Goal: Task Accomplishment & Management: Use online tool/utility

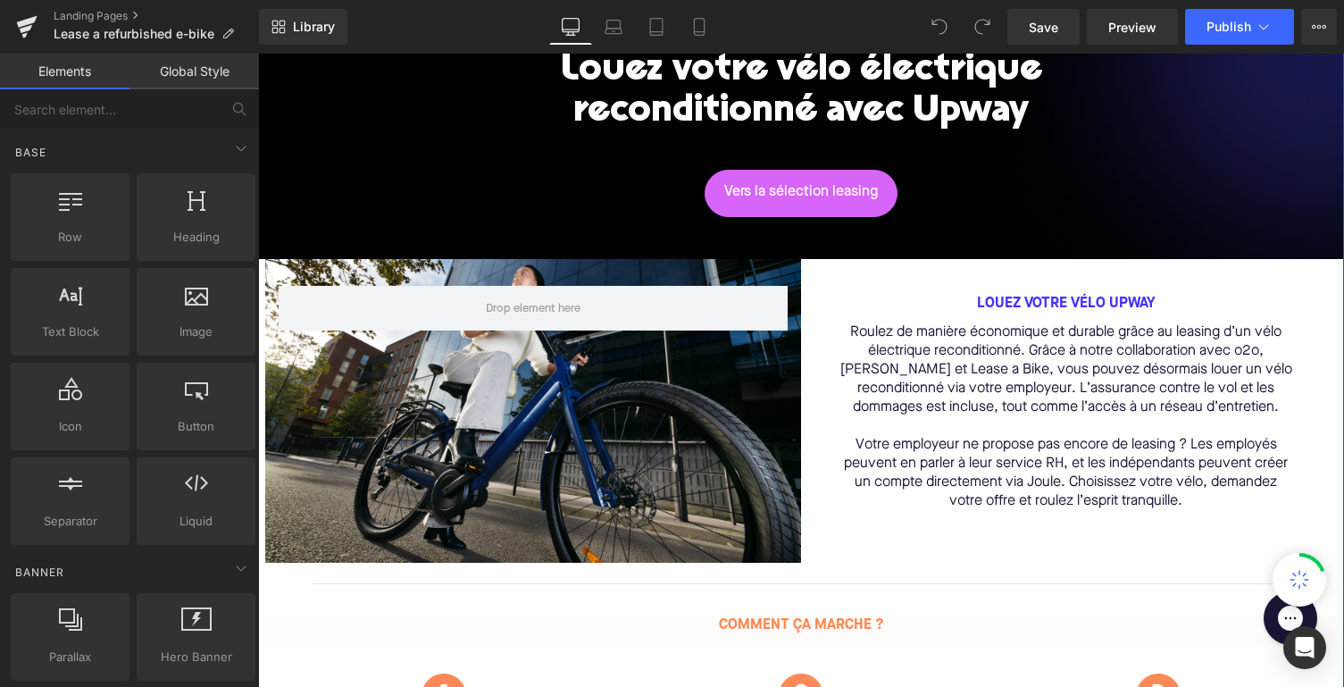
scroll to position [310, 0]
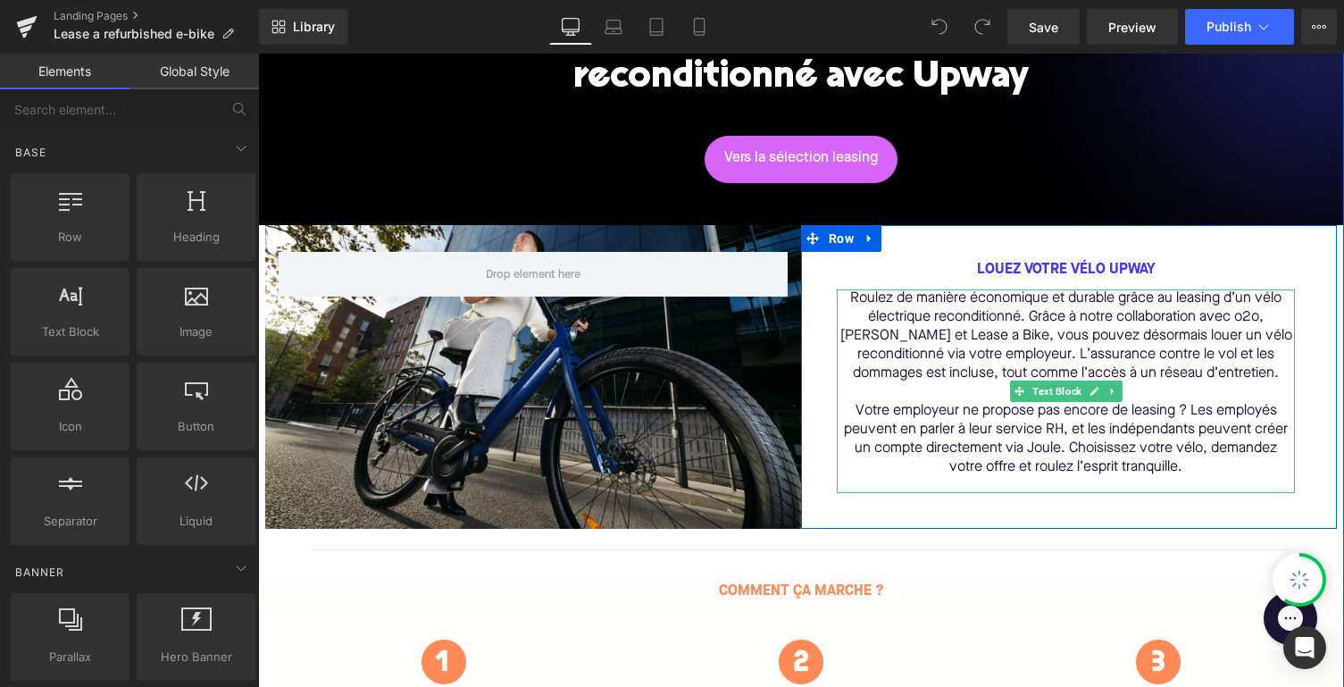
click at [996, 428] on p "Votre employeur ne propose pas encore de leasing ? Les employés peuvent en parl…" at bounding box center [1066, 439] width 458 height 75
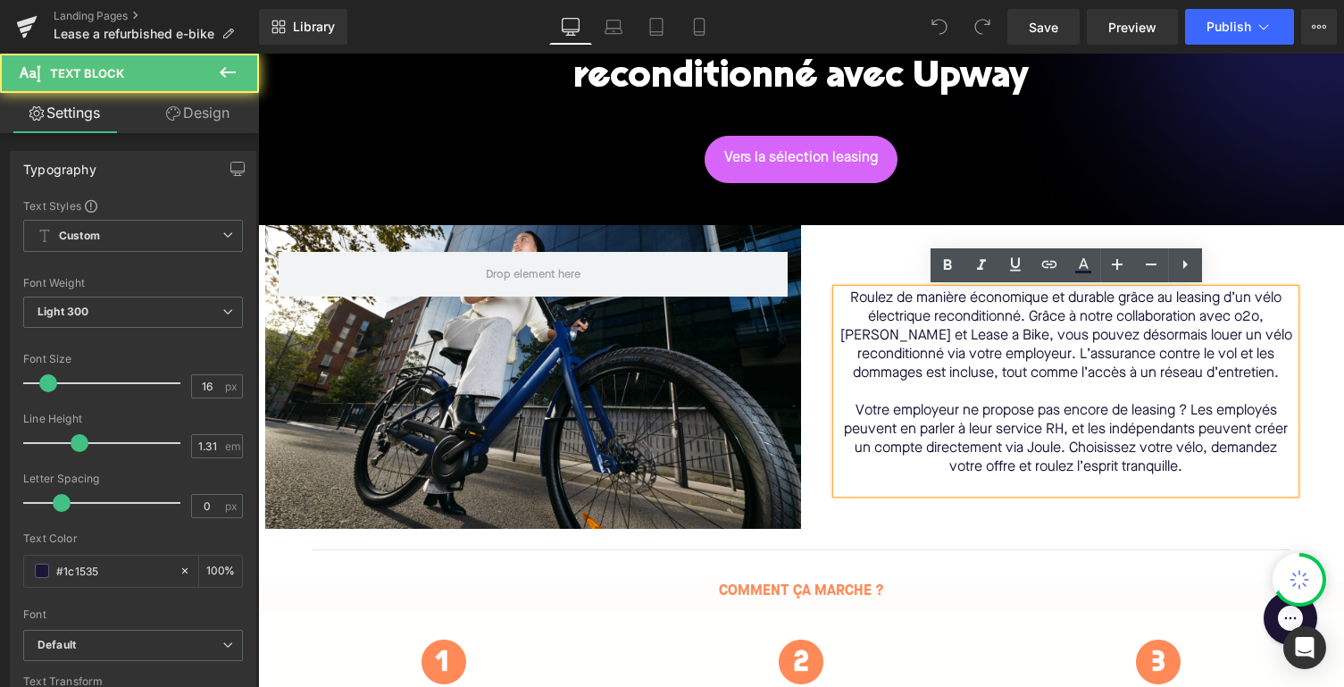
click at [996, 428] on p "Votre employeur ne propose pas encore de leasing ? Les employés peuvent en parl…" at bounding box center [1066, 439] width 458 height 75
click at [1043, 436] on p "Votre employeur ne propose pas encore de leasing ? Les employés peuvent en parl…" at bounding box center [1066, 439] width 458 height 75
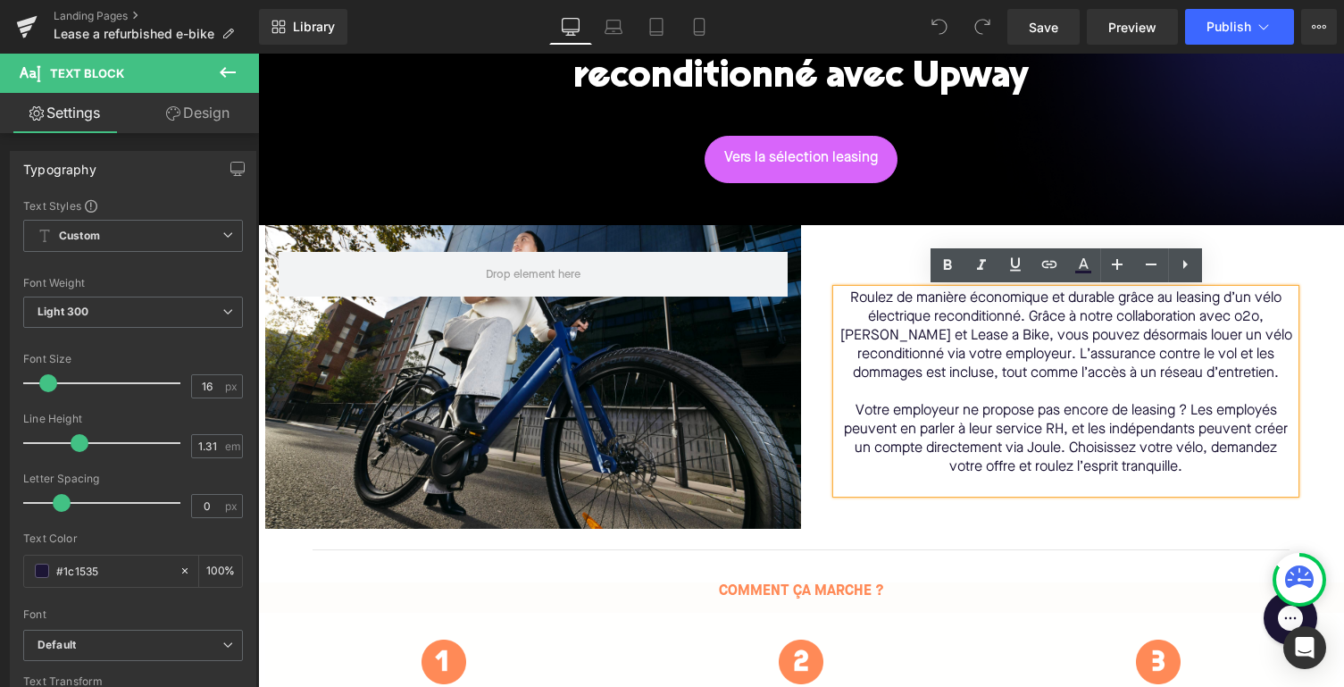
click at [1062, 431] on p "Votre employeur ne propose pas encore de leasing ? Les employés peuvent en parl…" at bounding box center [1066, 439] width 458 height 75
click at [1060, 448] on p "Votre employeur ne propose pas encore de leasing ? Les employés peuvent en parl…" at bounding box center [1066, 439] width 458 height 75
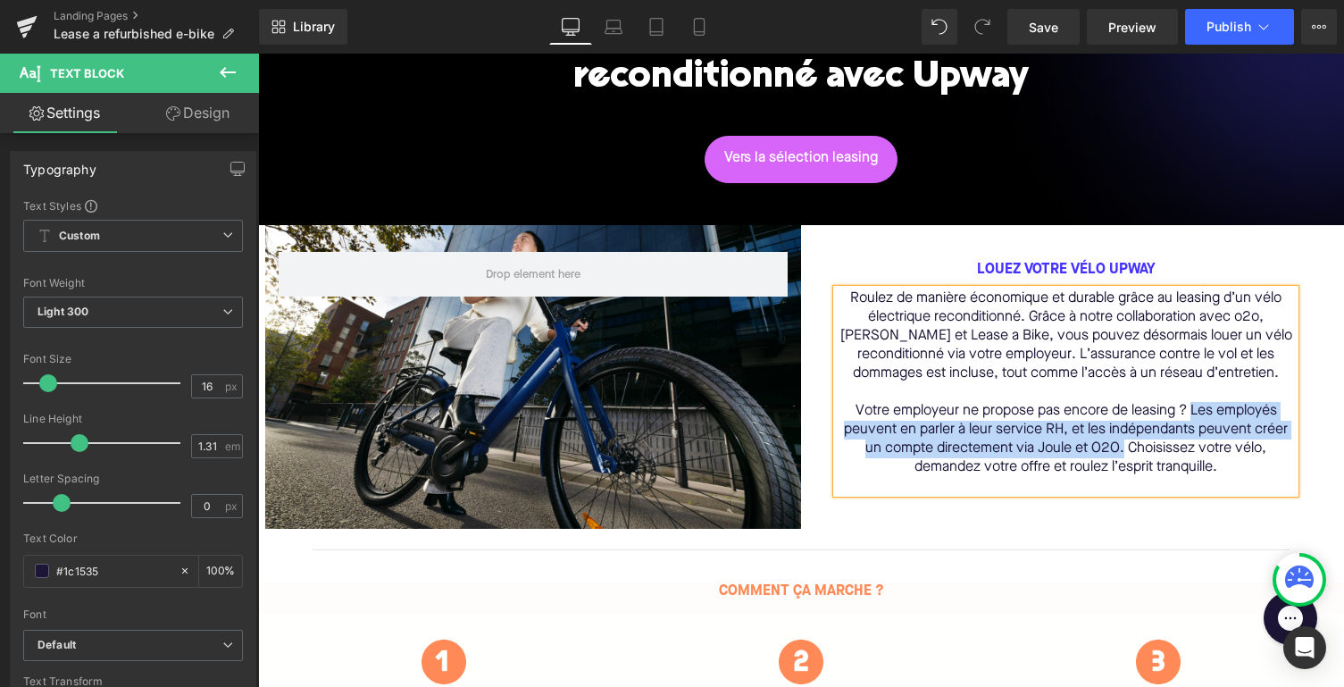
drag, startPoint x: 1124, startPoint y: 450, endPoint x: 1193, endPoint y: 415, distance: 77.1
click at [1193, 415] on p "Votre employeur ne propose pas encore de leasing ? Les employés peuvent en parl…" at bounding box center [1066, 439] width 458 height 75
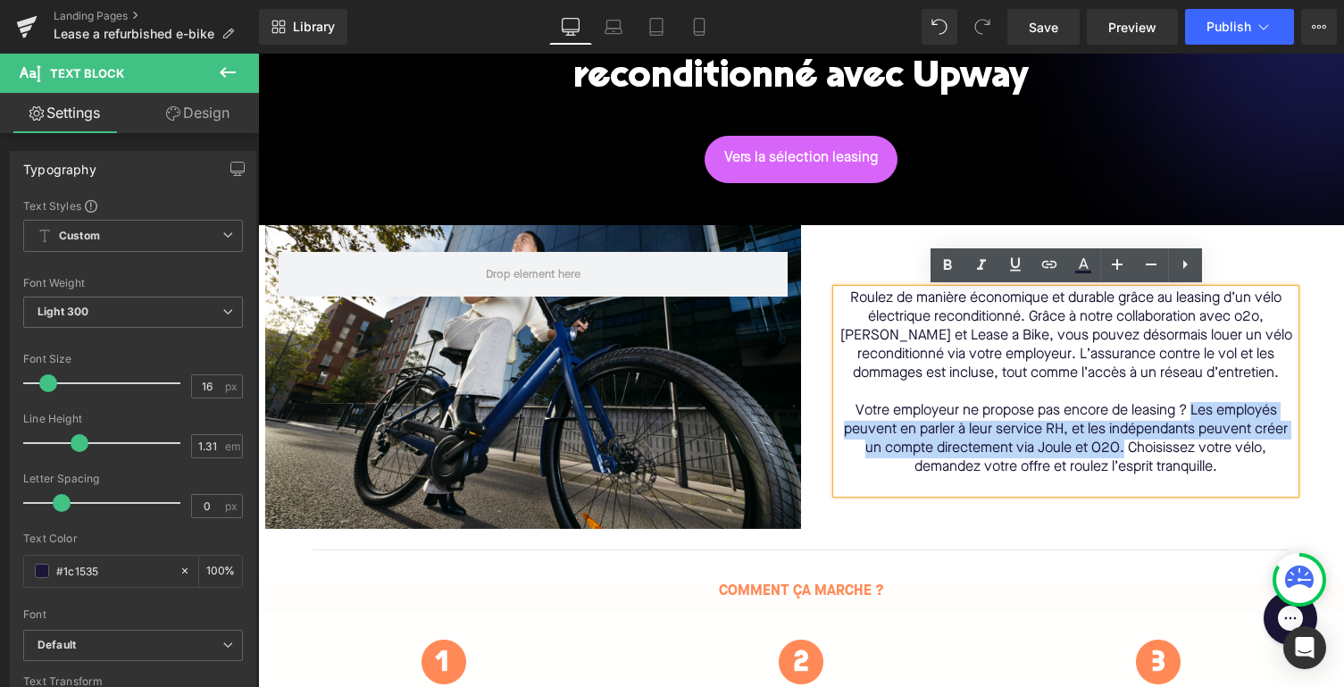
copy p "Les employés peuvent en parler à leur service RH, et les indépendants peuvent c…"
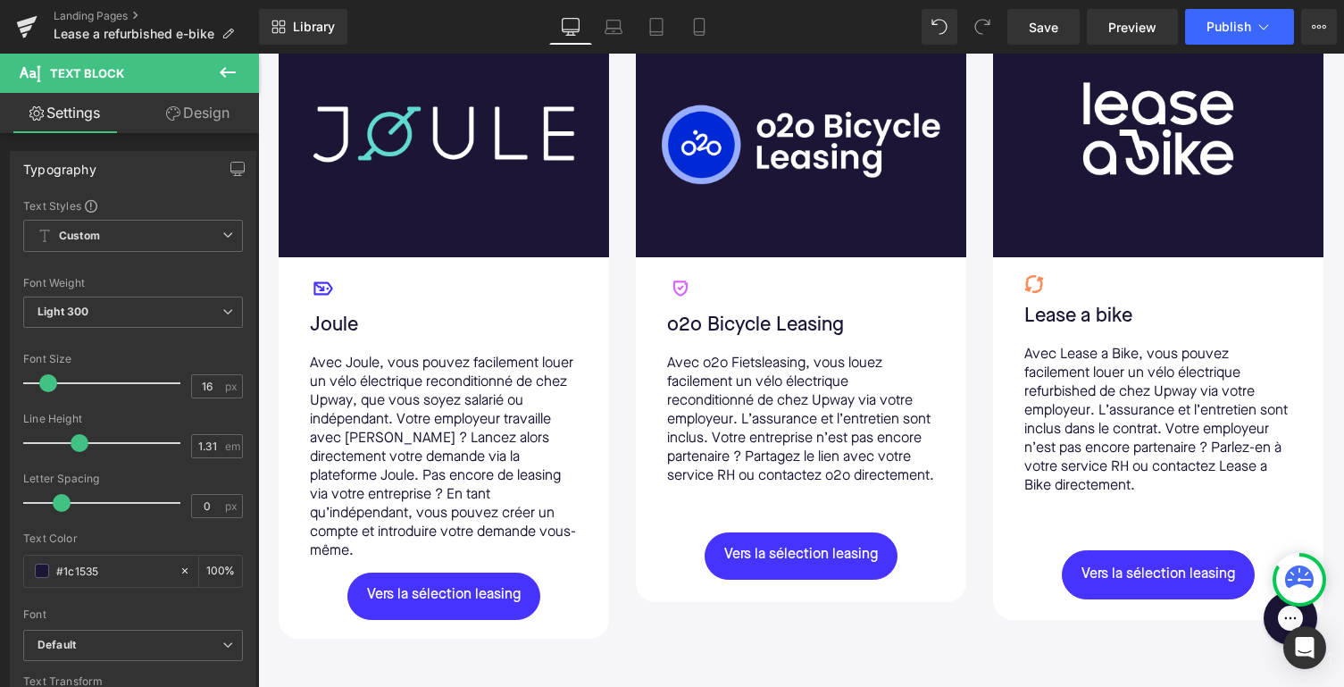
scroll to position [1315, 0]
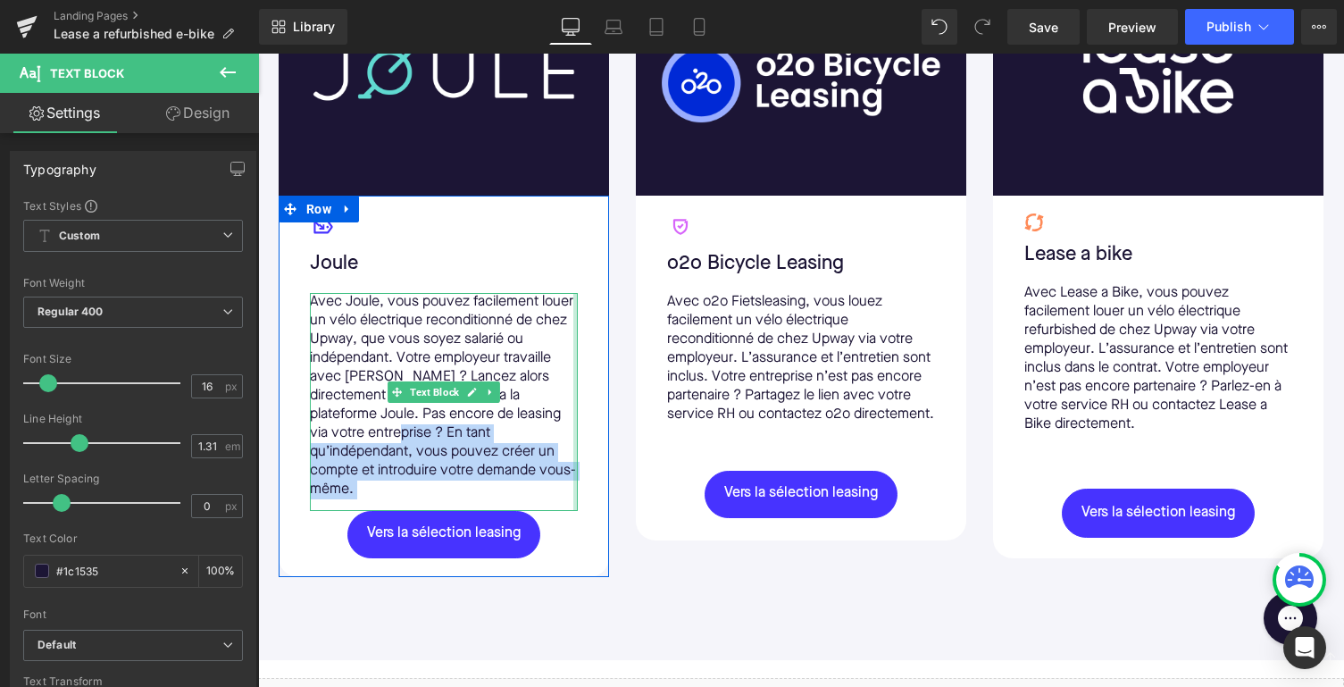
drag, startPoint x: 390, startPoint y: 432, endPoint x: 574, endPoint y: 469, distance: 188.5
click at [574, 469] on div "Avec Joule, vous pouvez facilement louer un vélo électrique reconditionné de ch…" at bounding box center [444, 402] width 268 height 218
copy div "En tant qu’indépendant, vous pouvez créer un compte et introduire votre demande…"
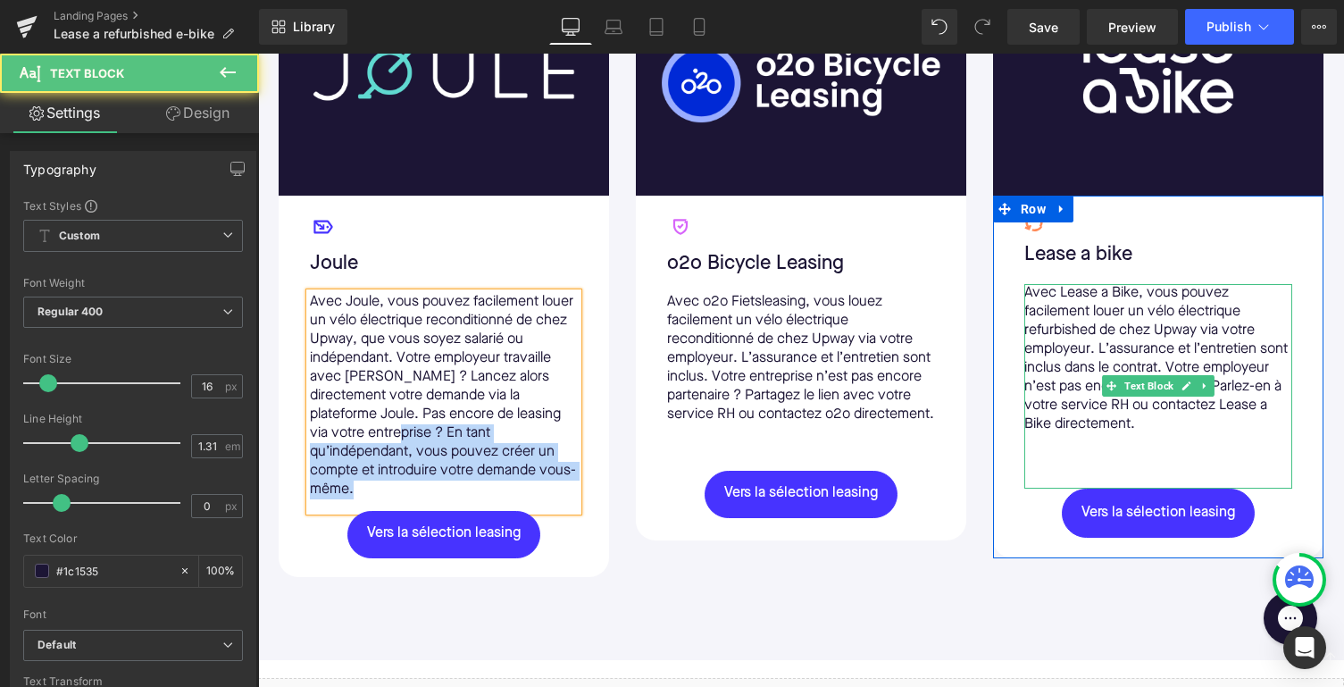
click at [1228, 414] on p "Avec Lease a Bike, vous pouvez facilement louer un vélo électrique refurbished …" at bounding box center [1159, 359] width 268 height 150
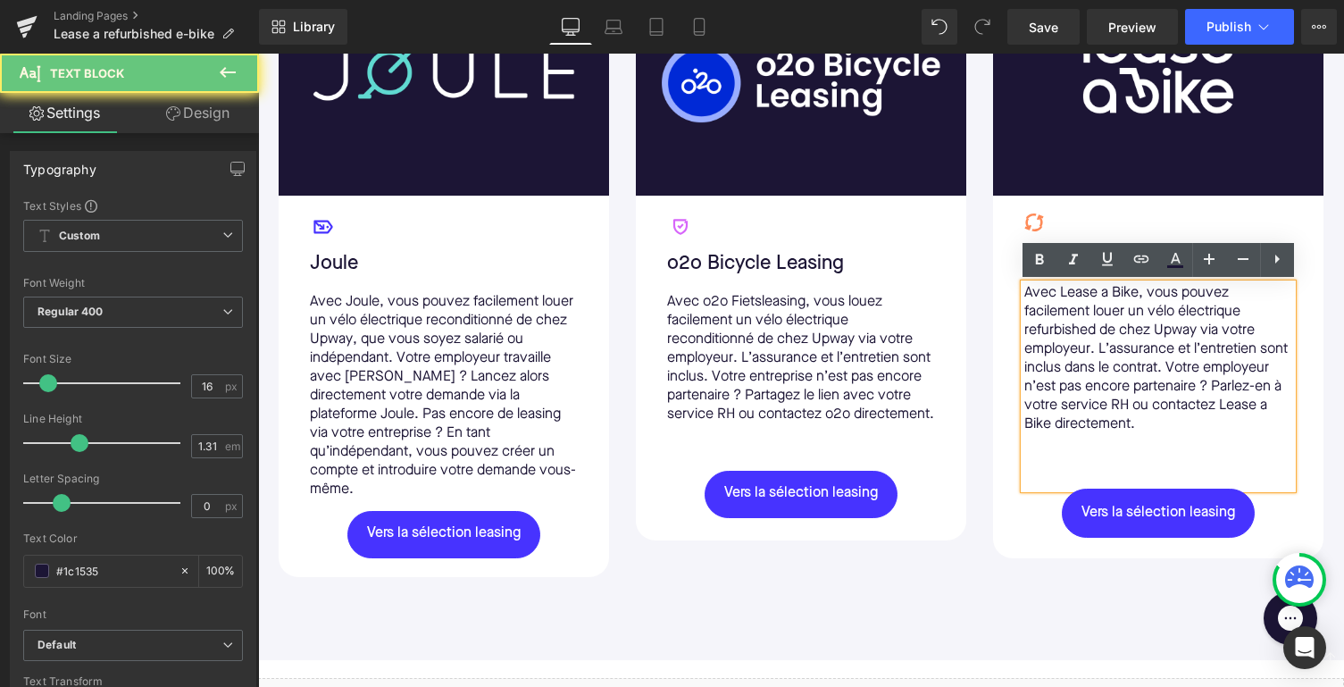
click at [1258, 423] on p "Avec Lease a Bike, vous pouvez facilement louer un vélo électrique refurbished …" at bounding box center [1159, 359] width 268 height 150
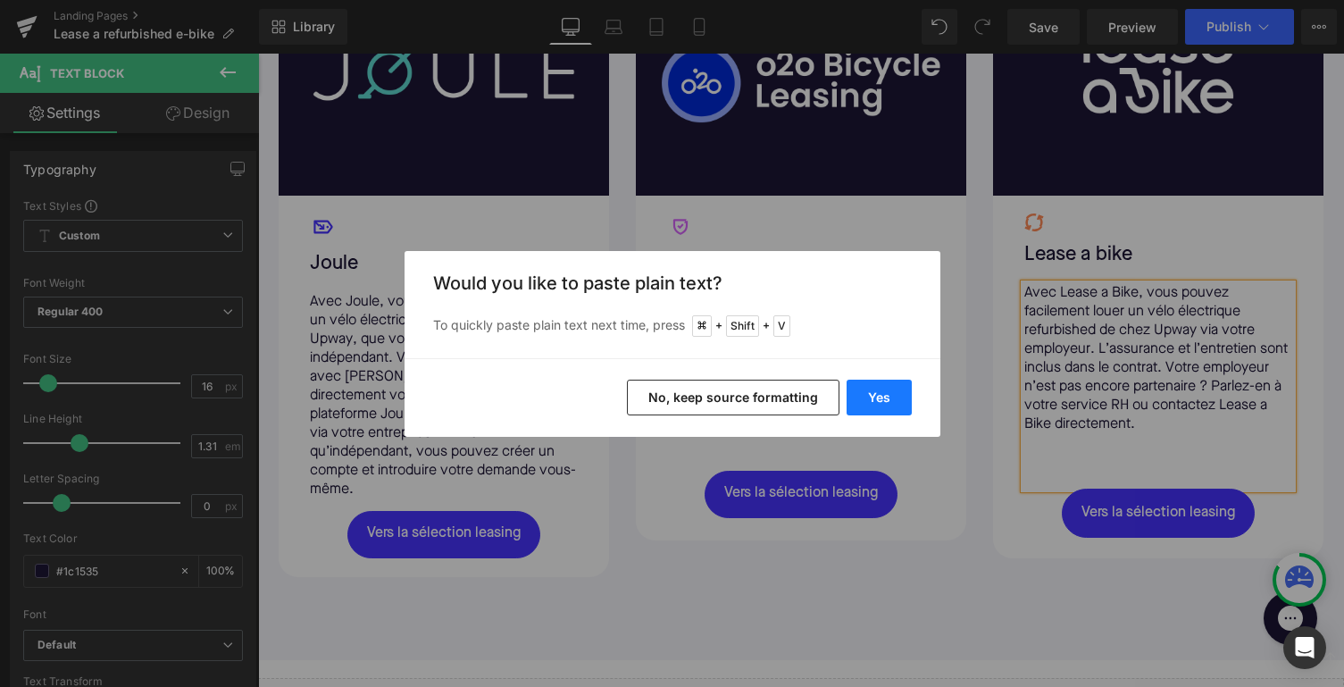
click at [875, 398] on button "Yes" at bounding box center [879, 398] width 65 height 36
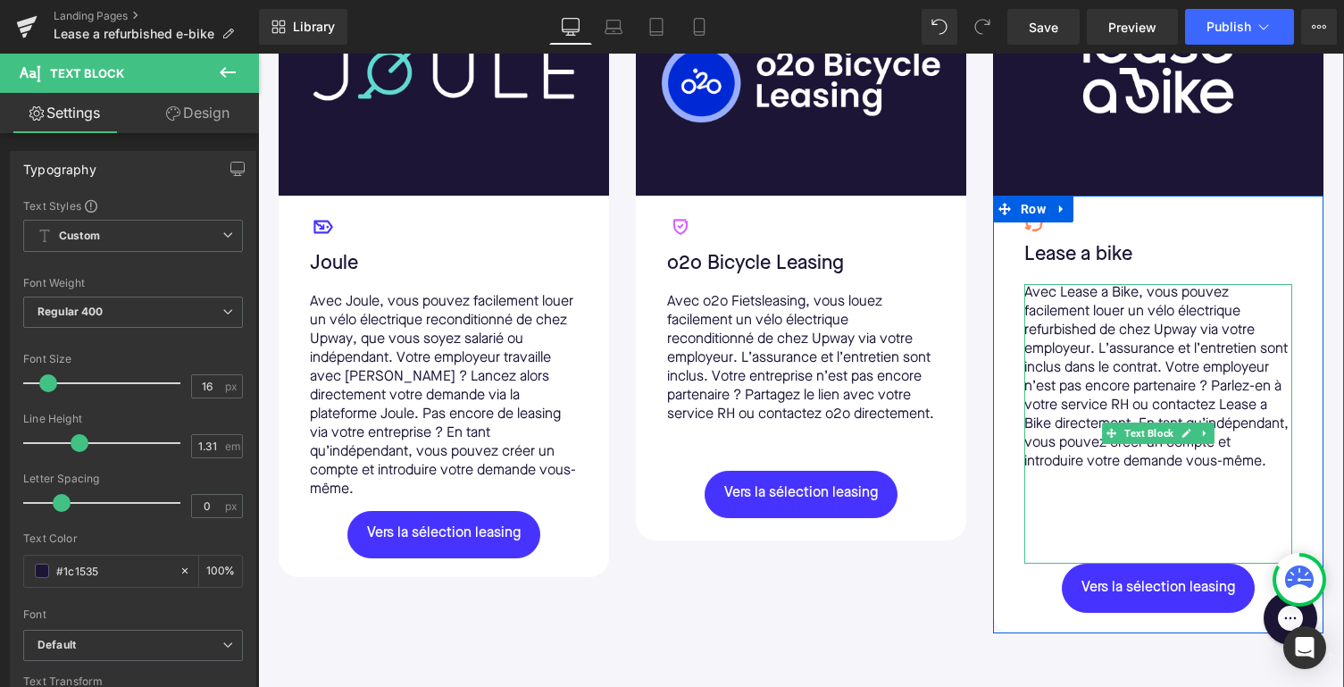
click at [1074, 509] on p at bounding box center [1159, 499] width 268 height 19
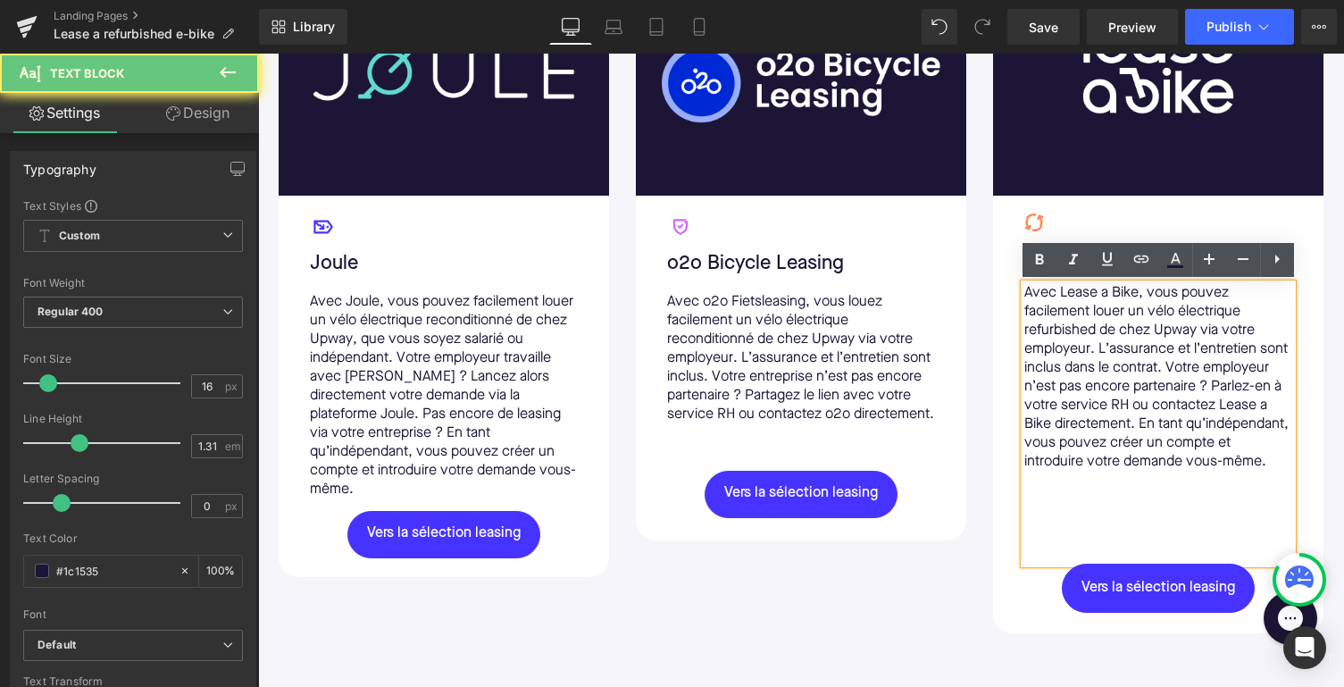
click at [1059, 564] on div "Avec Lease a Bike, vous pouvez facilement louer un vélo électrique refurbished …" at bounding box center [1159, 424] width 268 height 280
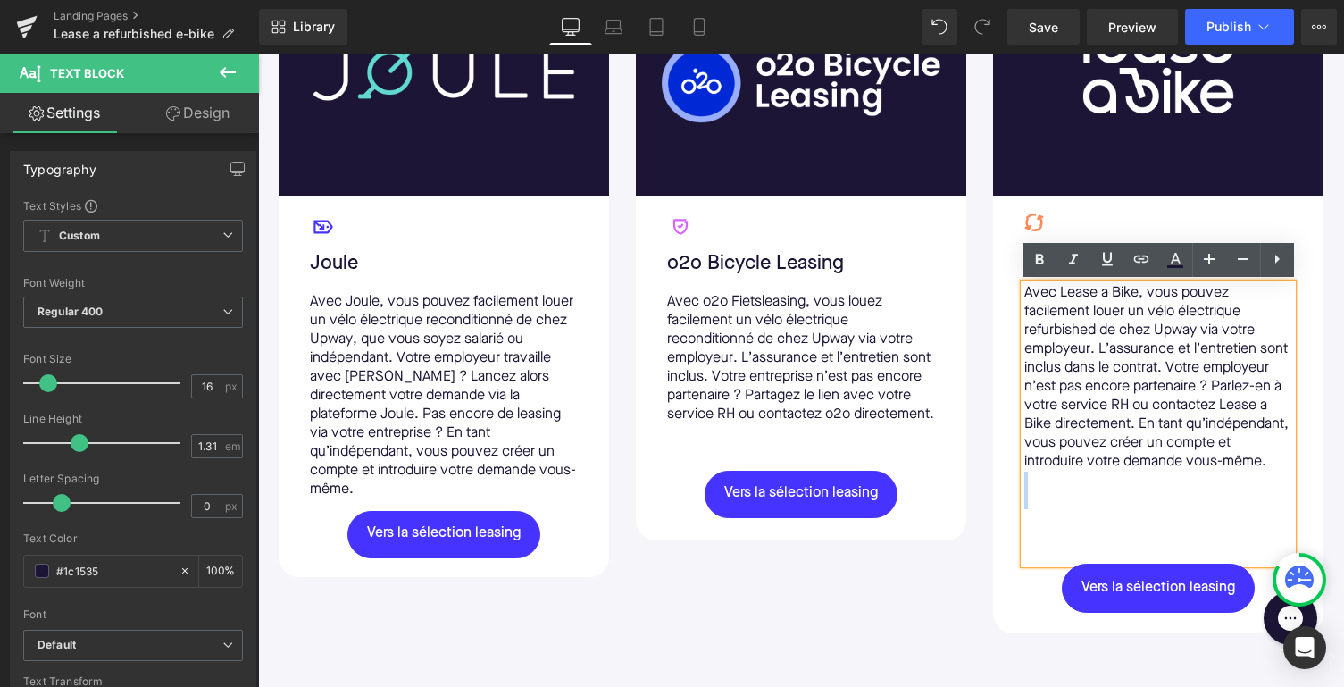
drag, startPoint x: 1059, startPoint y: 574, endPoint x: 1048, endPoint y: 496, distance: 78.5
click at [1048, 496] on div "Avec Lease a Bike, vous pouvez facilement louer un vélo électrique refurbished …" at bounding box center [1159, 424] width 268 height 280
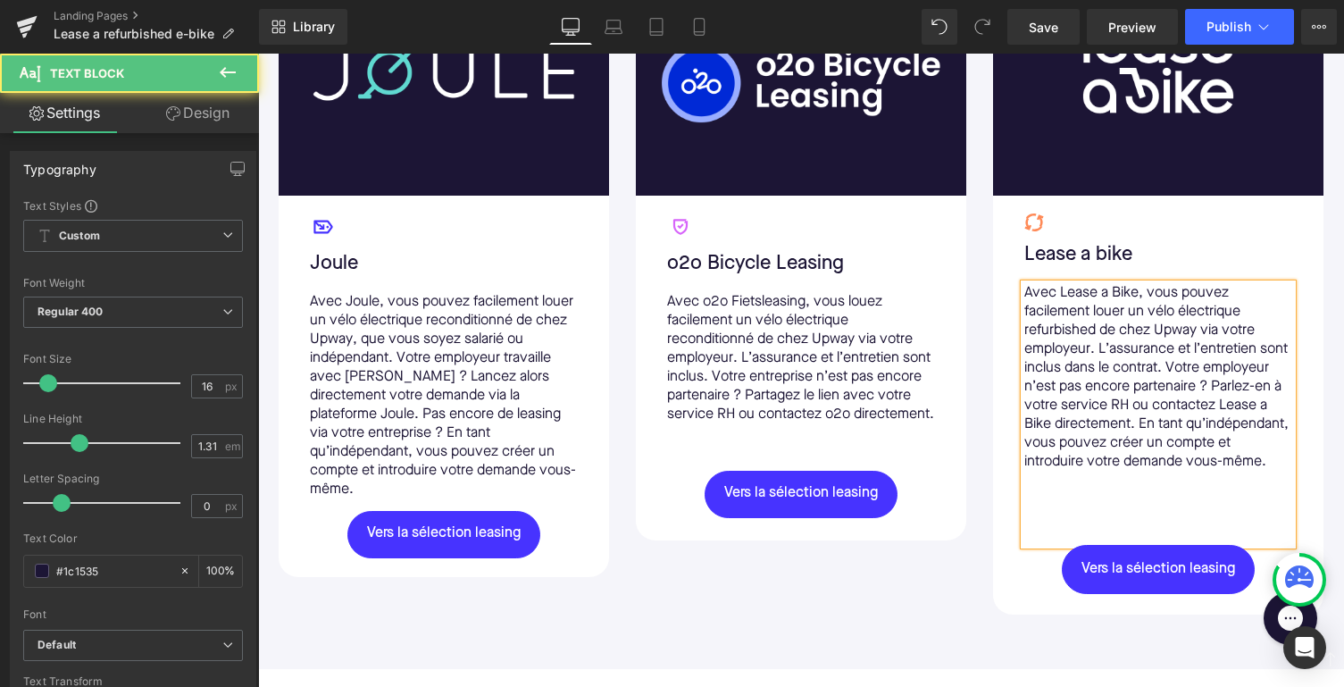
click at [1048, 490] on p at bounding box center [1159, 481] width 268 height 19
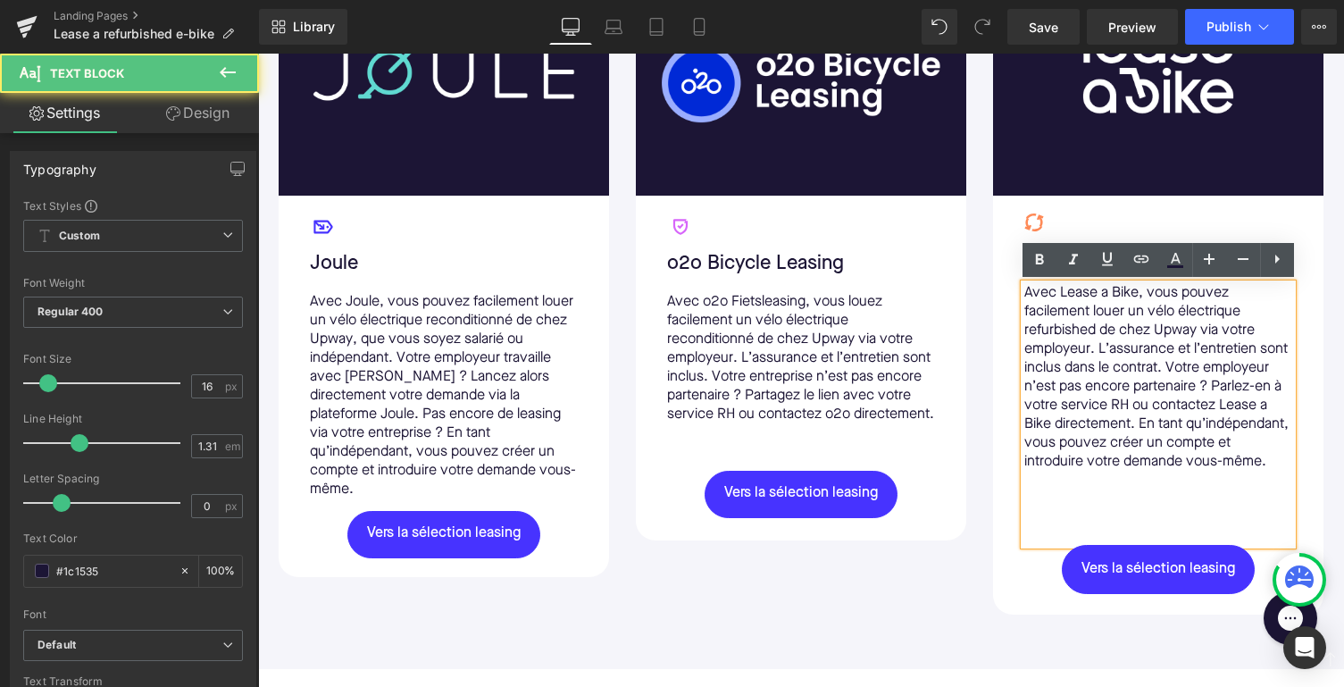
click at [1048, 514] on div "Avec Lease a Bike, vous pouvez facilement louer un vélo électrique refurbished …" at bounding box center [1159, 414] width 268 height 261
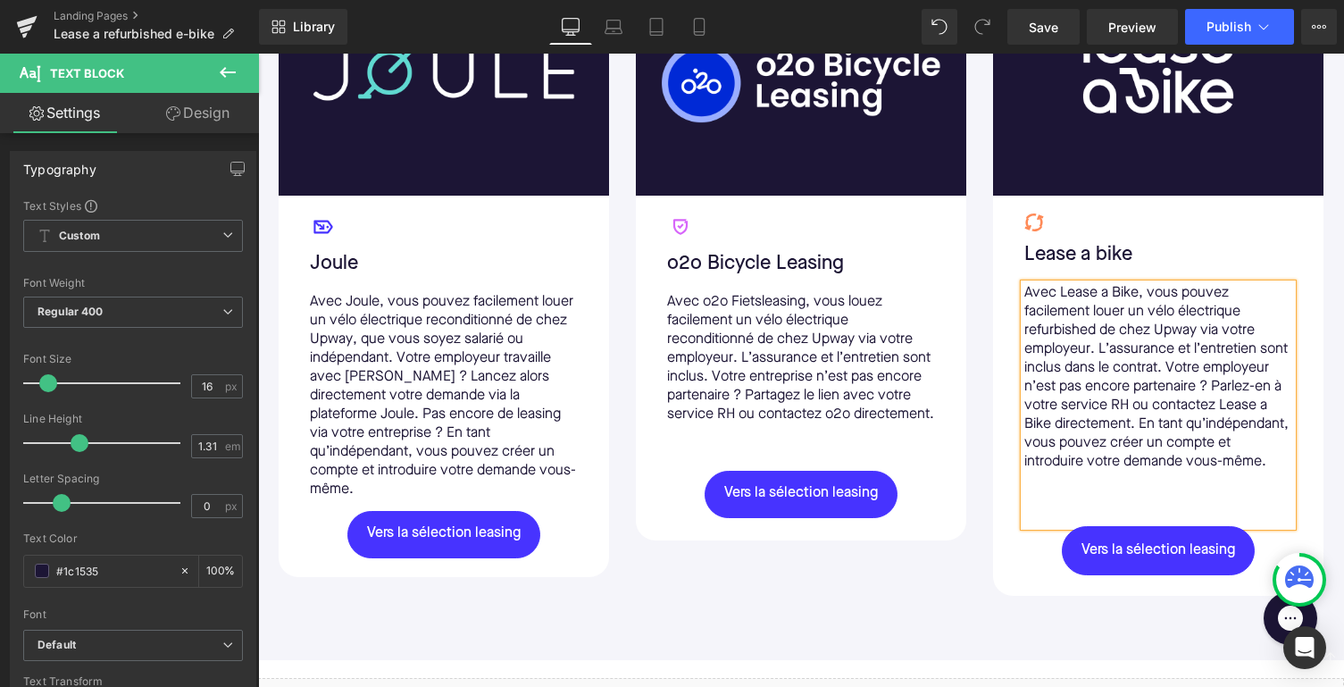
click at [1047, 522] on div "Avec Lease a Bike, vous pouvez facilement louer un vélo électrique refurbished …" at bounding box center [1159, 405] width 268 height 242
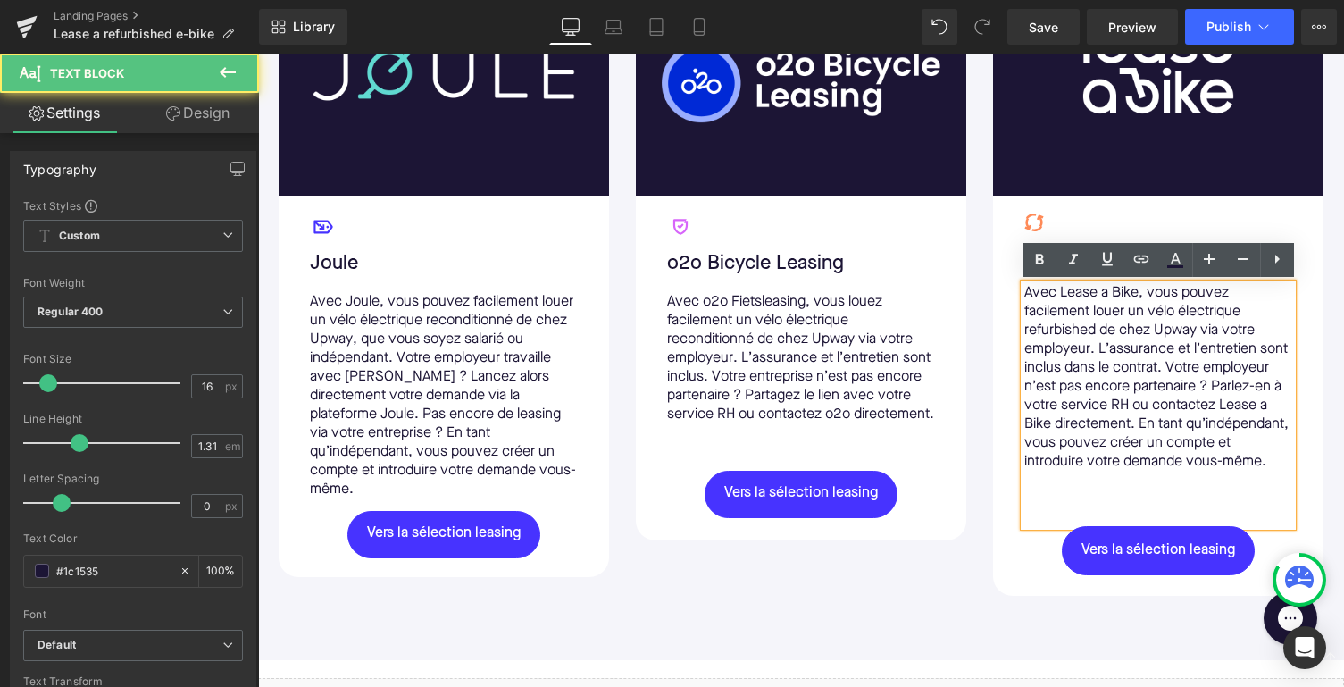
click at [968, 596] on div "Image Icon Joule Text Block Avec Joule, vous pouvez facilement louer un vélo él…" at bounding box center [801, 278] width 1072 height 656
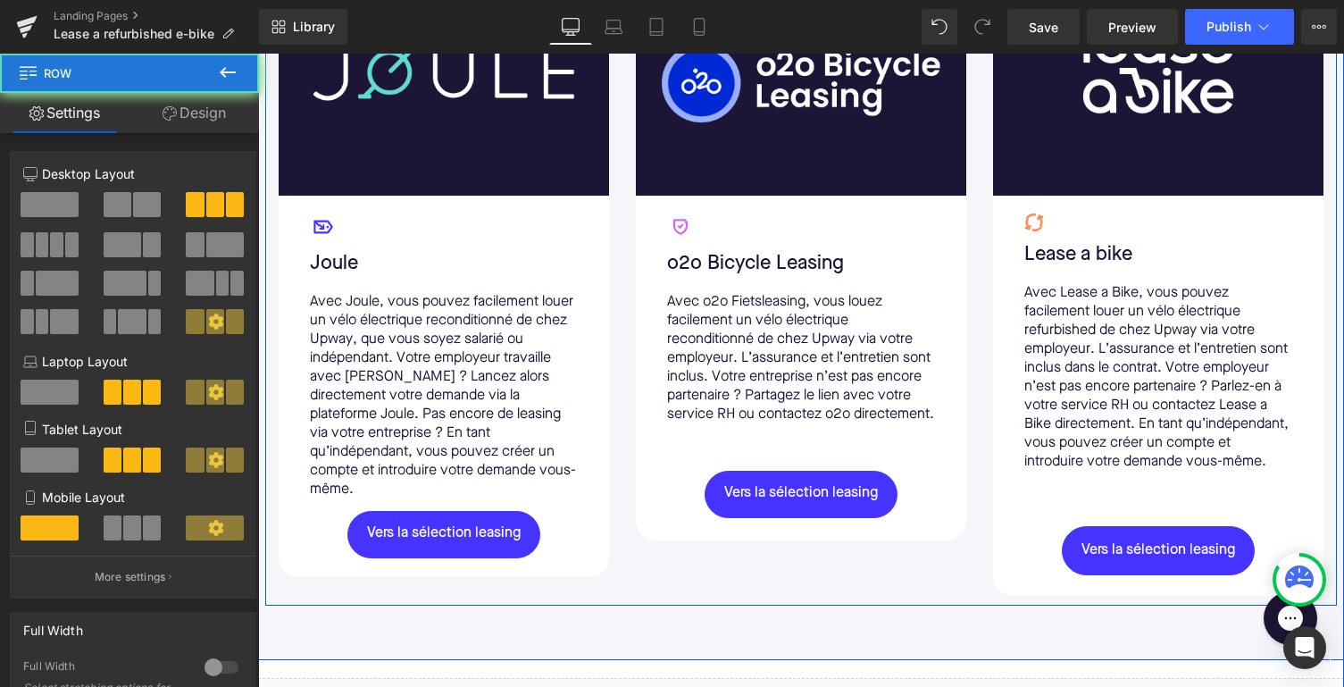
click at [1041, 515] on div "Avec Lease a Bike, vous pouvez facilement louer un vélo électrique refurbished …" at bounding box center [1159, 405] width 268 height 242
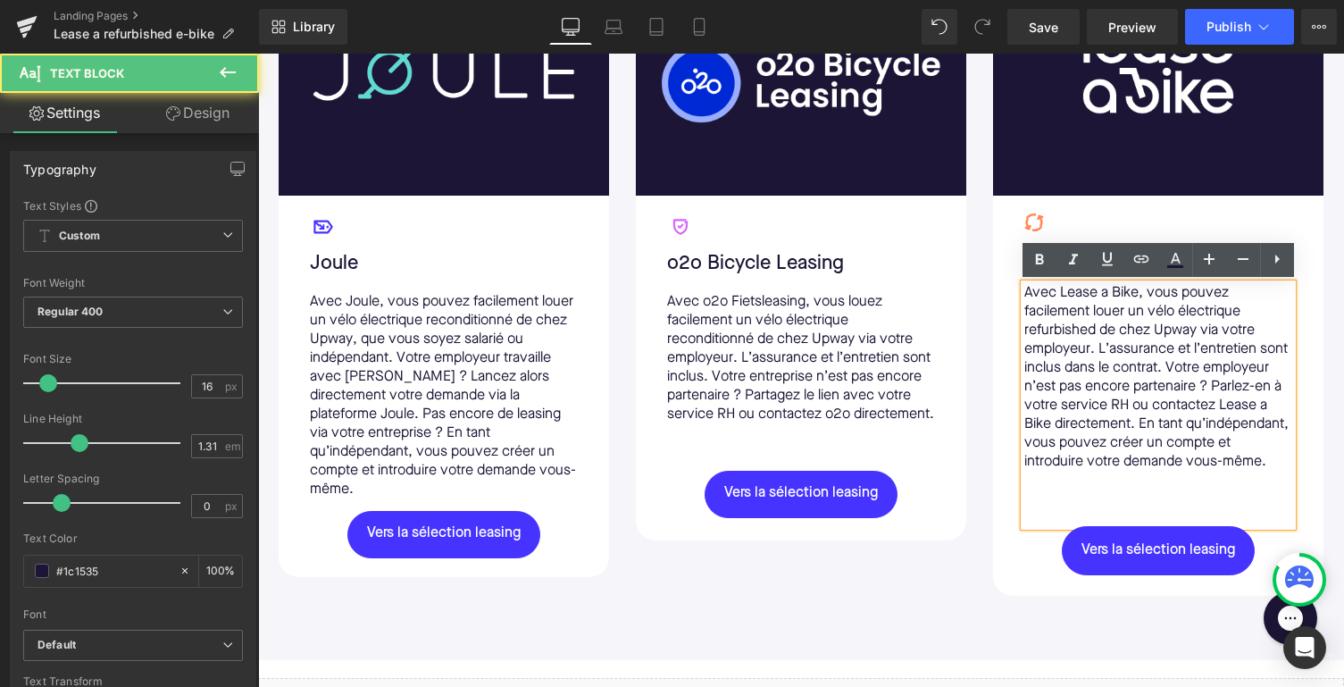
click at [1025, 526] on div "Avec Lease a Bike, vous pouvez facilement louer un vélo électrique refurbished …" at bounding box center [1159, 405] width 268 height 242
click at [1035, 526] on div "Avec Lease a Bike, vous pouvez facilement louer un vélo électrique refurbished …" at bounding box center [1159, 405] width 268 height 242
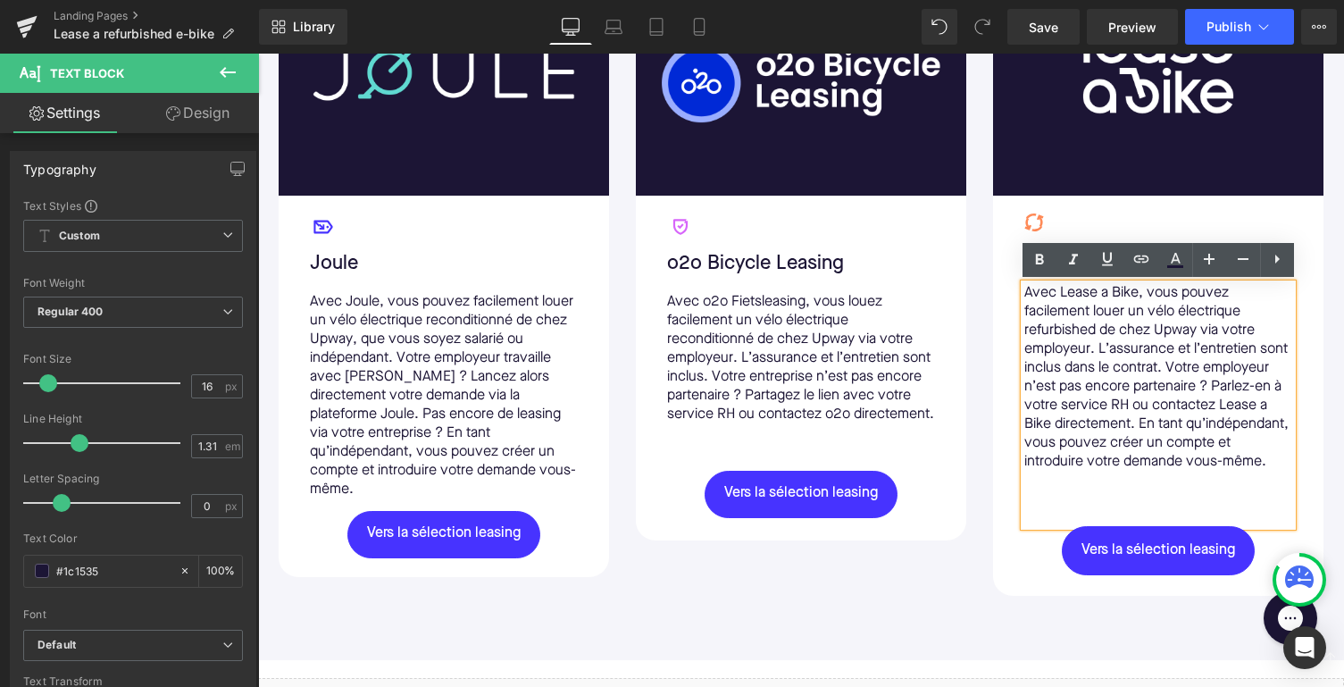
drag, startPoint x: 1135, startPoint y: 488, endPoint x: 1188, endPoint y: 548, distance: 80.3
click at [1188, 548] on div "Icon Lease a bike Text Block Avec Lease a Bike, vous pouvez facilement louer un…" at bounding box center [1158, 395] width 295 height 362
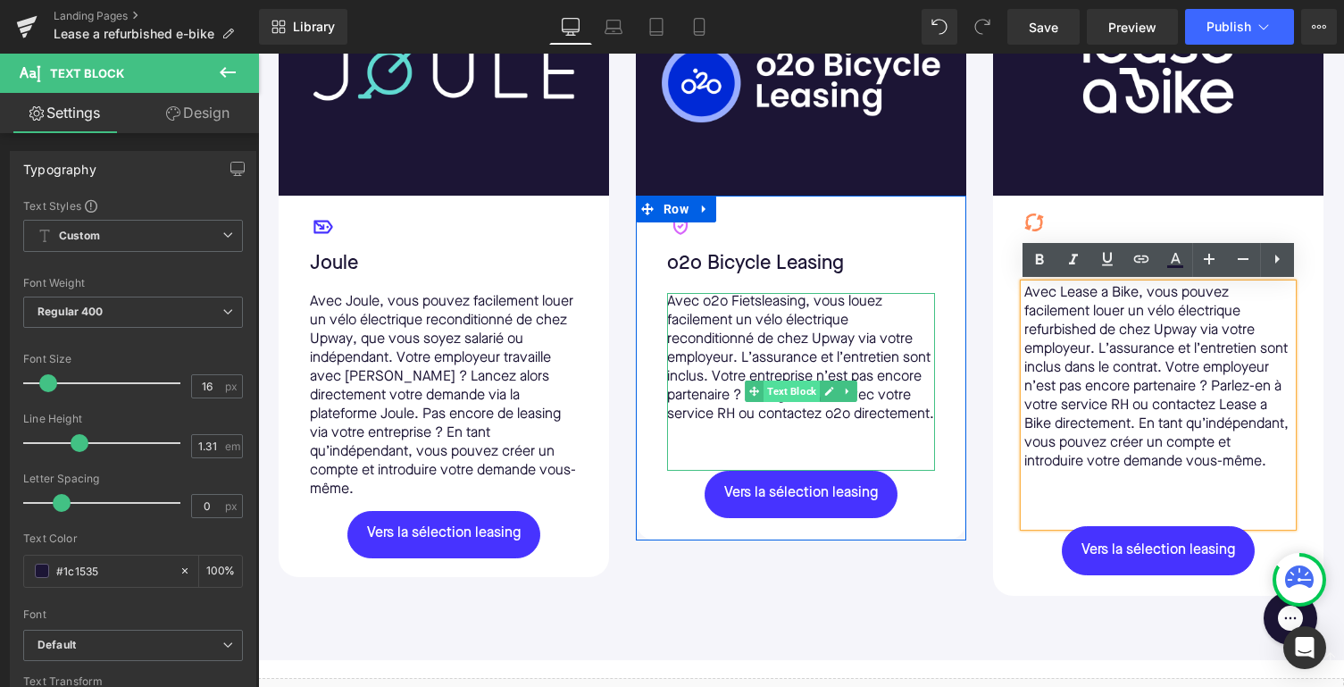
click at [799, 395] on span "Text Block" at bounding box center [792, 391] width 56 height 21
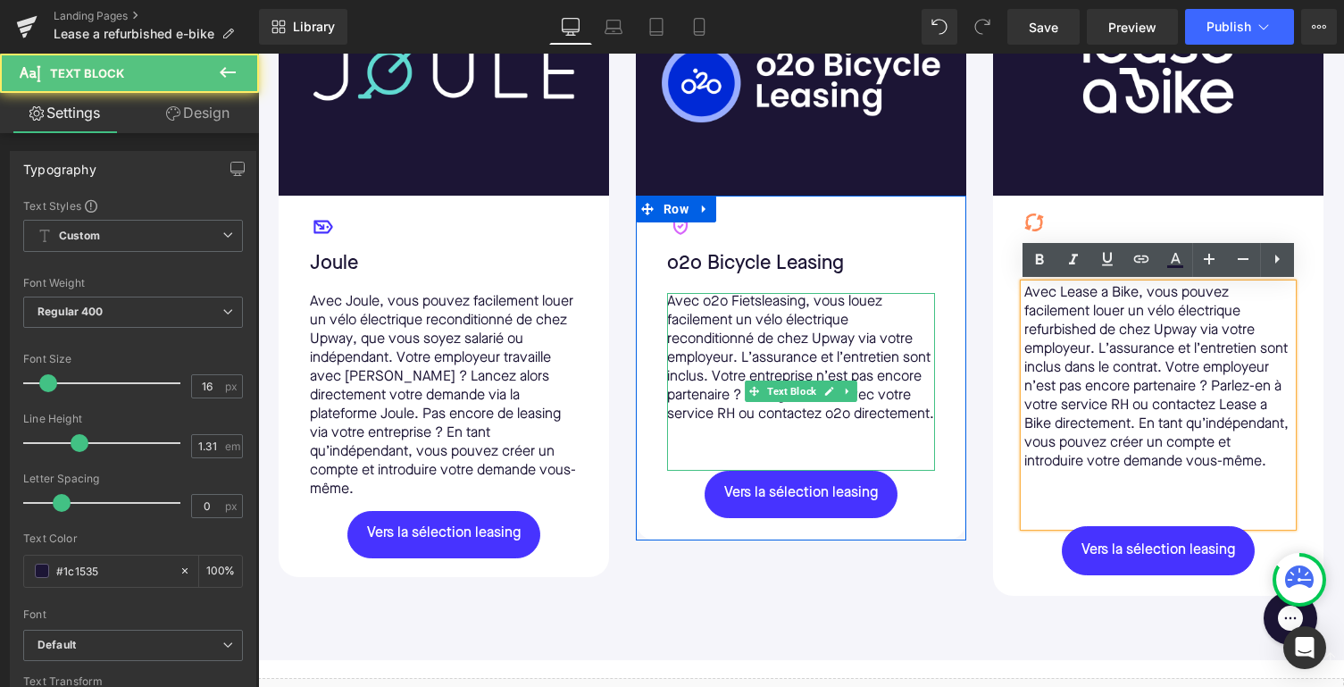
click at [792, 459] on div "Avec o2o Fietsleasing, vous louez facilement un vélo électrique reconditionné d…" at bounding box center [801, 382] width 268 height 178
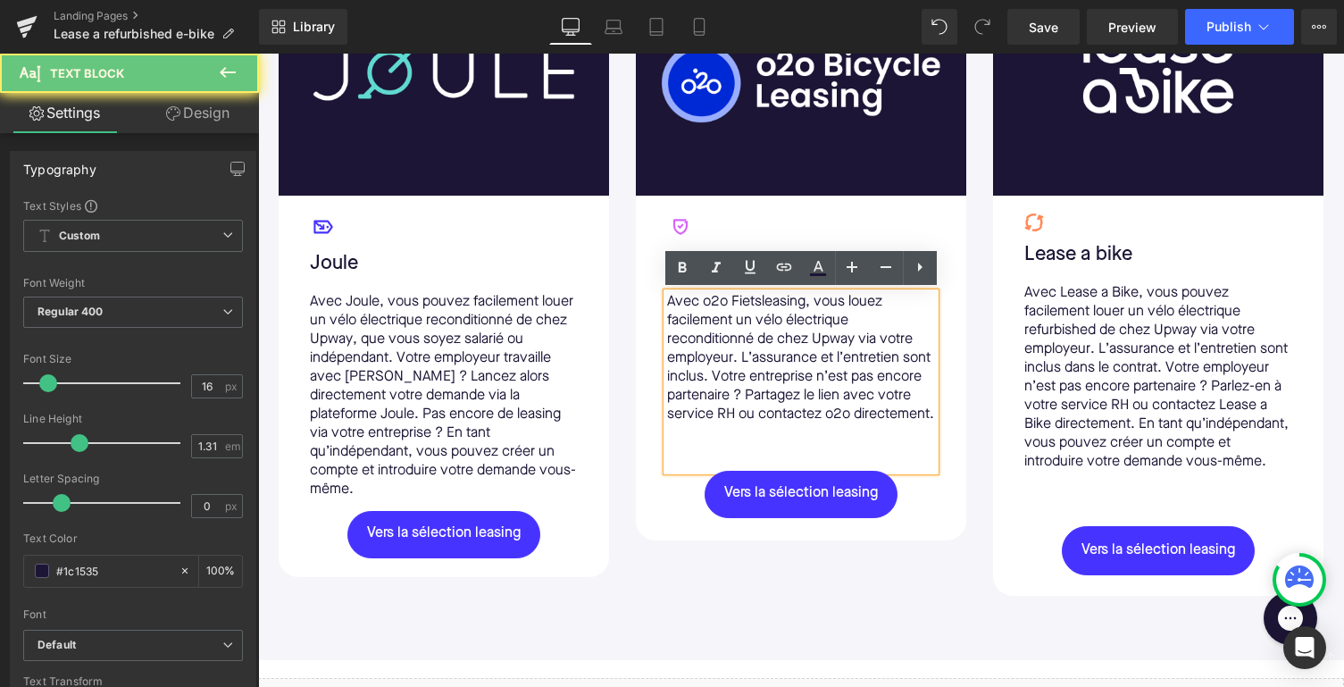
click at [790, 459] on div "Avec o2o Fietsleasing, vous louez facilement un vélo électrique reconditionné d…" at bounding box center [801, 382] width 268 height 178
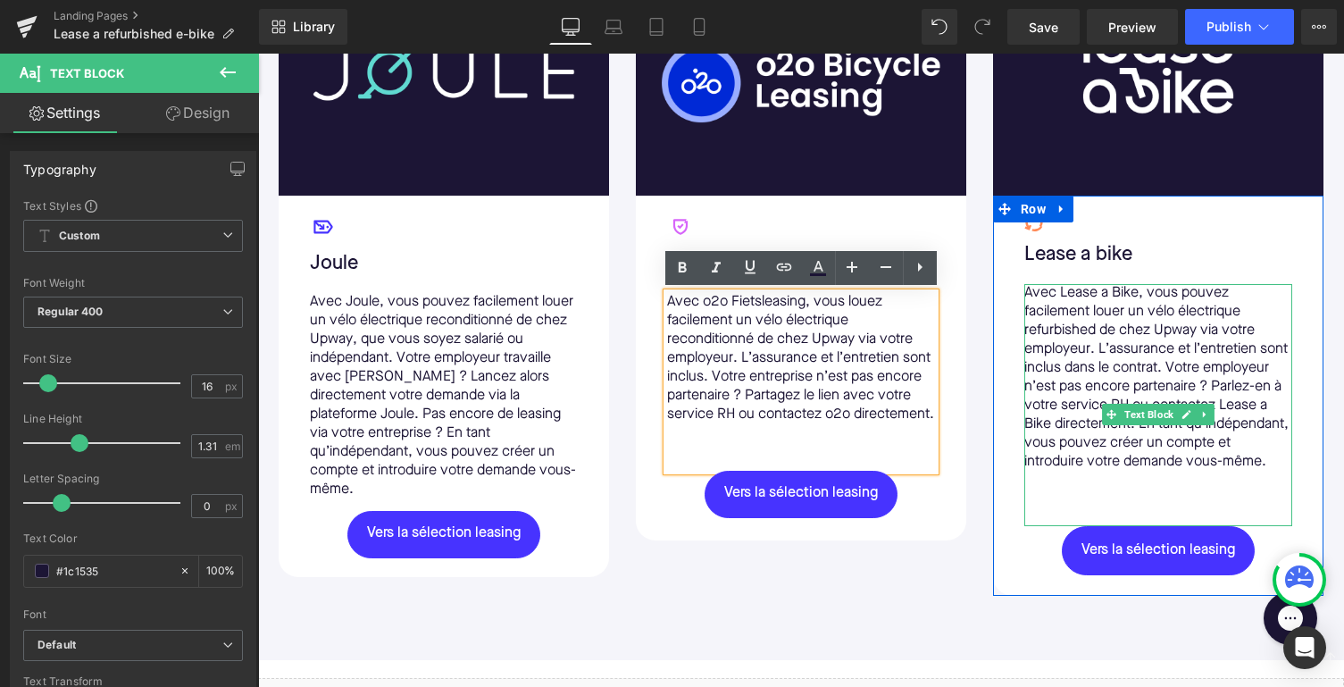
click at [1101, 526] on div "Avec Lease a Bike, vous pouvez facilement louer un vélo électrique refurbished …" at bounding box center [1159, 405] width 268 height 242
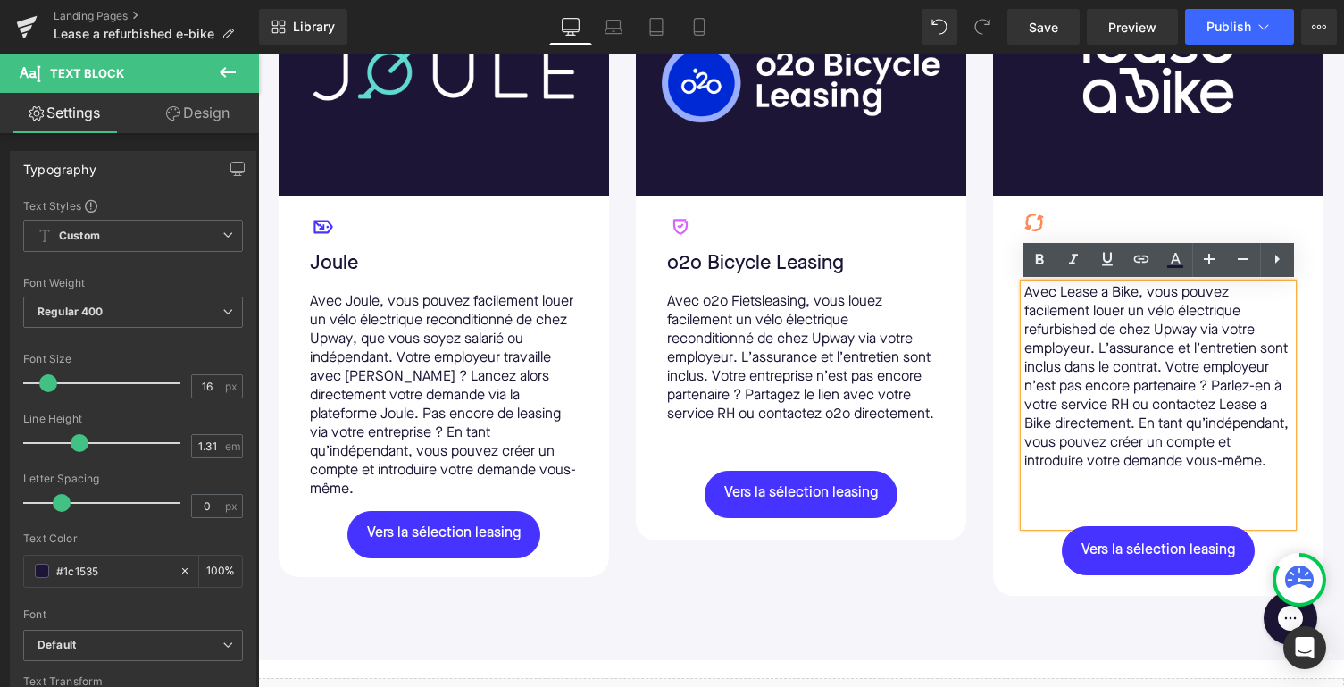
click at [896, 567] on div "Image Icon Joule Text Block Avec Joule, vous pouvez facilement louer un vélo él…" at bounding box center [801, 278] width 1072 height 656
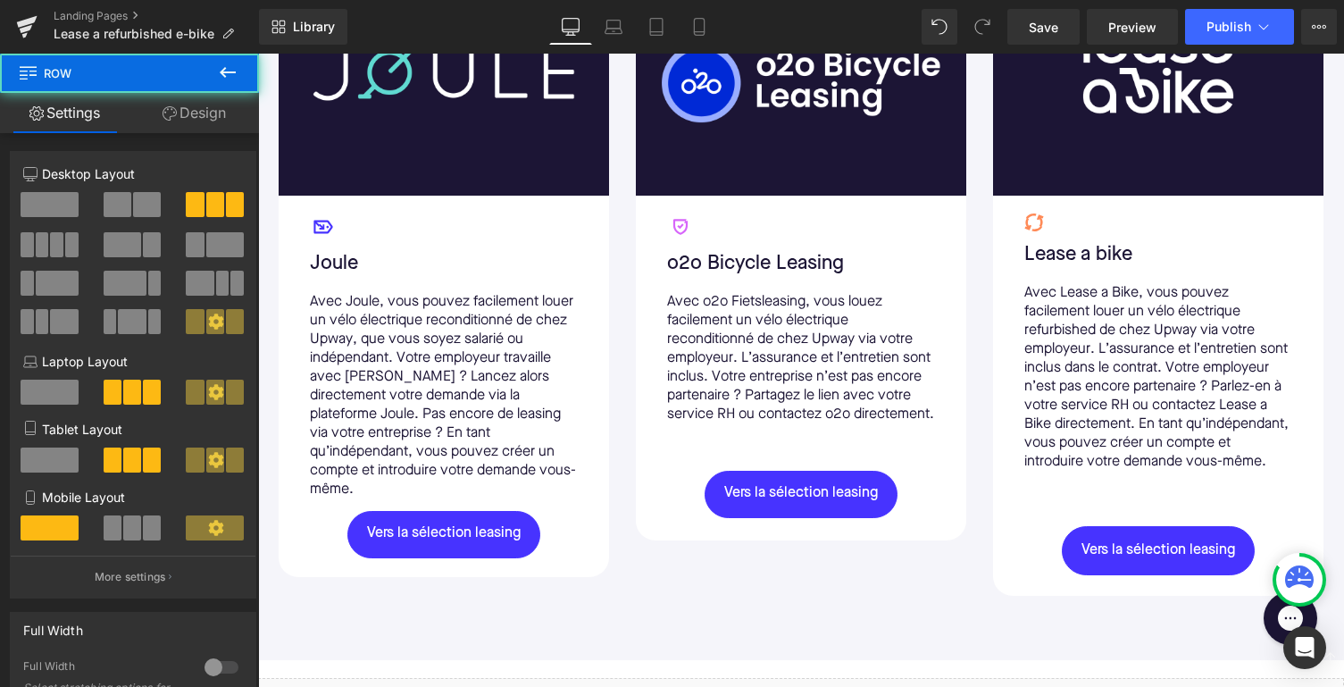
click at [1194, 358] on p "Avec Lease a Bike, vous pouvez facilement louer un vélo électrique refurbished …" at bounding box center [1159, 378] width 268 height 188
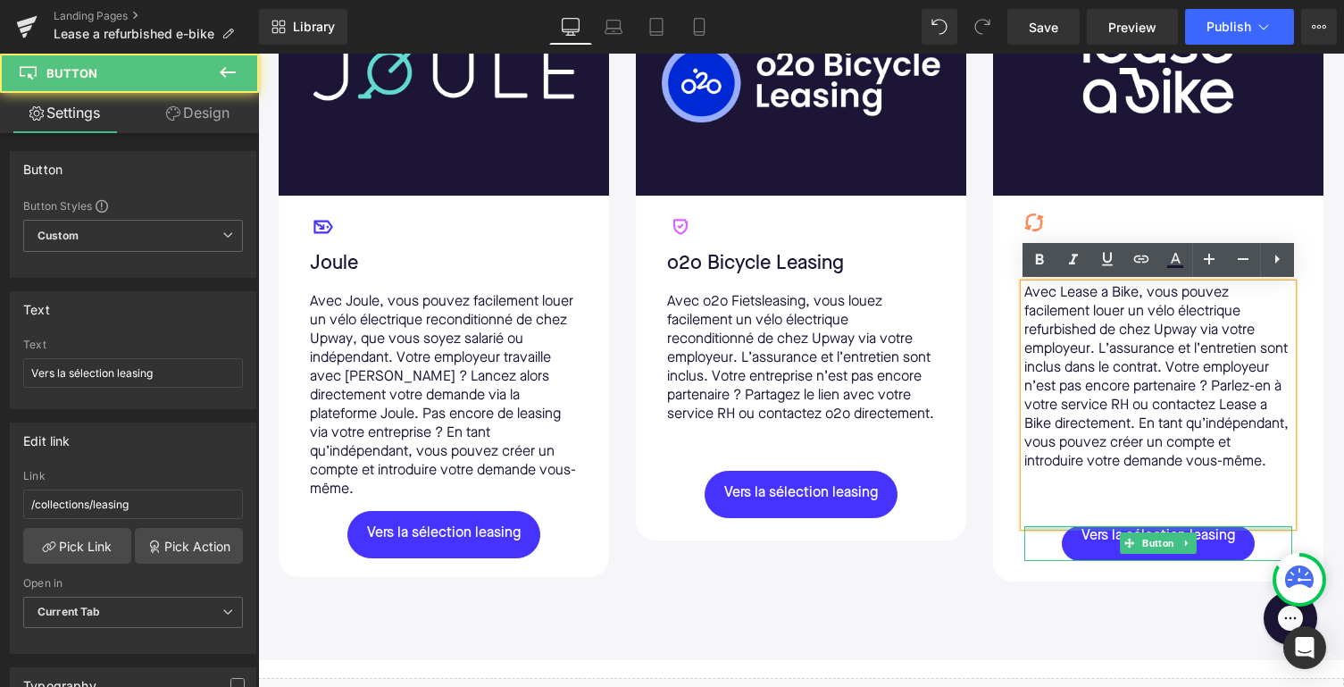
drag, startPoint x: 1273, startPoint y: 546, endPoint x: 1273, endPoint y: 530, distance: 16.1
click at [1273, 530] on div "Icon Lease a bike Text Block Avec Lease a Bike, vous pouvez facilement louer un…" at bounding box center [1158, 388] width 295 height 348
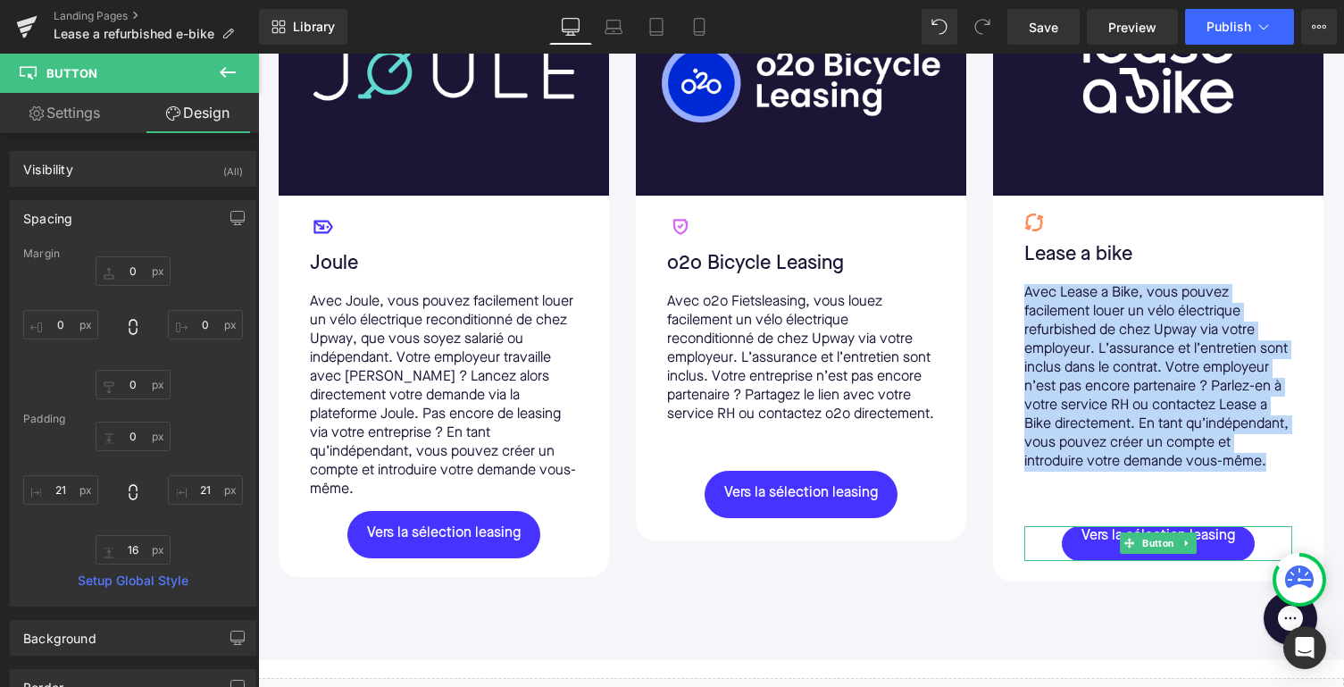
type input "0"
type input "16"
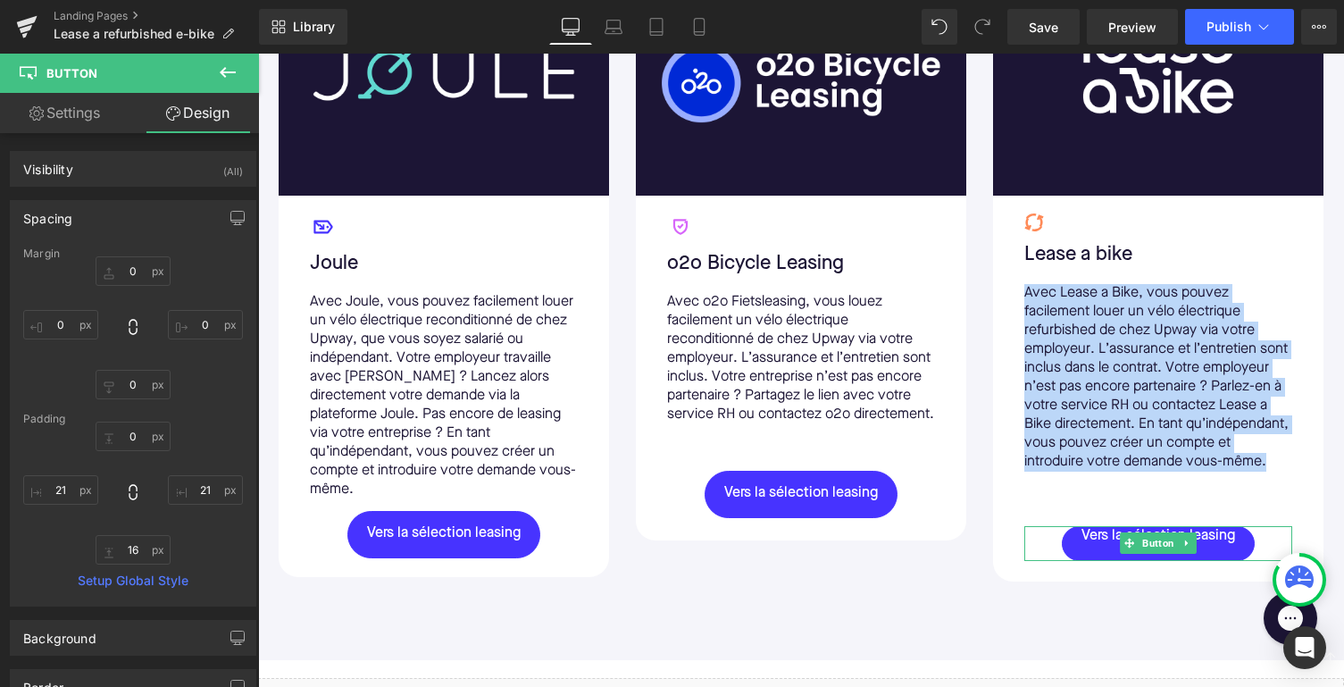
type input "21"
type input "16"
type input "21"
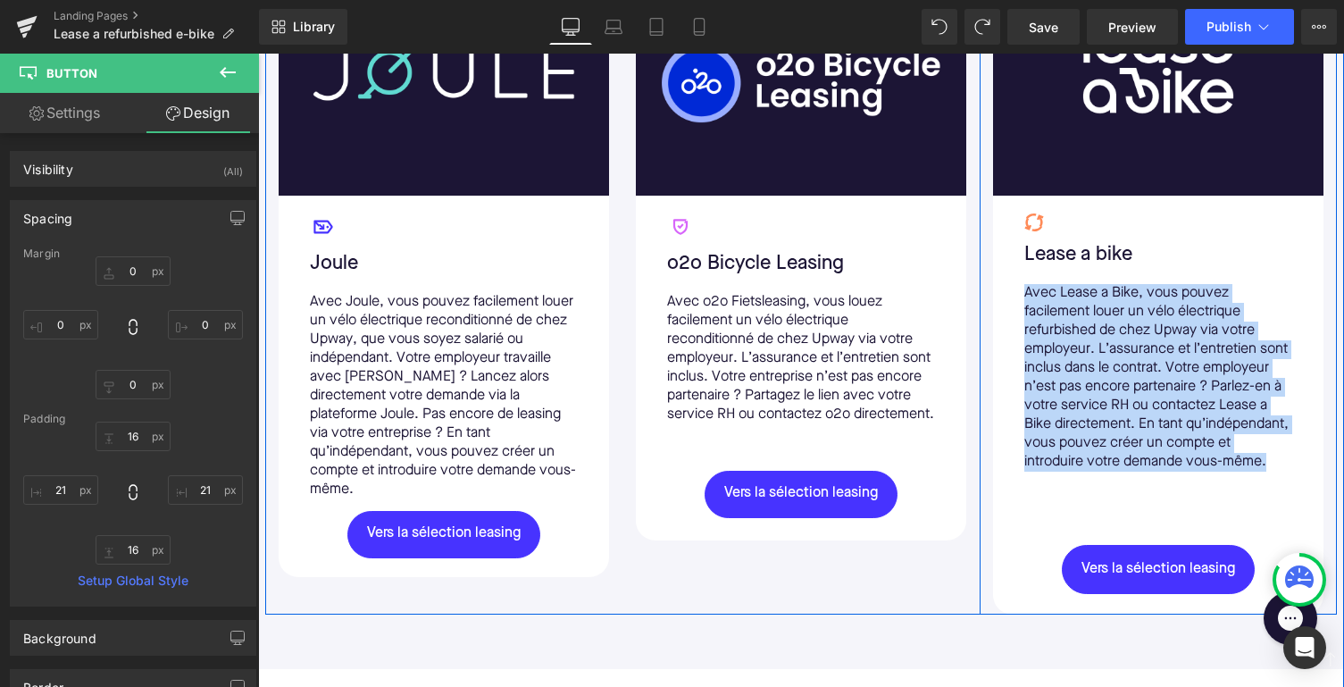
click at [1041, 536] on div "Avec Lease a Bike, vous pouvez facilement louer un vélo électrique refurbished …" at bounding box center [1159, 414] width 268 height 261
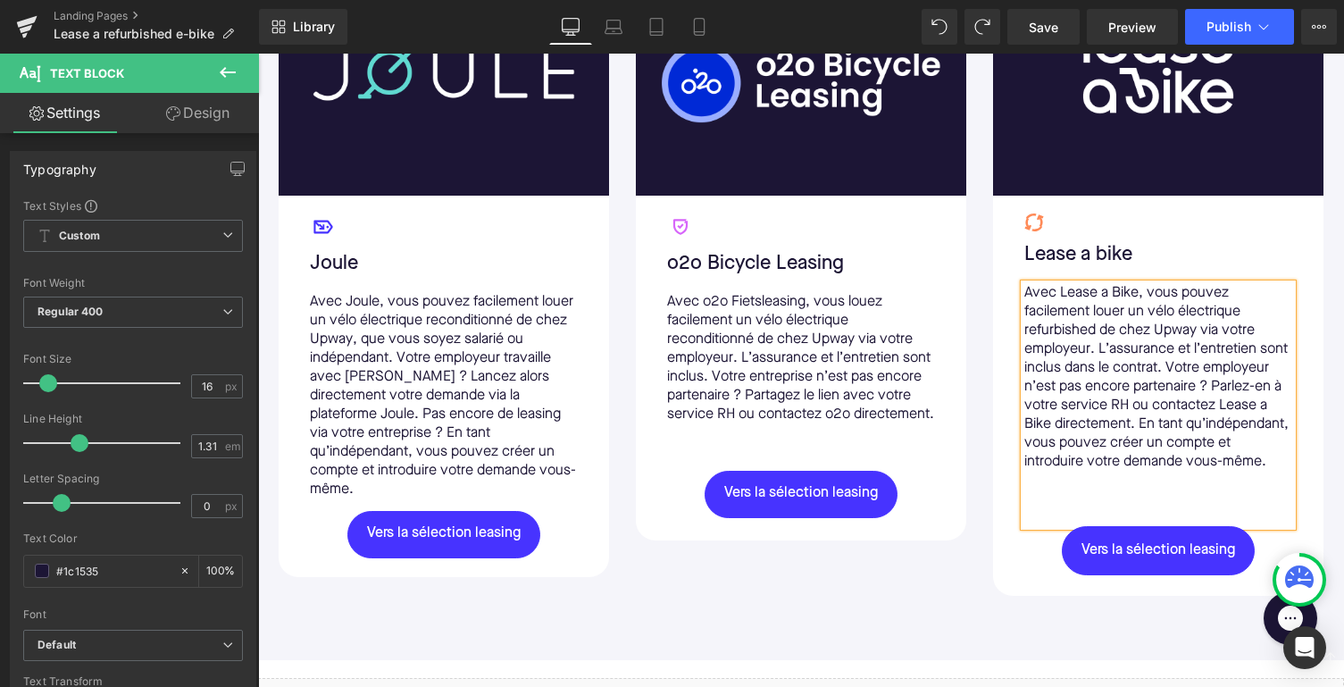
click at [1062, 495] on div "Avec Lease a Bike, vous pouvez facilement louer un vélo électrique refurbished …" at bounding box center [1159, 405] width 268 height 242
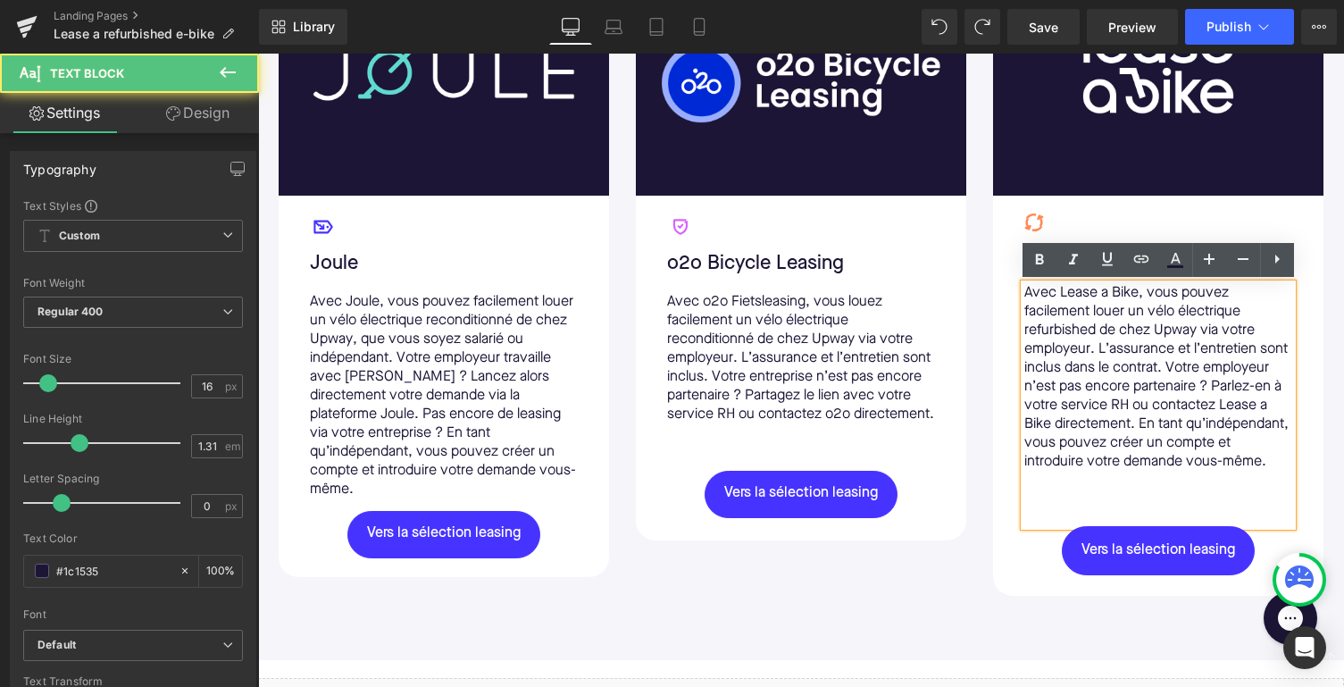
click at [961, 595] on div "Image Icon Joule Text Block Avec Joule, vous pouvez facilement louer un vélo él…" at bounding box center [801, 278] width 1072 height 656
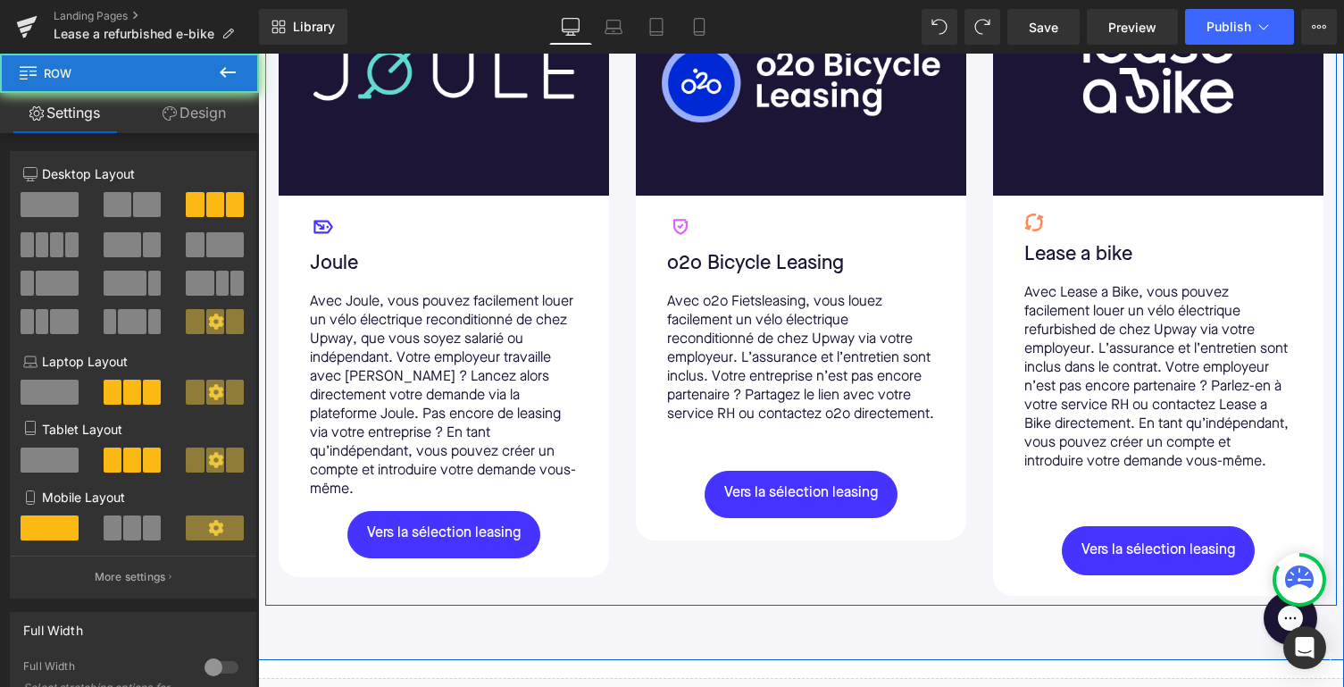
click at [1091, 526] on div "Avec Lease a Bike, vous pouvez facilement louer un vélo électrique refurbished …" at bounding box center [1159, 405] width 268 height 242
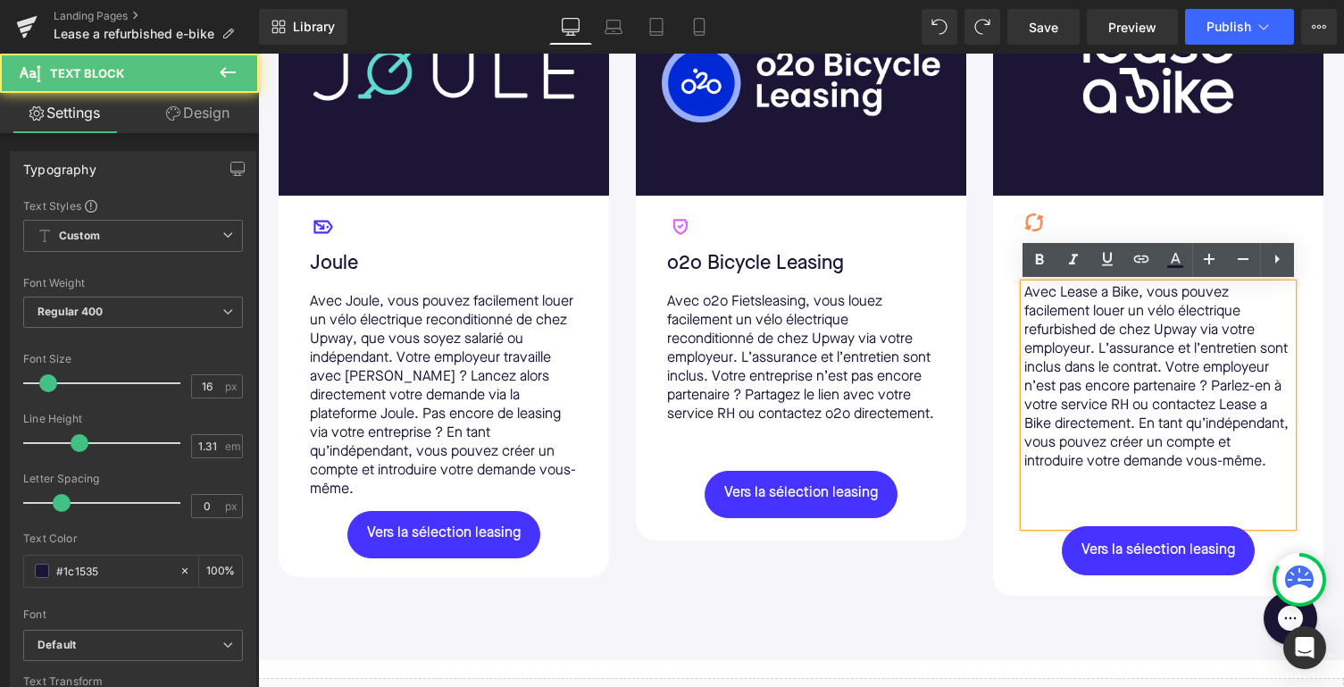
click at [1089, 526] on div "Avec Lease a Bike, vous pouvez facilement louer un vélo électrique refurbished …" at bounding box center [1159, 405] width 268 height 242
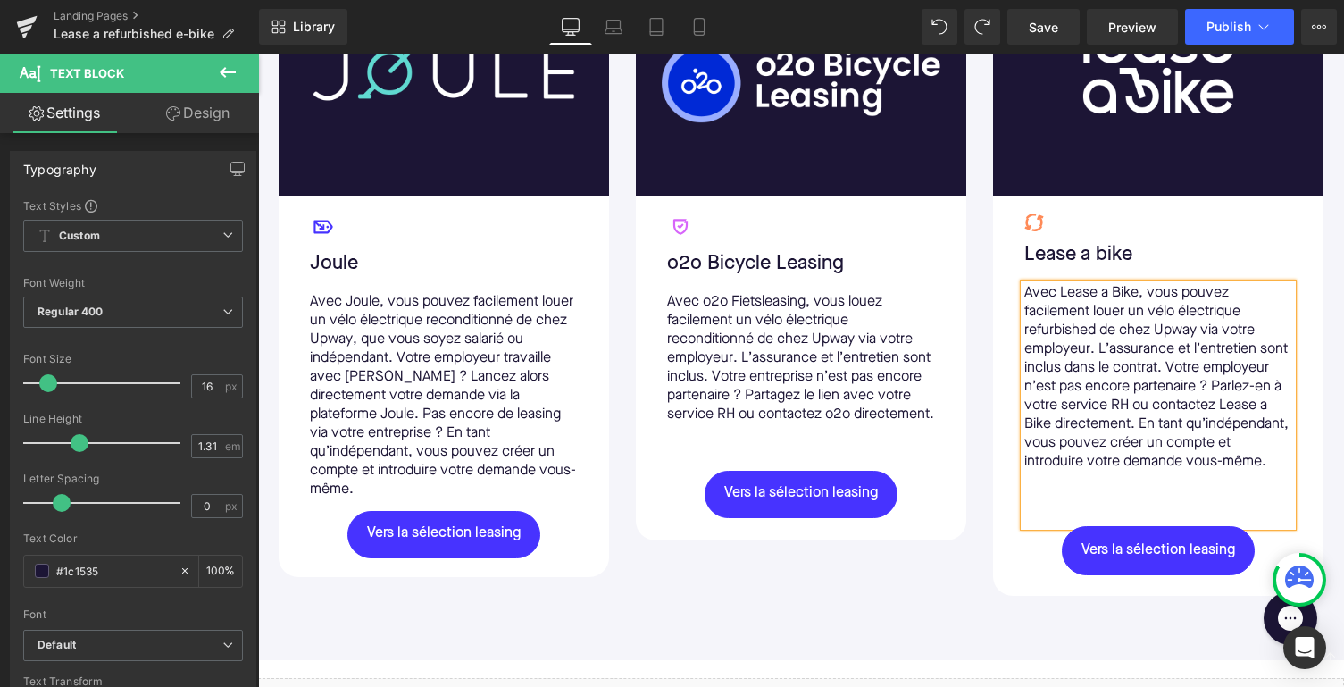
click at [919, 586] on div "Image Icon Joule Text Block Avec Joule, vous pouvez facilement louer un vélo él…" at bounding box center [801, 278] width 1072 height 656
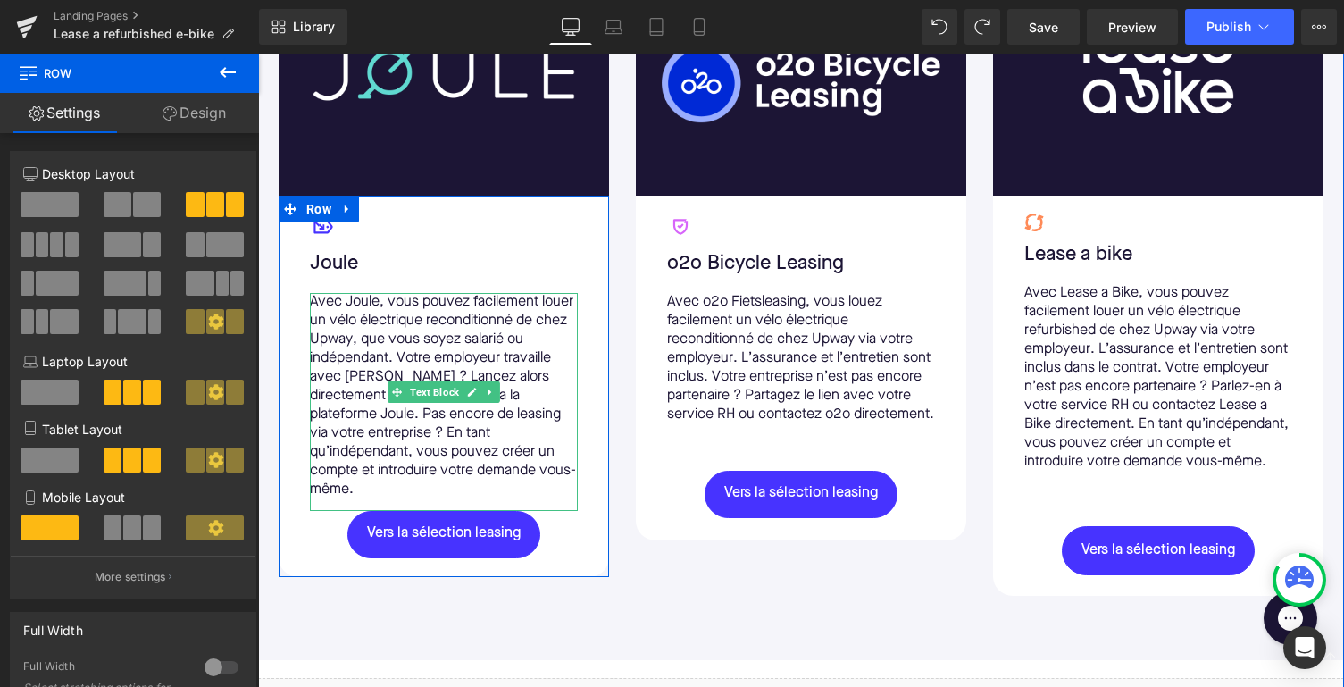
click at [420, 473] on p "Avec Joule, vous pouvez facilement louer un vélo électrique reconditionné de ch…" at bounding box center [444, 396] width 268 height 206
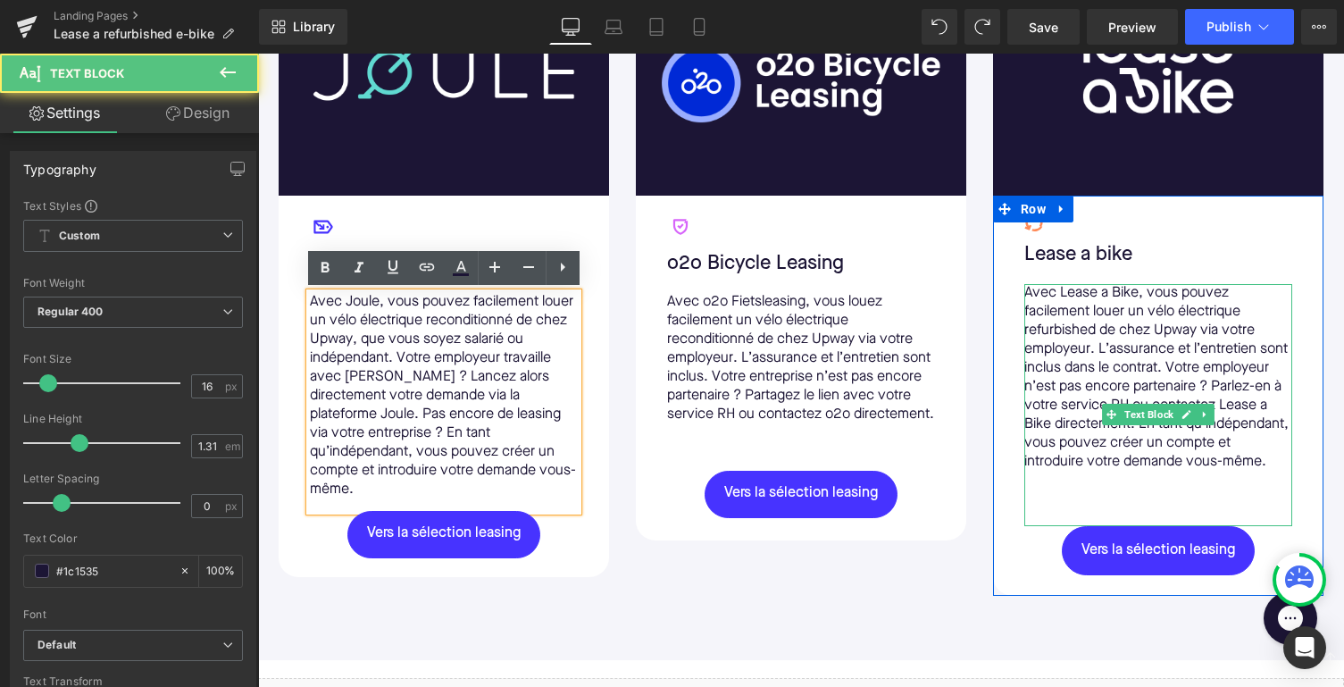
click at [1081, 508] on div "Avec Lease a Bike, vous pouvez facilement louer un vélo électrique refurbished …" at bounding box center [1159, 405] width 268 height 242
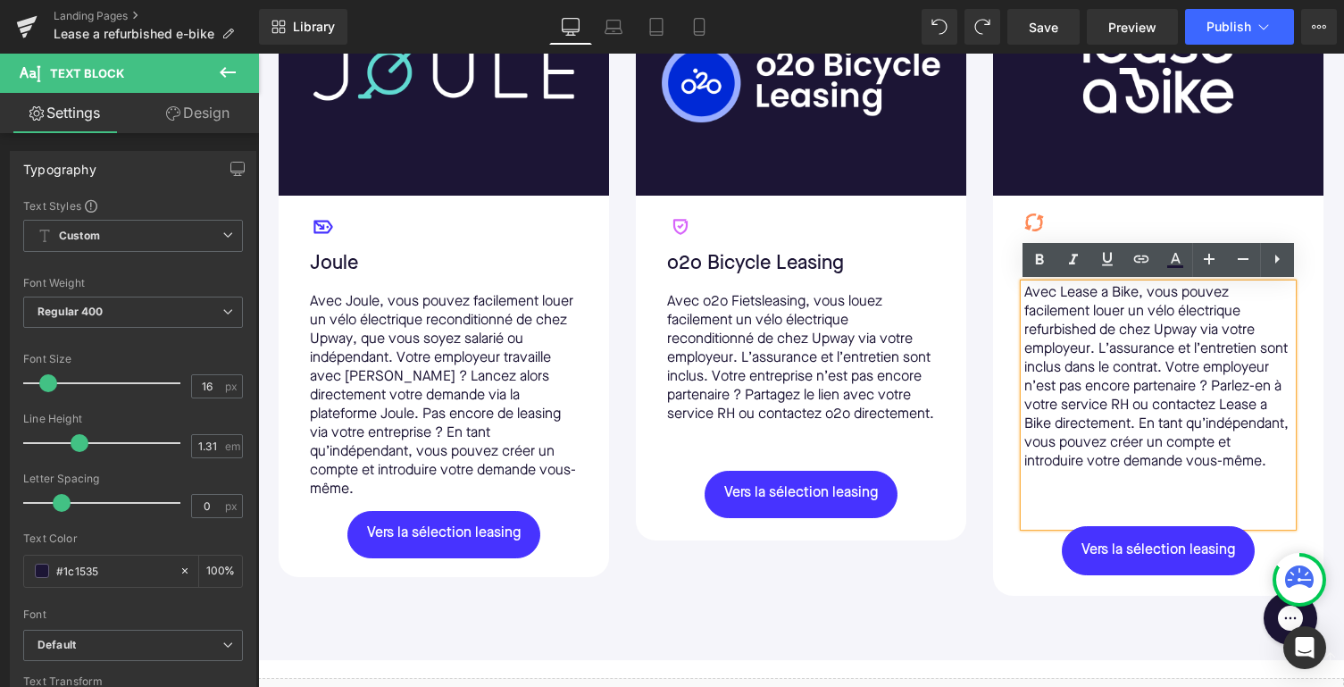
click at [888, 627] on div "Nos partenaires de leasing Text Block Image Icon Joule Text Block Avec Joule, v…" at bounding box center [801, 258] width 1086 height 804
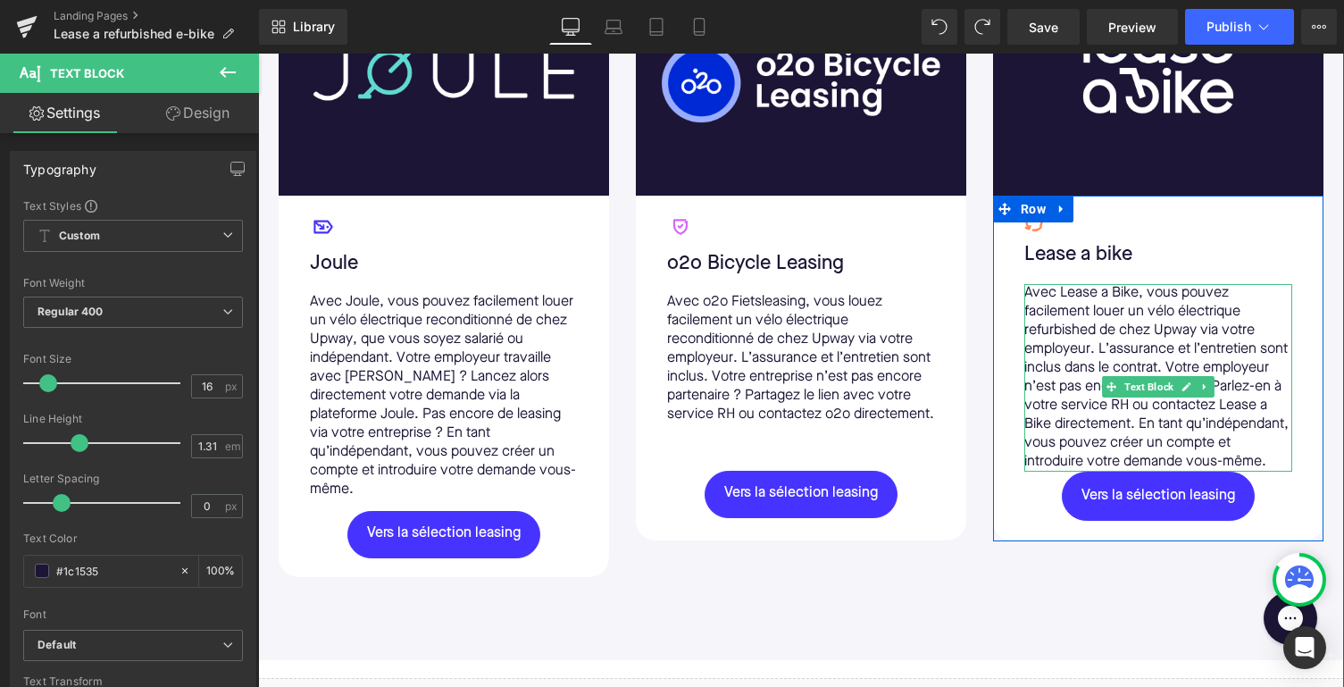
drag, startPoint x: 1036, startPoint y: 542, endPoint x: 1039, endPoint y: 481, distance: 61.7
click at [1039, 472] on div "Avec Lease a Bike, vous pouvez facilement louer un vélo électrique refurbished …" at bounding box center [1159, 378] width 268 height 188
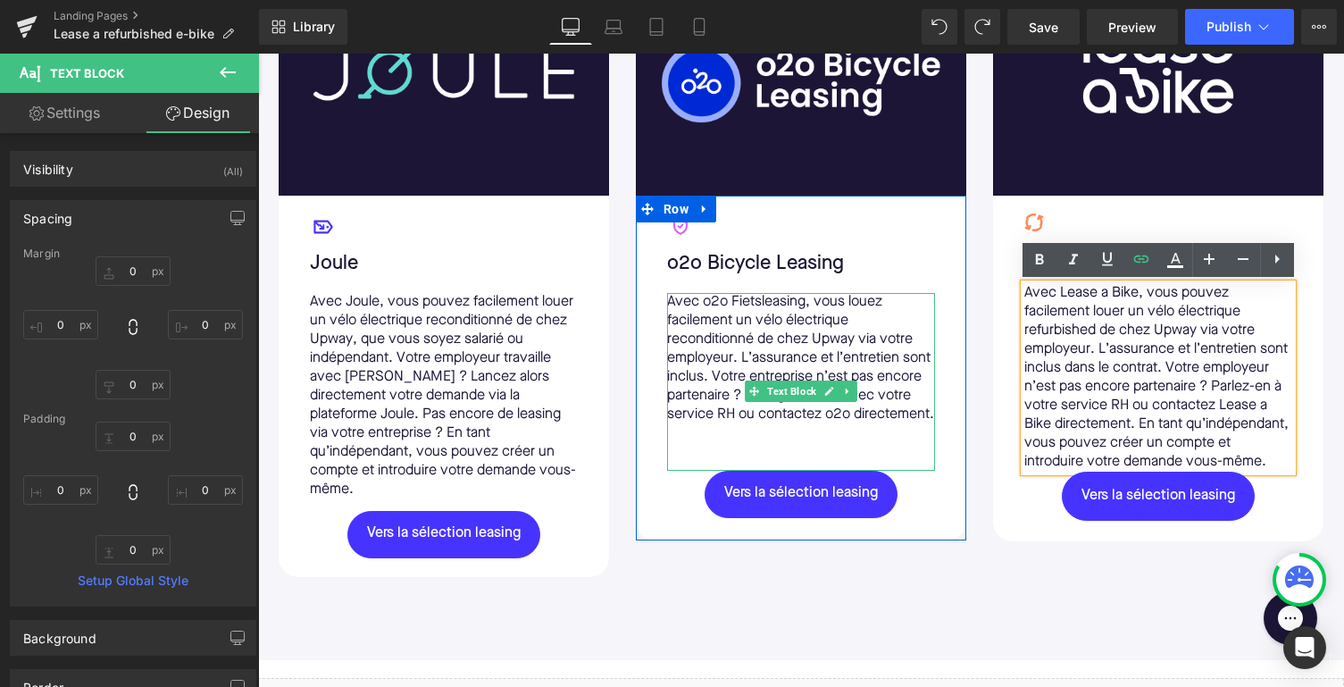
click at [777, 464] on div "Avec o2o Fietsleasing, vous louez facilement un vélo électrique reconditionné d…" at bounding box center [801, 382] width 268 height 178
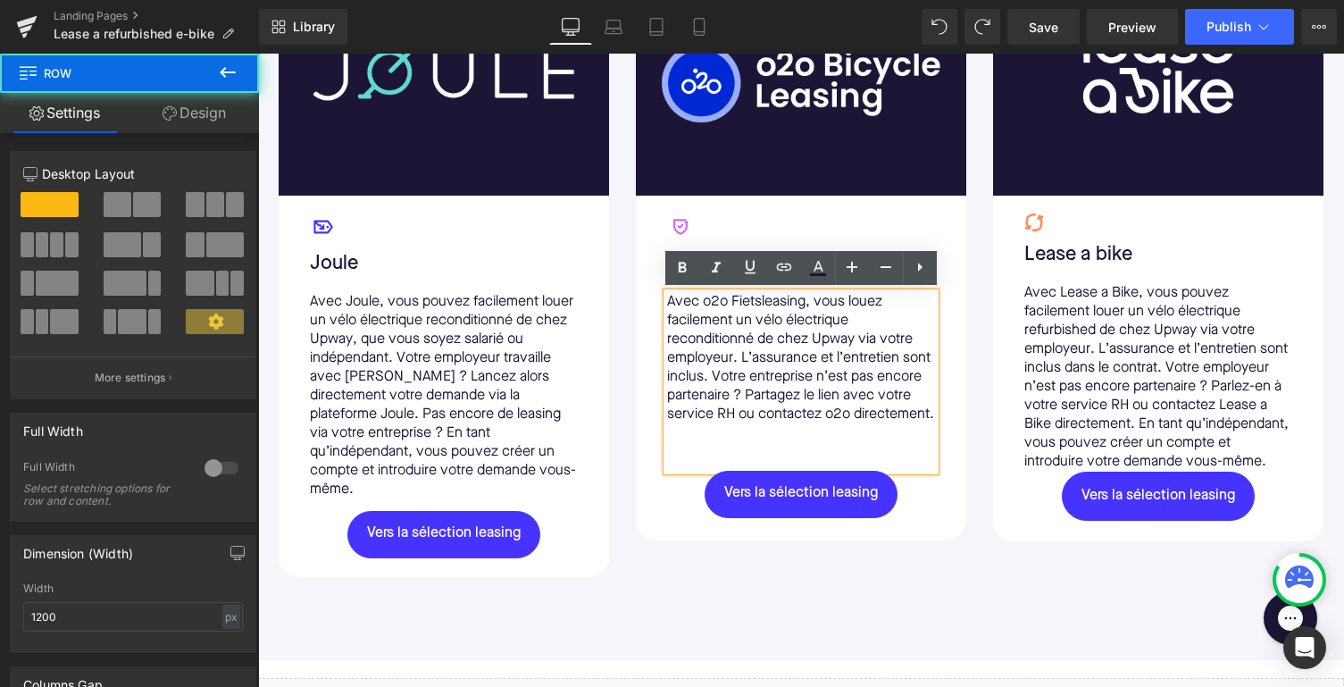
click at [659, 461] on div "Icon o2o Bicycle Leasing Text Block Avec o2o Fietsleasing, vous louez facilemen…" at bounding box center [801, 366] width 295 height 305
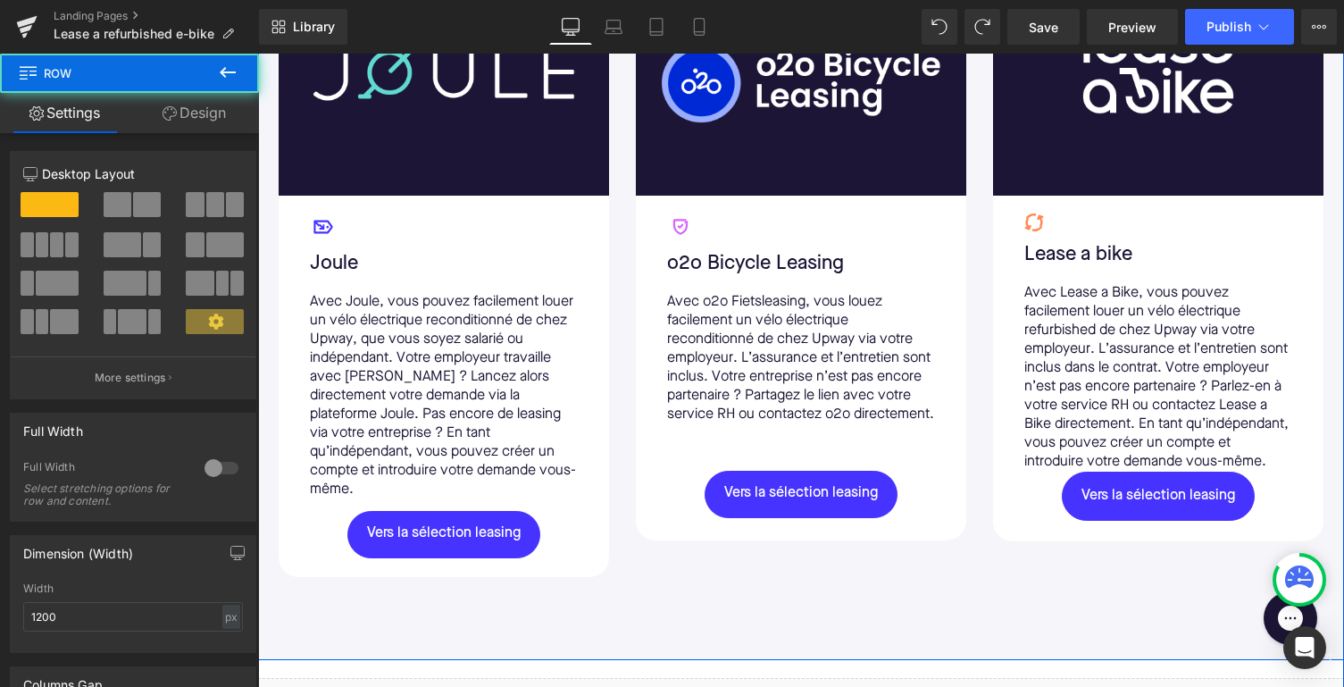
click at [807, 611] on div "Nos partenaires de leasing Text Block Image Icon Joule Text Block Avec Joule, v…" at bounding box center [801, 258] width 1086 height 804
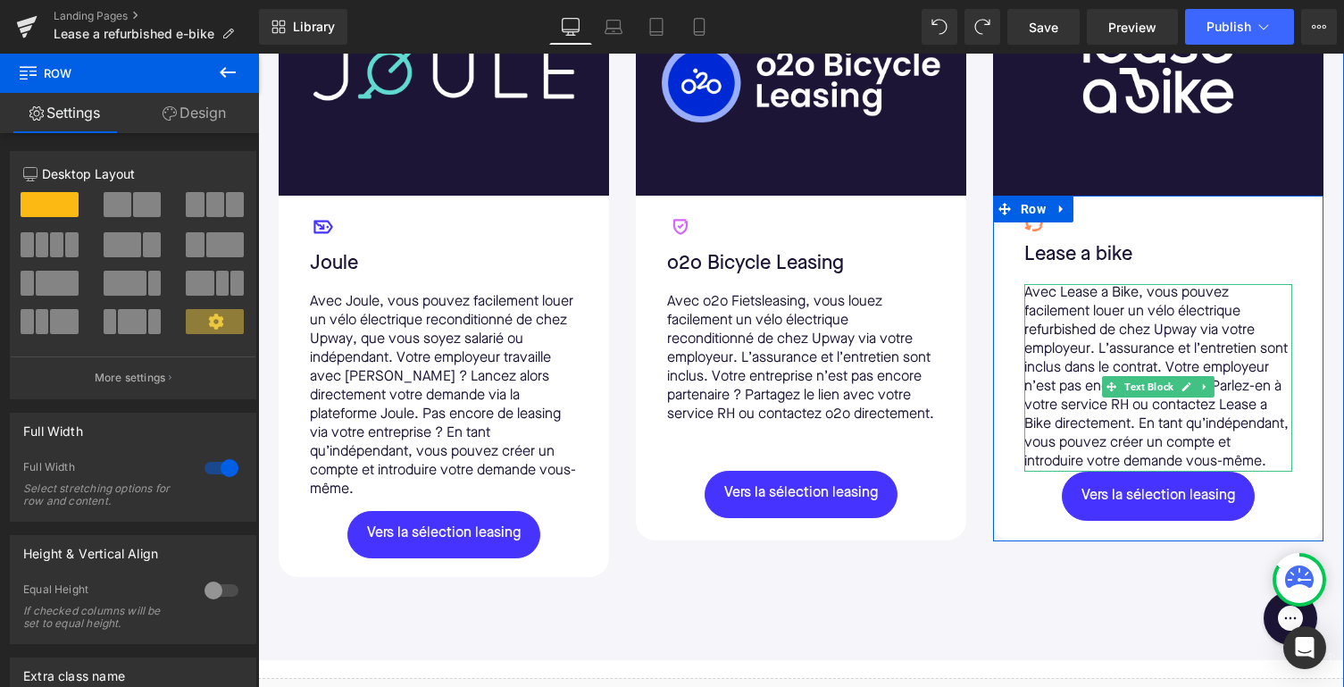
click at [1074, 448] on p "Avec Lease a Bike, vous pouvez facilement louer un vélo électrique refurbished …" at bounding box center [1159, 378] width 268 height 188
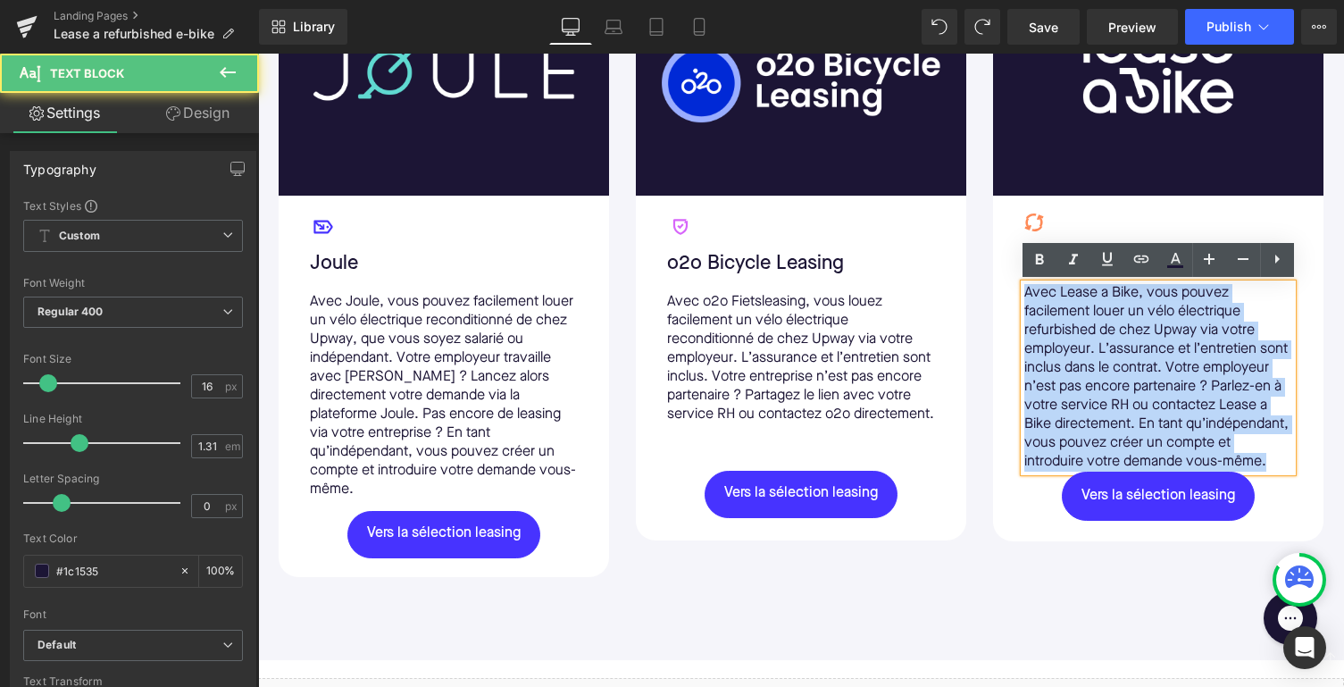
drag, startPoint x: 1111, startPoint y: 476, endPoint x: 1006, endPoint y: 266, distance: 234.9
click at [1006, 266] on div "Icon Lease a bike Text Block Avec Lease a Bike, vous pouvez facilement louer un…" at bounding box center [1158, 369] width 331 height 346
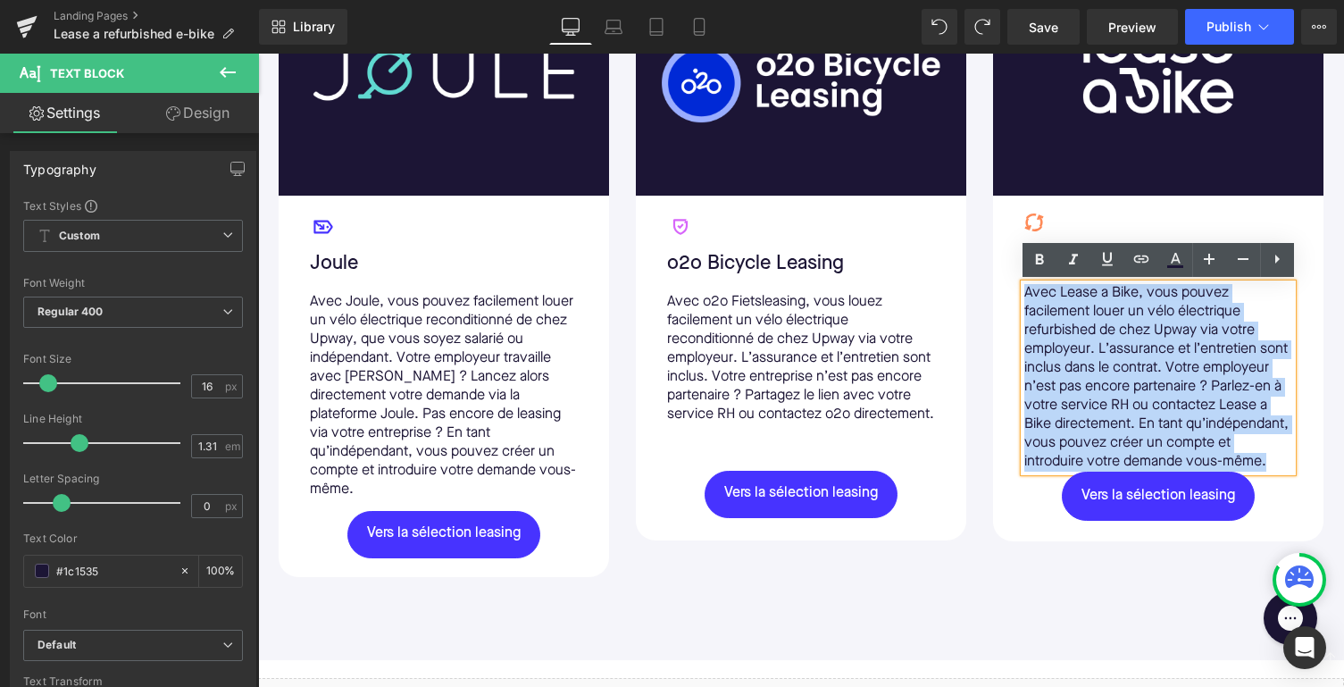
click at [1151, 413] on p "Avec Lease a Bike, vous pouvez facilement louer un vélo électrique refurbished …" at bounding box center [1159, 378] width 268 height 188
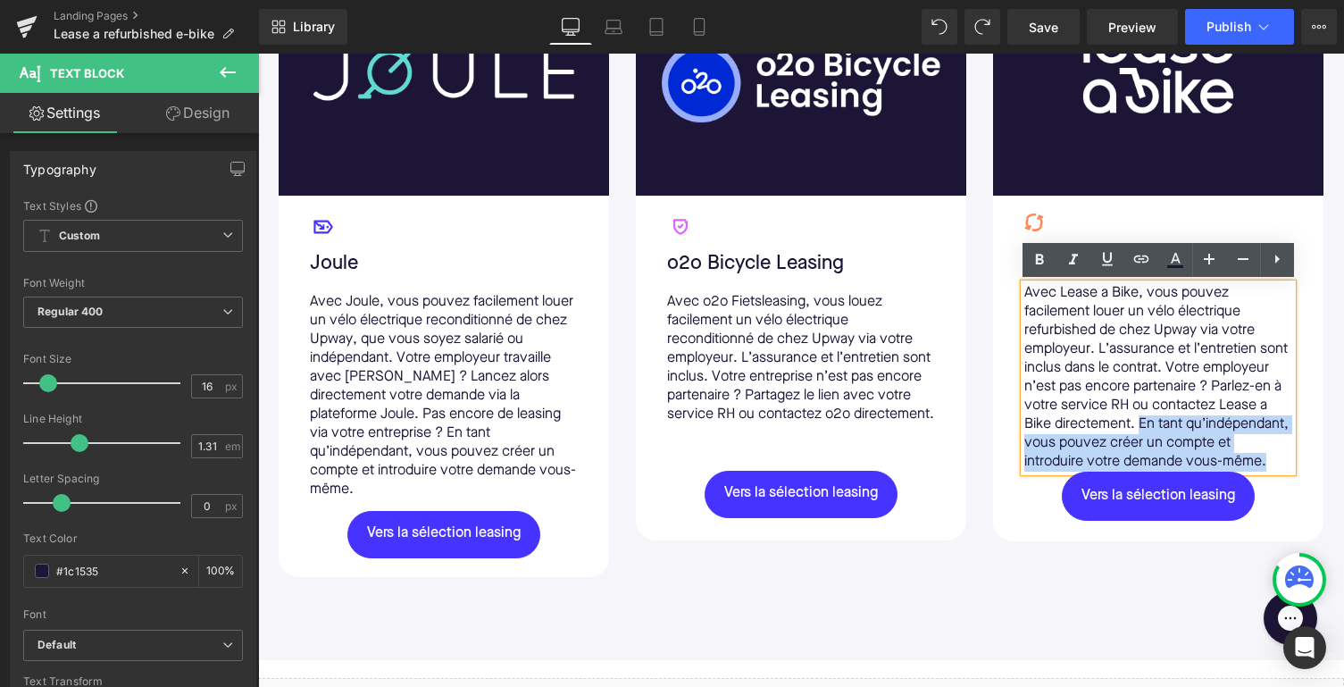
drag, startPoint x: 1106, startPoint y: 484, endPoint x: 1264, endPoint y: 424, distance: 169.1
click at [1264, 424] on p "Avec Lease a Bike, vous pouvez facilement louer un vélo électrique refurbished …" at bounding box center [1159, 378] width 268 height 188
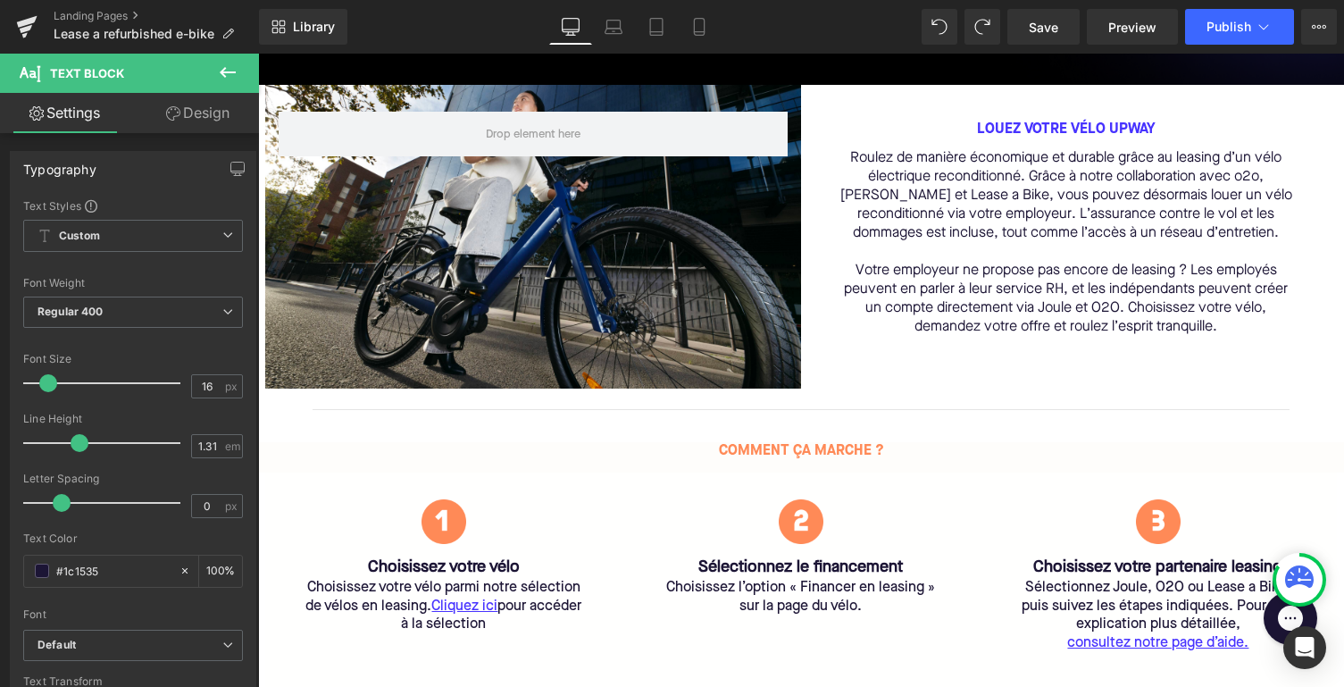
scroll to position [440, 0]
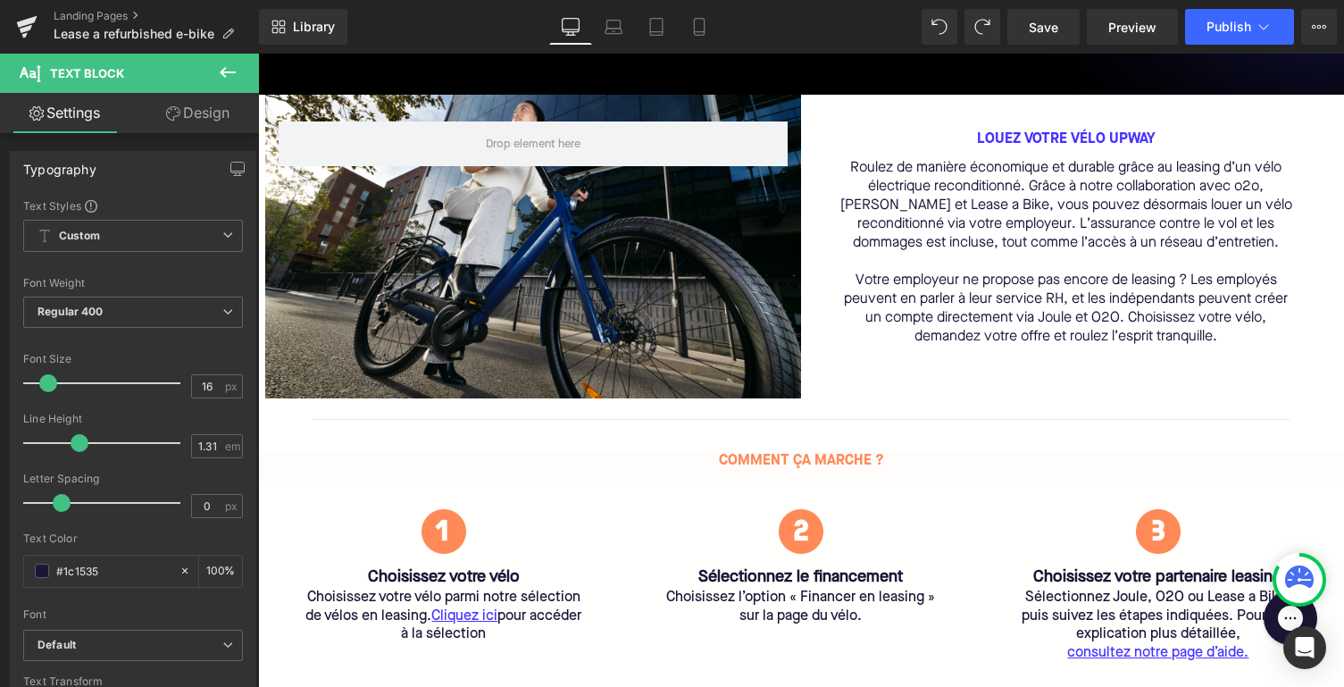
click at [1045, 314] on p "Votre employeur ne propose pas encore de leasing ? Les employés peuvent en parl…" at bounding box center [1066, 309] width 458 height 75
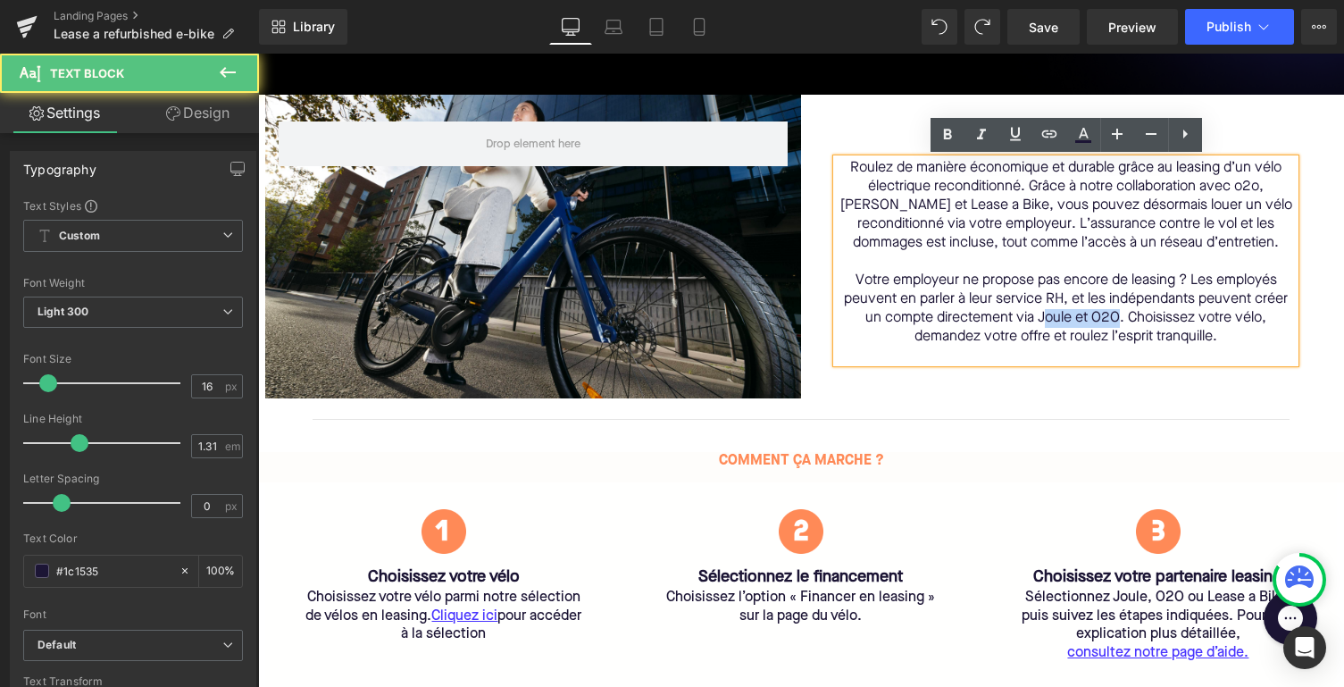
drag, startPoint x: 1120, startPoint y: 319, endPoint x: 1043, endPoint y: 319, distance: 76.8
click at [1043, 319] on p "Votre employeur ne propose pas encore de leasing ? Les employés peuvent en parl…" at bounding box center [1066, 309] width 458 height 75
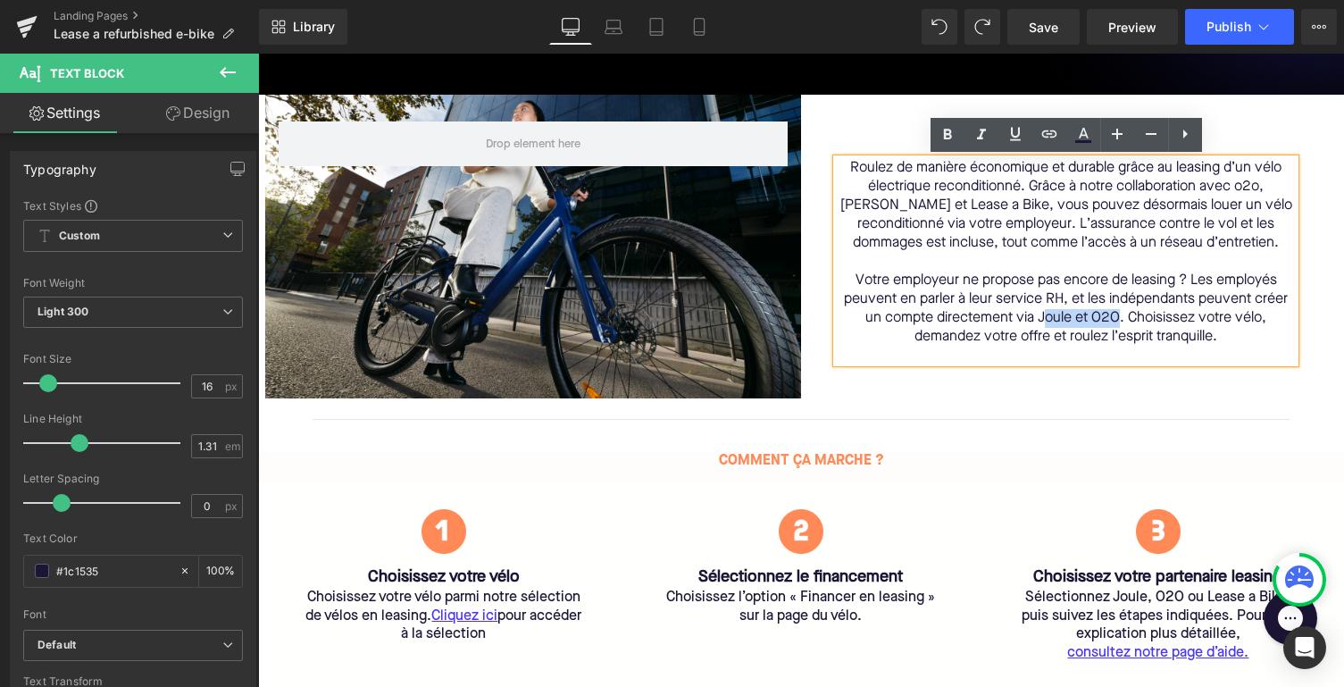
click at [1121, 323] on p "Votre employeur ne propose pas encore de leasing ? Les employés peuvent en parl…" at bounding box center [1066, 309] width 458 height 75
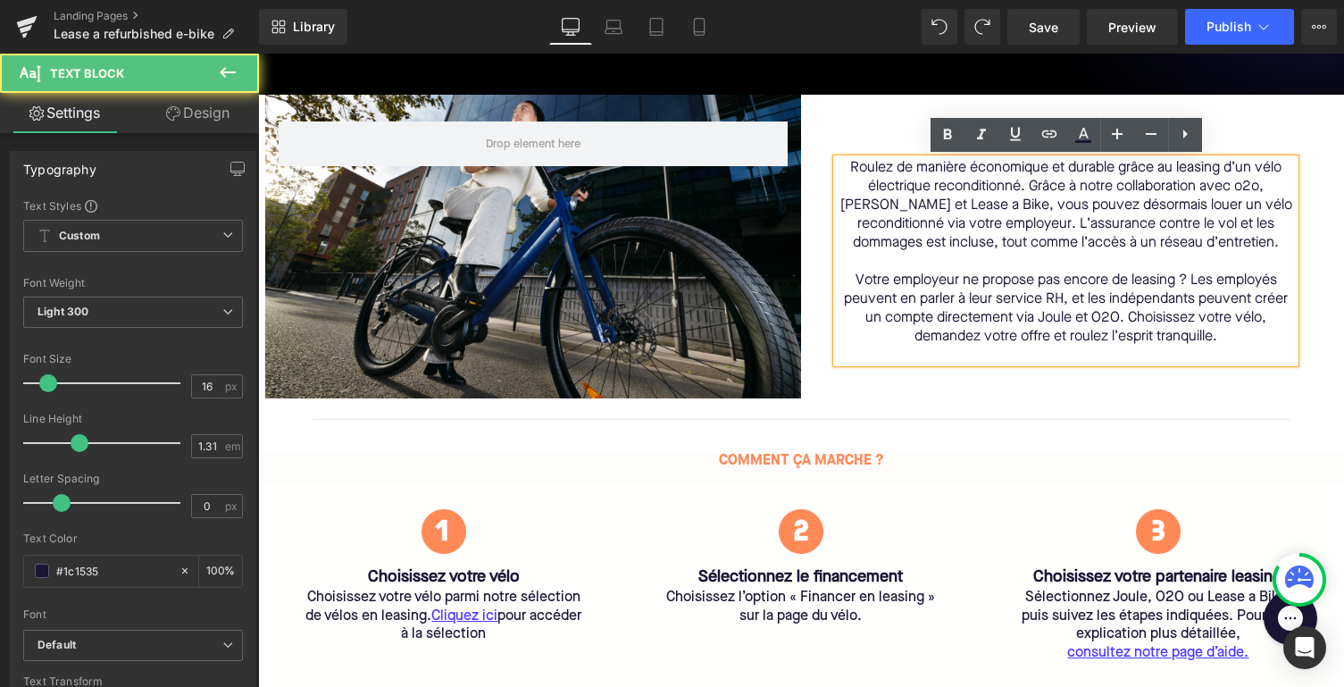
click at [1102, 317] on p "Votre employeur ne propose pas encore de leasing ? Les employés peuvent en parl…" at bounding box center [1066, 309] width 458 height 75
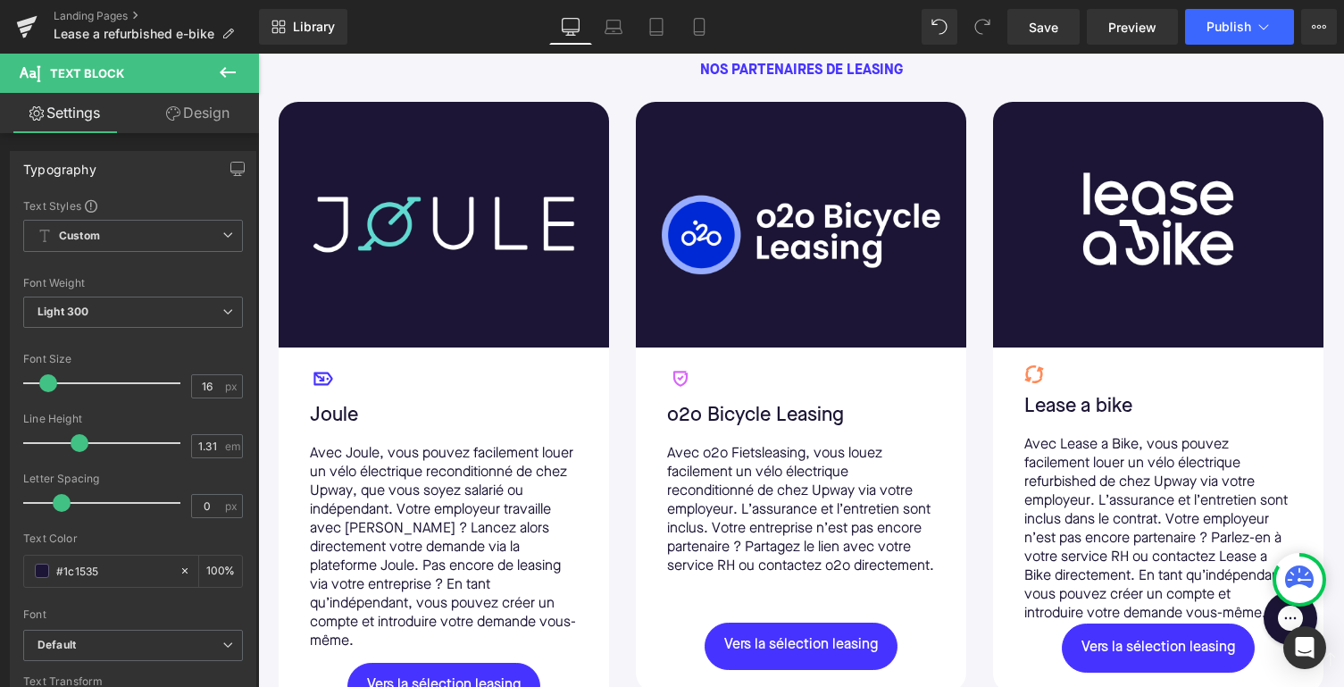
scroll to position [1405, 0]
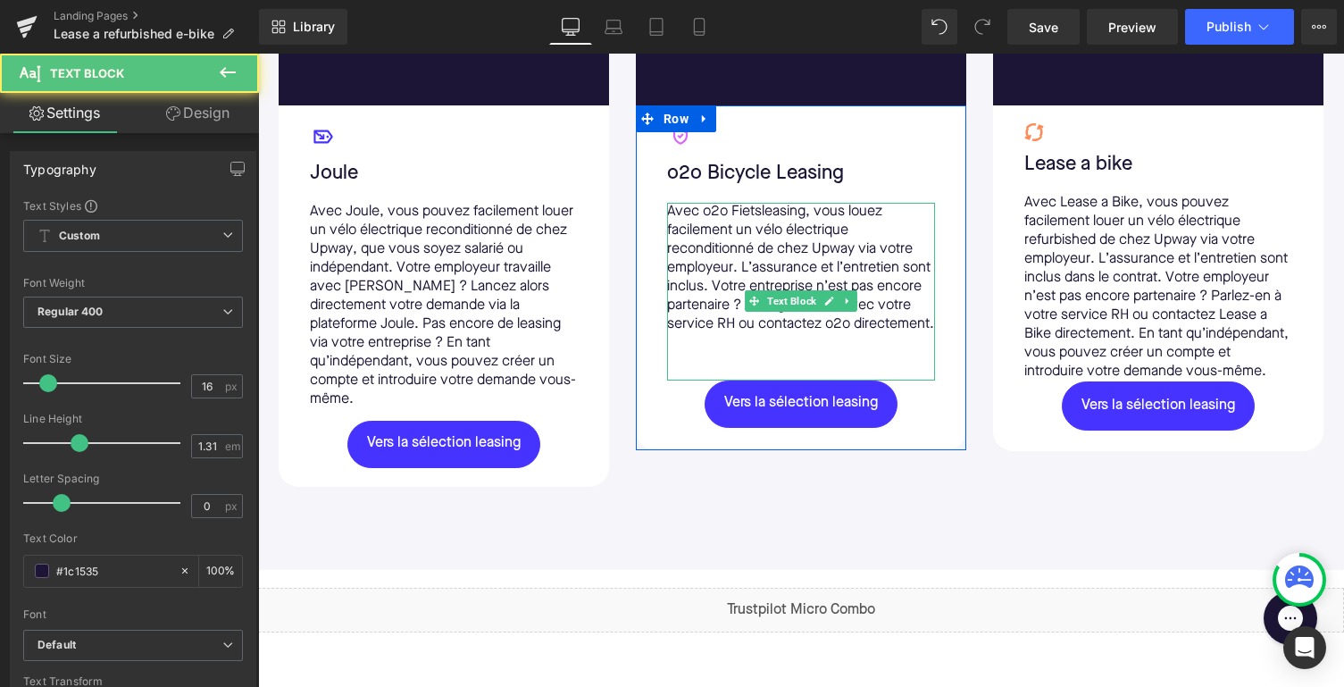
click at [841, 334] on p "Avec o2o Fietsleasing, vous louez facilement un vélo électrique reconditionné d…" at bounding box center [801, 268] width 268 height 131
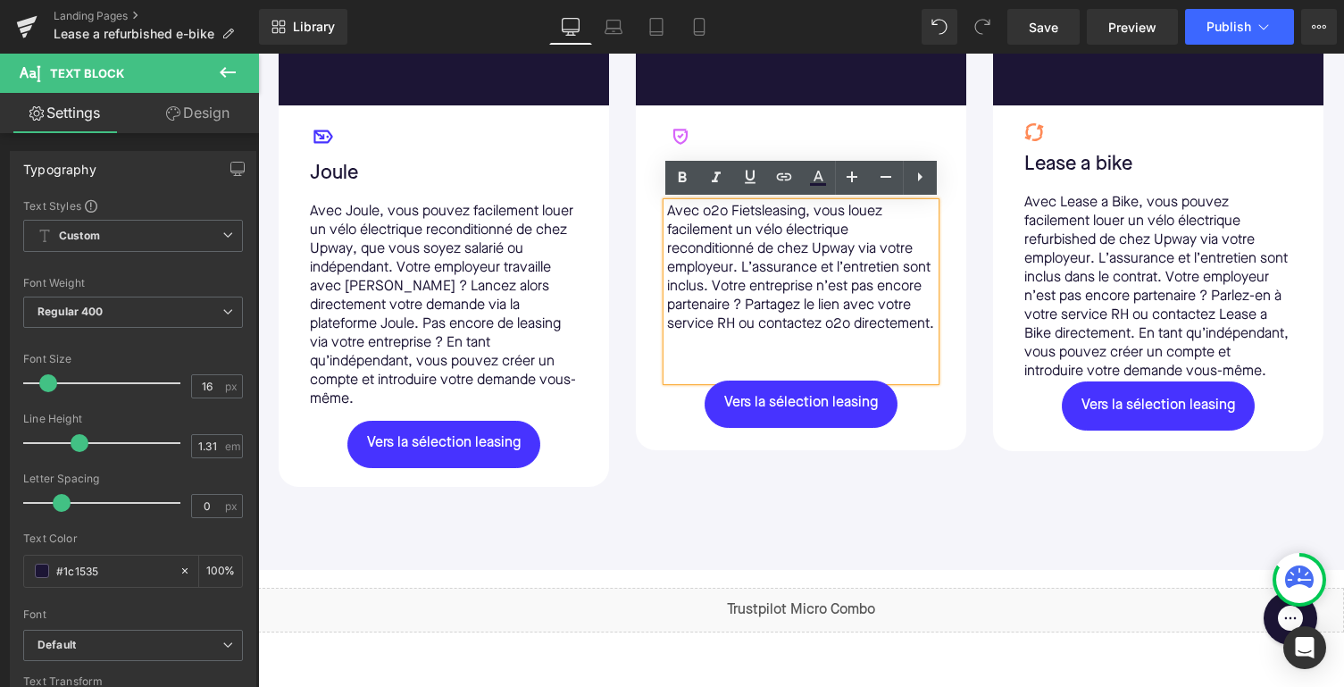
click at [979, 379] on div "Image Icon Joule Text Block Avec Joule, vous pouvez facilement louer un vélo él…" at bounding box center [801, 188] width 1072 height 656
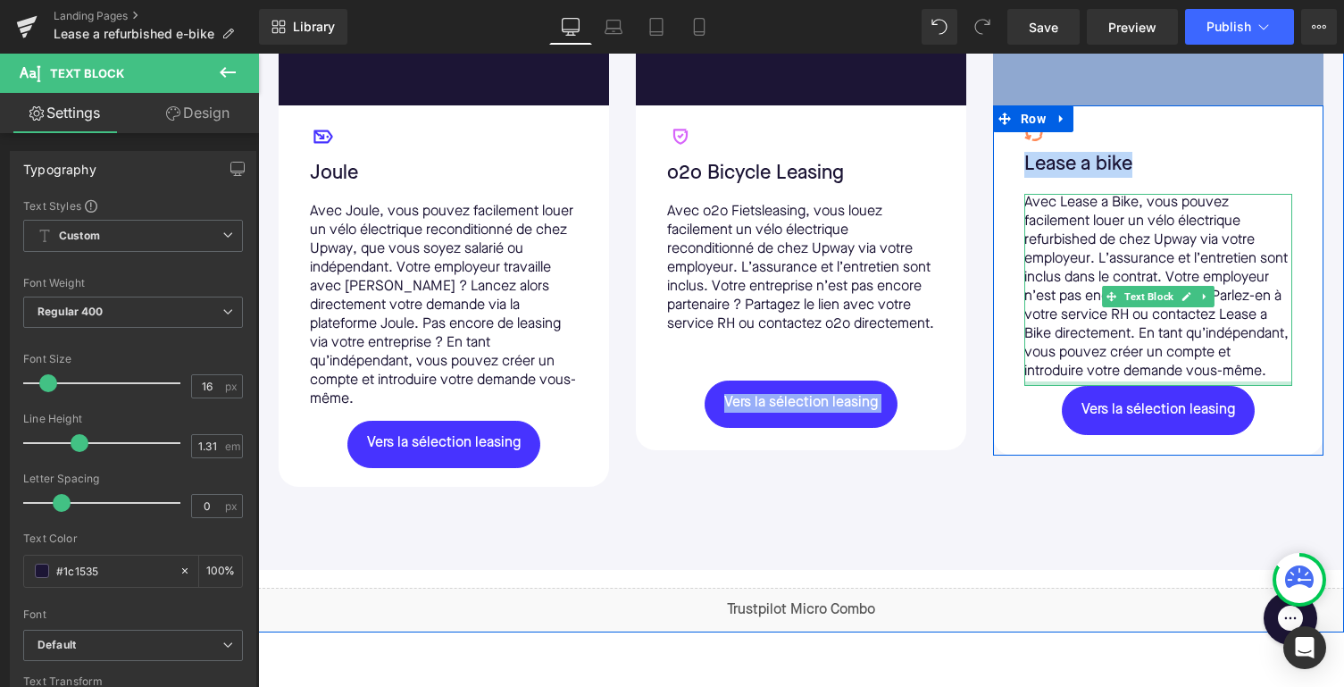
click at [1054, 386] on div at bounding box center [1159, 383] width 268 height 4
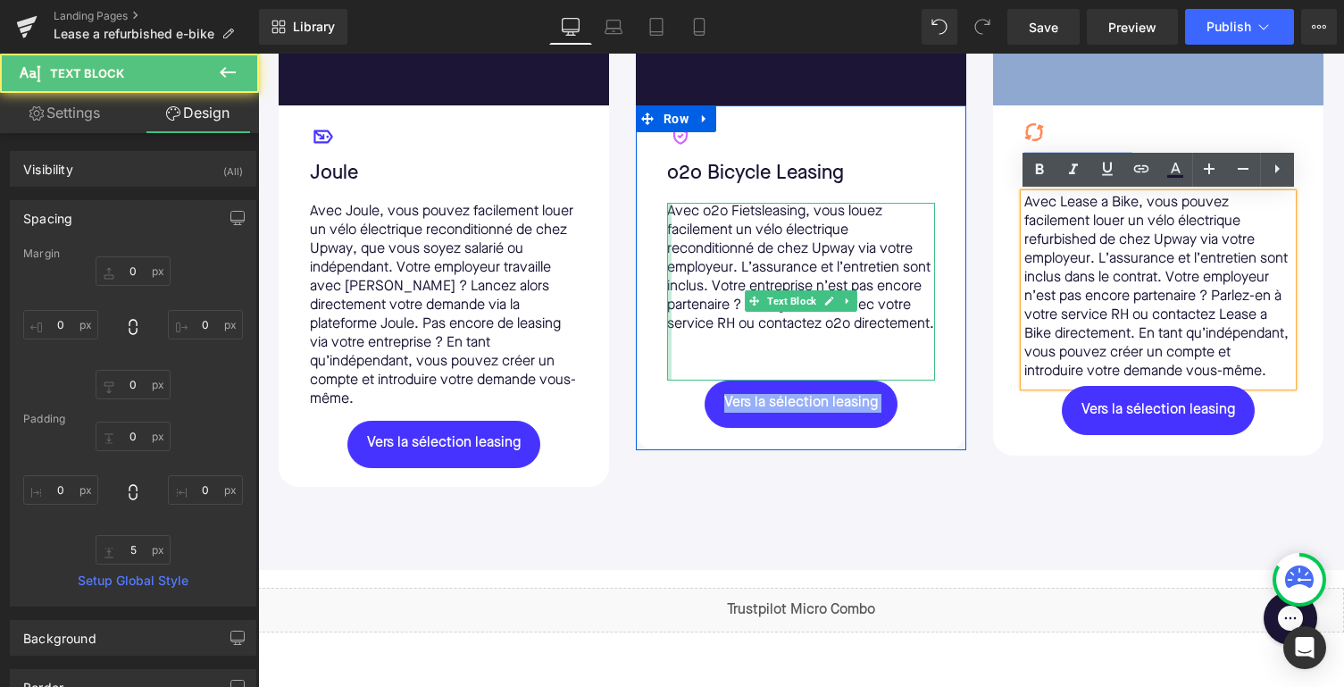
click at [675, 377] on div "Avec o2o Fietsleasing, vous louez facilement un vélo électrique reconditionné d…" at bounding box center [801, 292] width 268 height 178
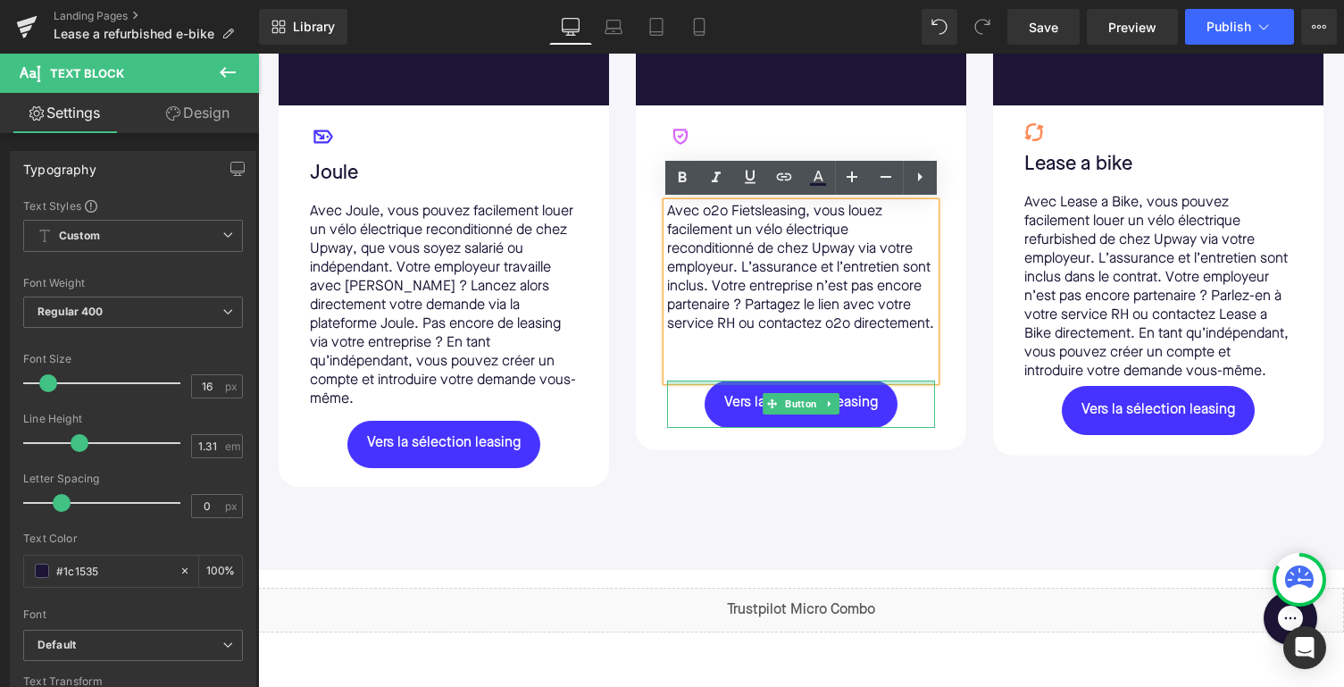
click at [678, 385] on div at bounding box center [801, 383] width 268 height 4
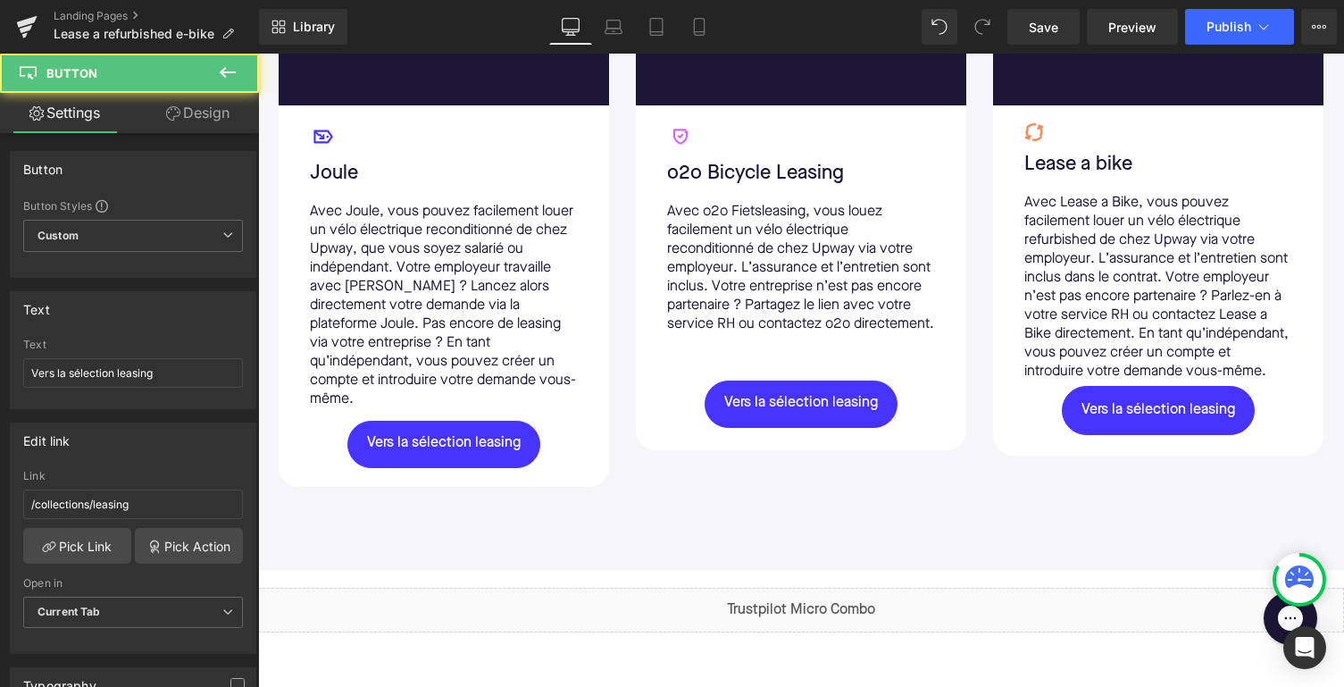
click at [659, 391] on div "Icon o2o Bicycle Leasing Text Block Avec o2o Fietsleasing, vous louez facilemen…" at bounding box center [801, 275] width 295 height 305
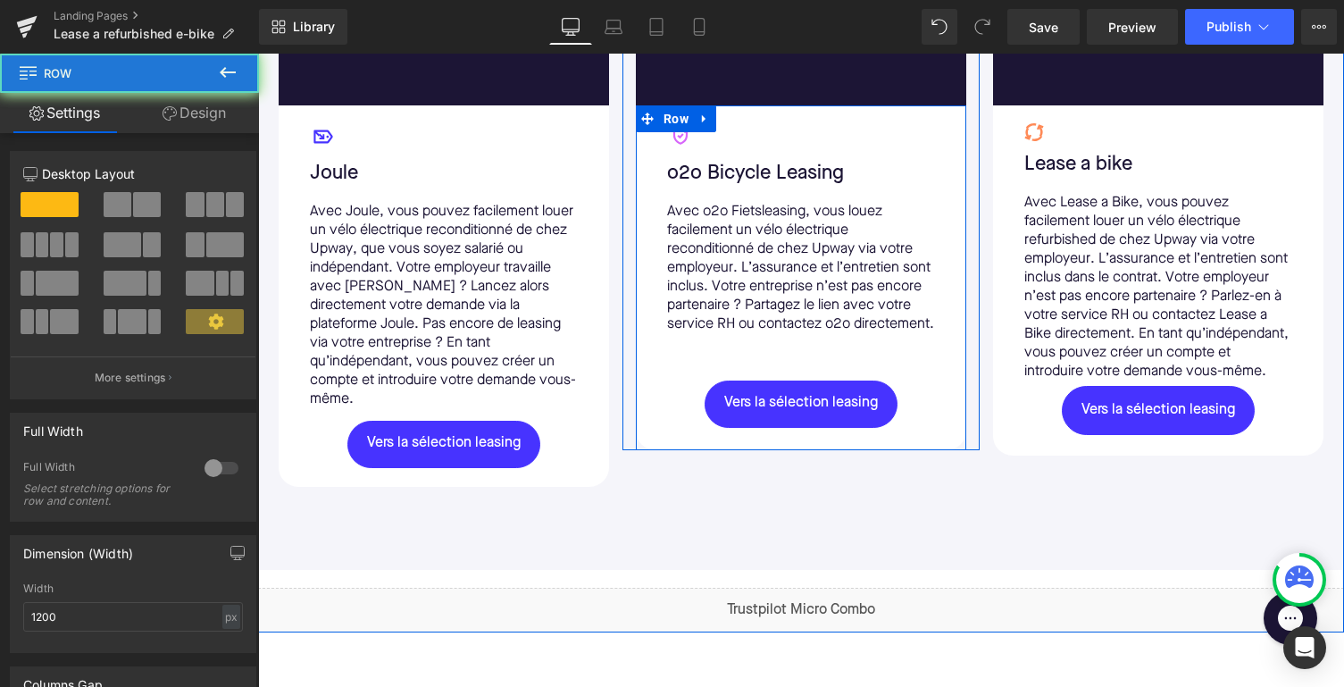
click at [666, 384] on div "Icon o2o Bicycle Leasing Text Block Avec o2o Fietsleasing, vous louez facilemen…" at bounding box center [801, 275] width 295 height 305
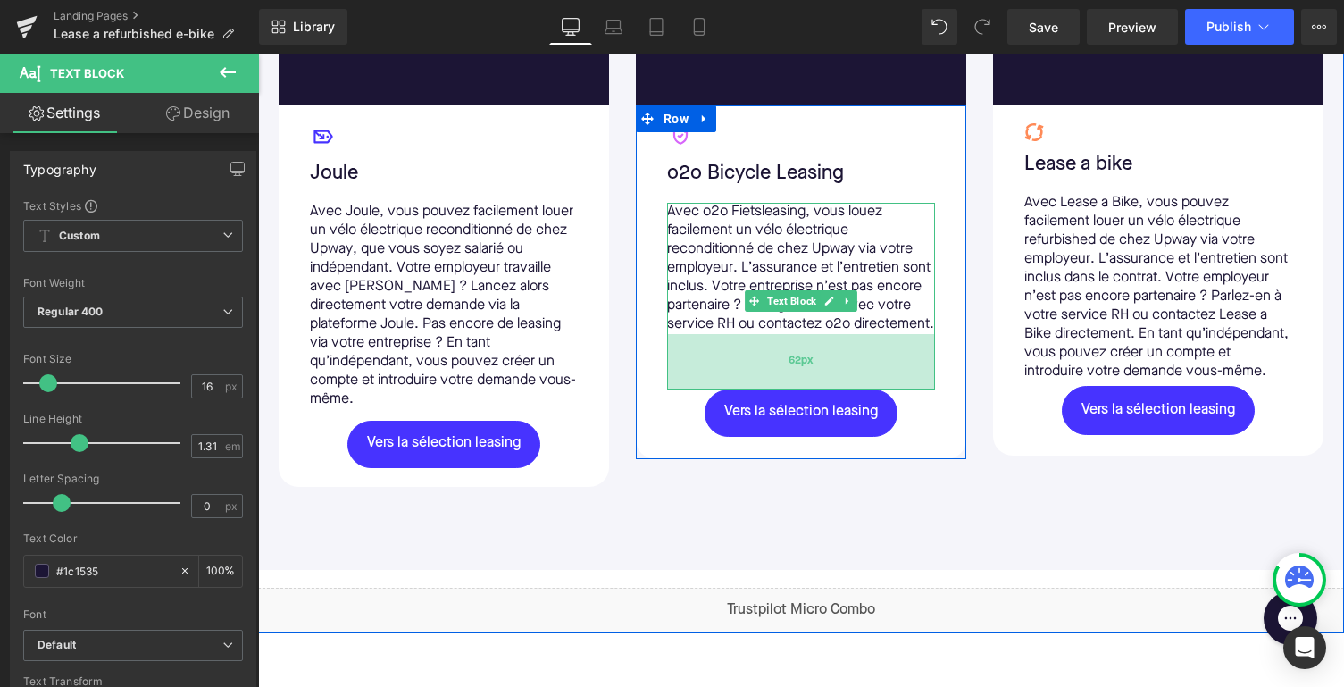
click at [675, 390] on div "62px" at bounding box center [801, 361] width 268 height 55
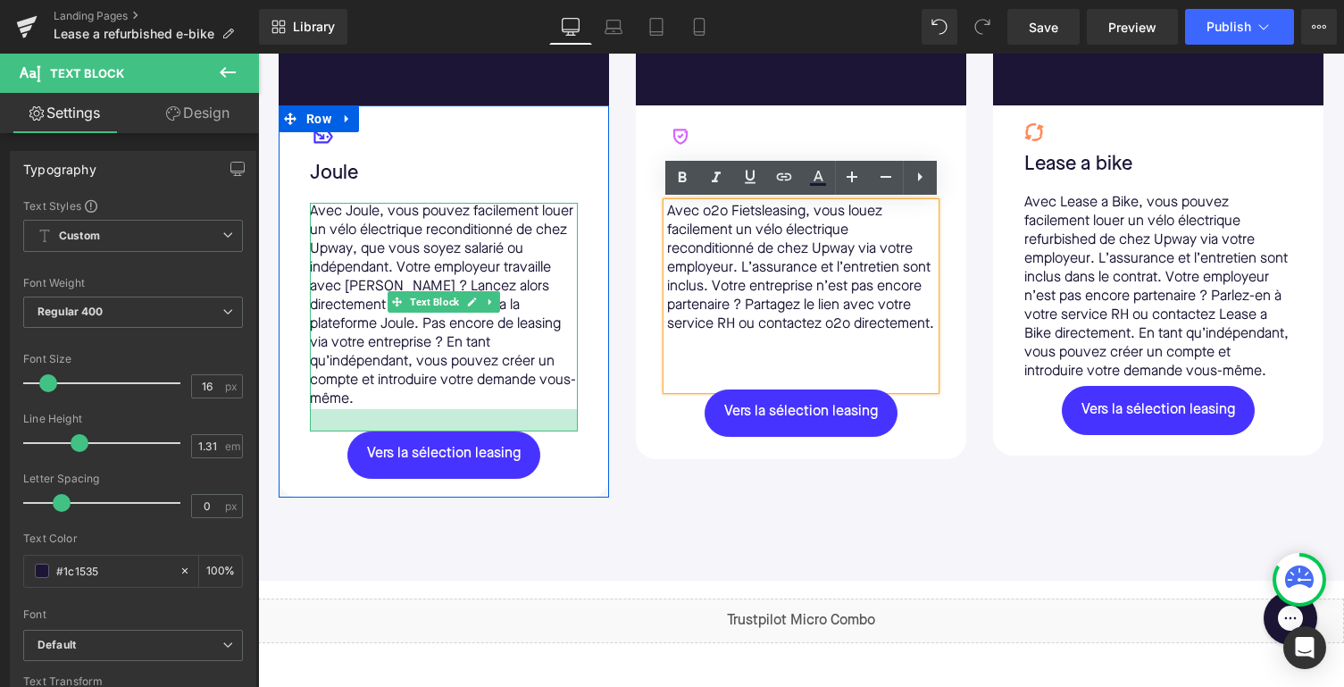
drag, startPoint x: 549, startPoint y: 397, endPoint x: 549, endPoint y: 407, distance: 10.7
click at [549, 409] on div at bounding box center [444, 420] width 268 height 22
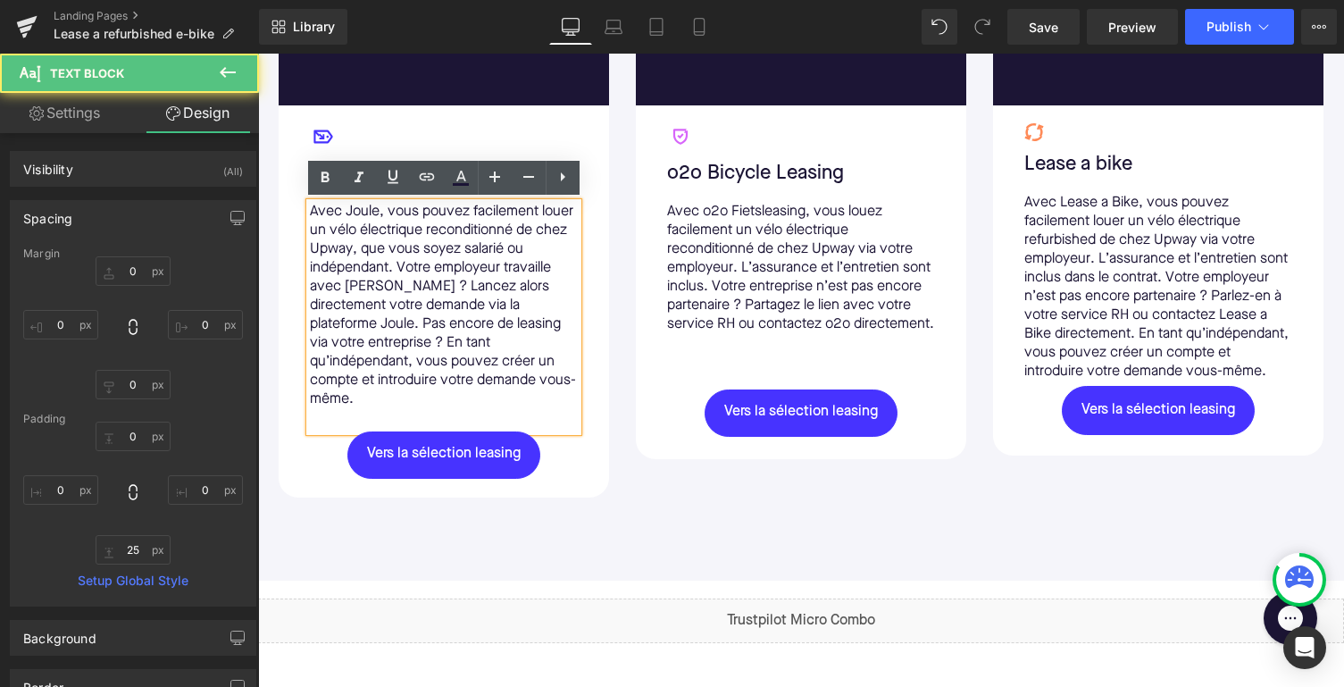
click at [626, 540] on div "Nos partenaires de leasing Text Block Image Icon Joule Text Block Avec Joule, v…" at bounding box center [801, 173] width 1086 height 815
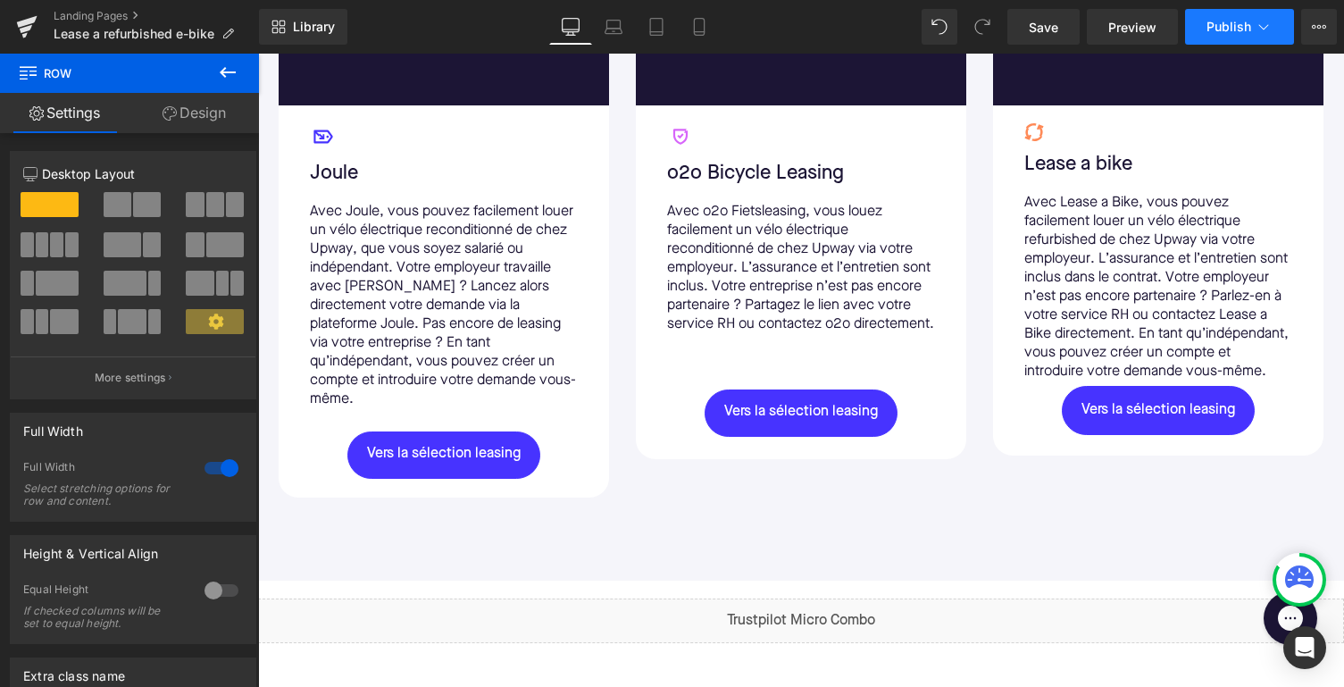
click at [1219, 16] on button "Publish" at bounding box center [1239, 27] width 109 height 36
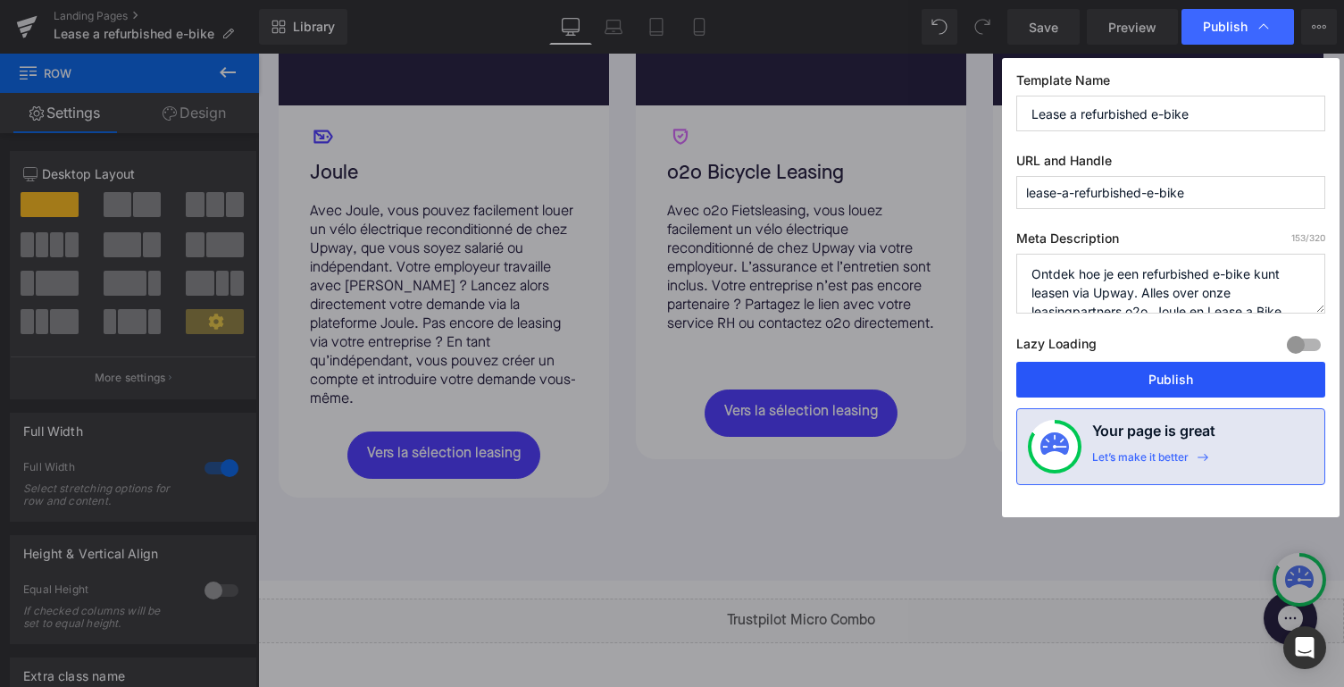
click at [1143, 378] on button "Publish" at bounding box center [1171, 380] width 309 height 36
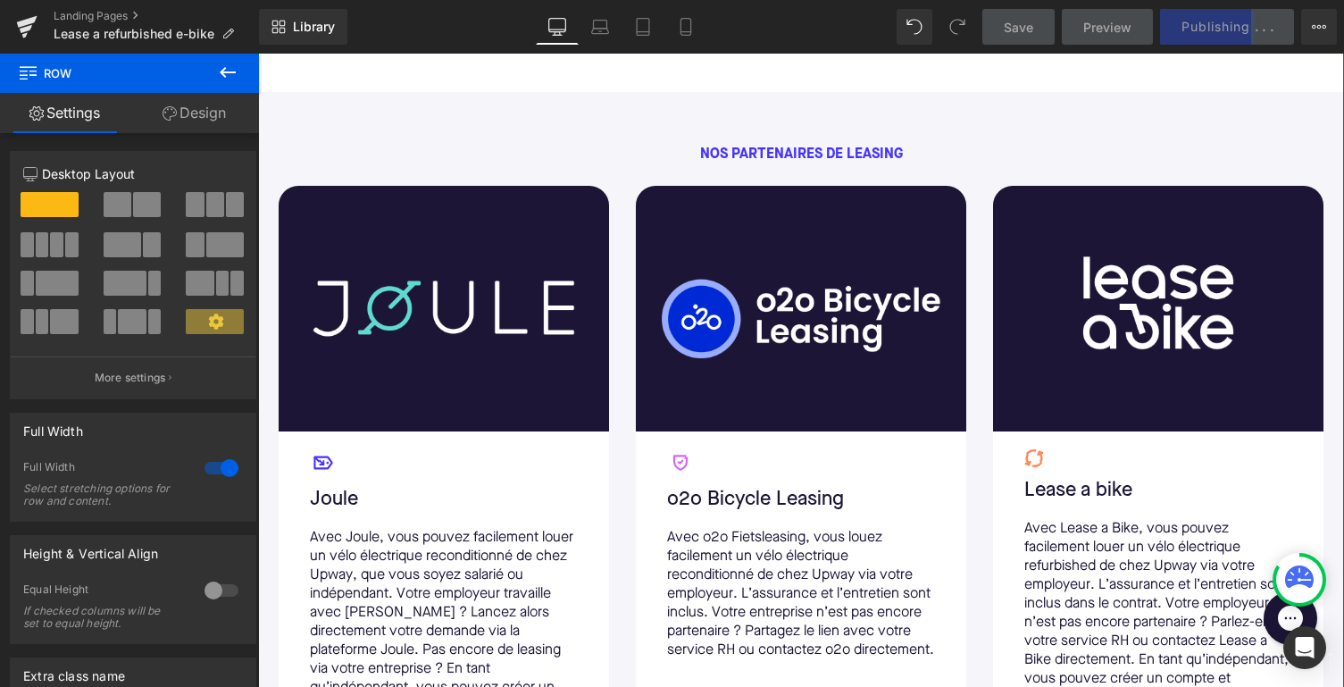
scroll to position [1227, 0]
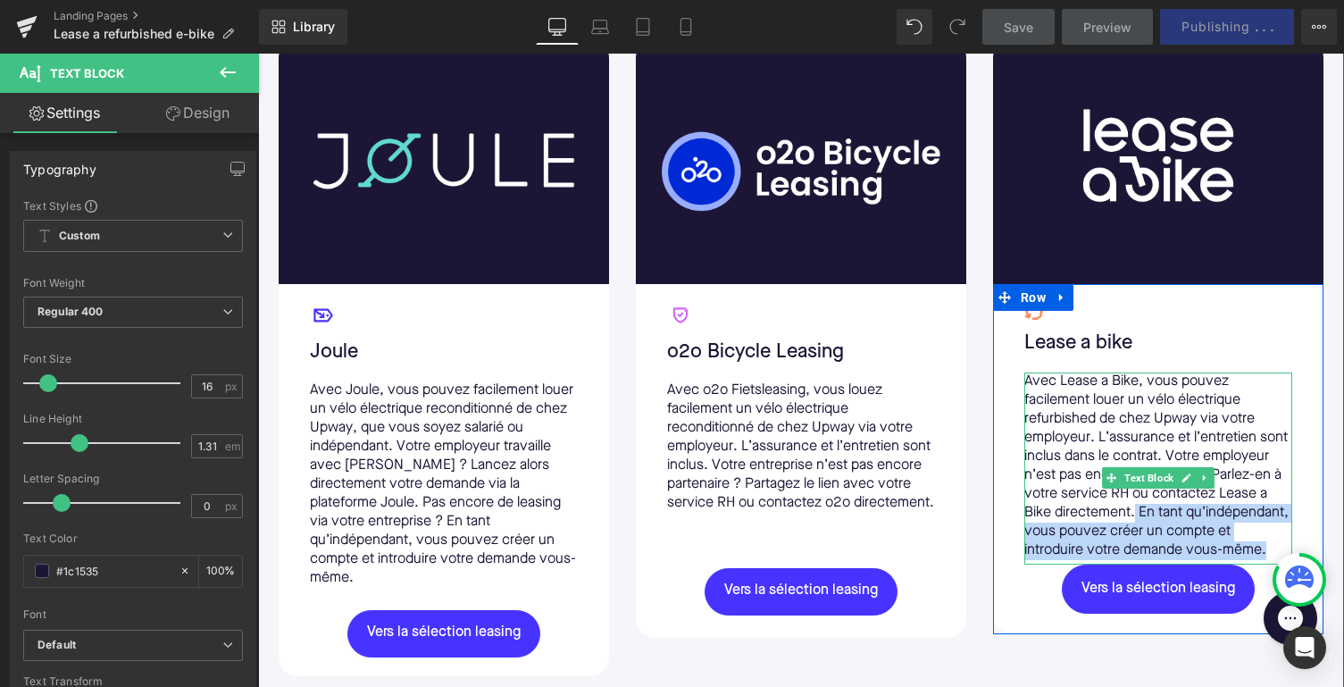
drag, startPoint x: 1113, startPoint y: 573, endPoint x: 1260, endPoint y: 515, distance: 157.3
click at [1260, 515] on p "Avec Lease a Bike, vous pouvez facilement louer un vélo électrique refurbished …" at bounding box center [1159, 467] width 268 height 188
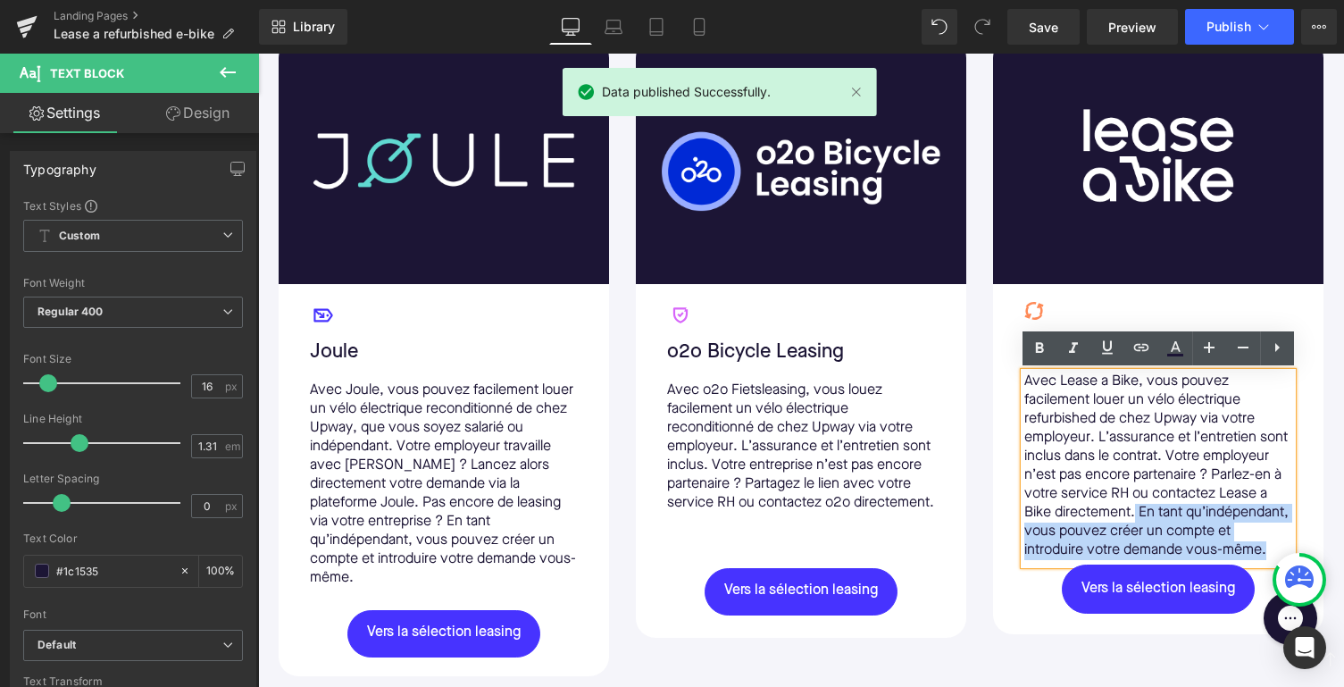
copy p "En tant qu’indépendant, vous pouvez créer un compte et introduire votre demande…"
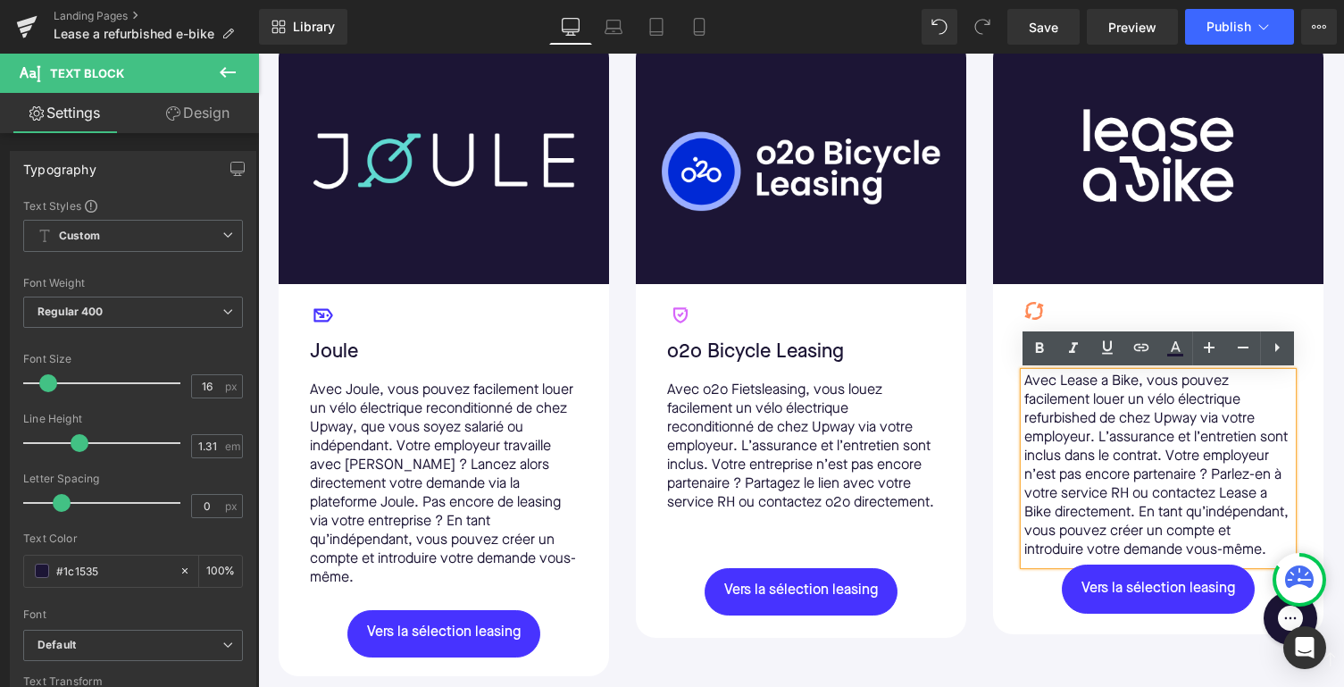
click at [1260, 517] on p "Avec Lease a Bike, vous pouvez facilement louer un vélo électrique refurbished …" at bounding box center [1159, 467] width 268 height 188
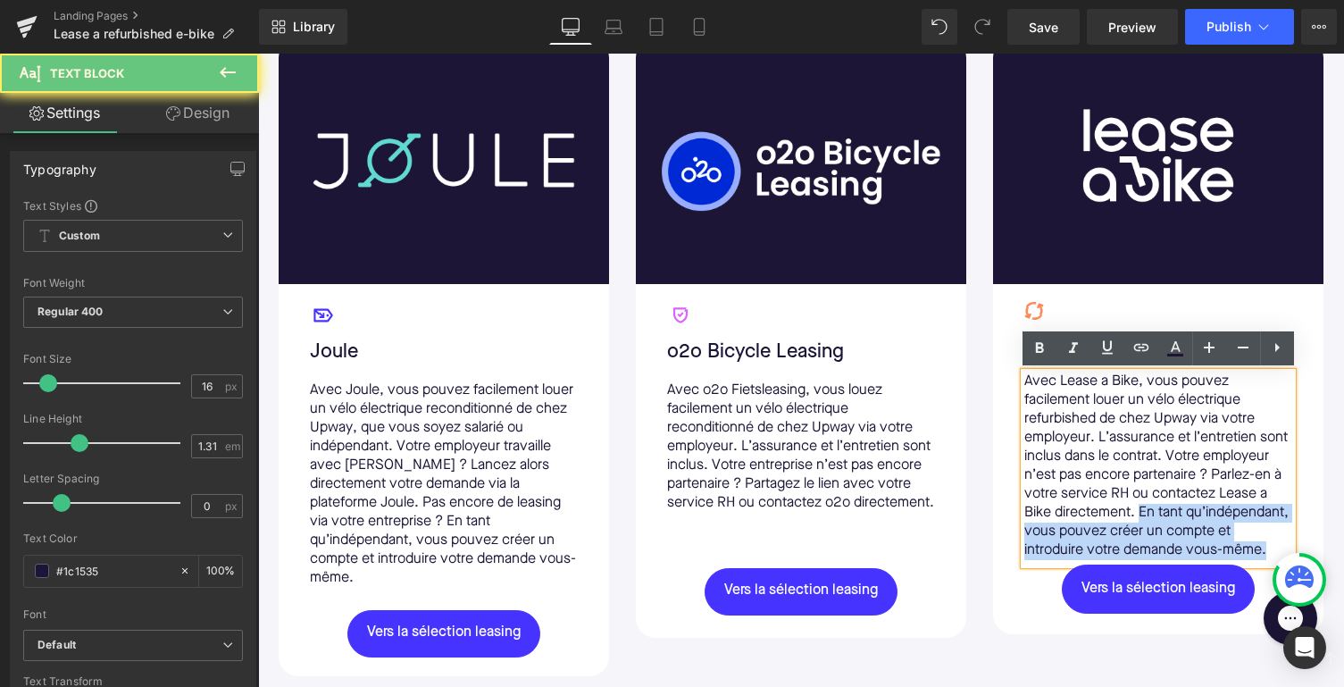
drag, startPoint x: 1265, startPoint y: 514, endPoint x: 1265, endPoint y: 566, distance: 52.7
click at [1265, 560] on p "Avec Lease a Bike, vous pouvez facilement louer un vélo électrique refurbished …" at bounding box center [1159, 467] width 268 height 188
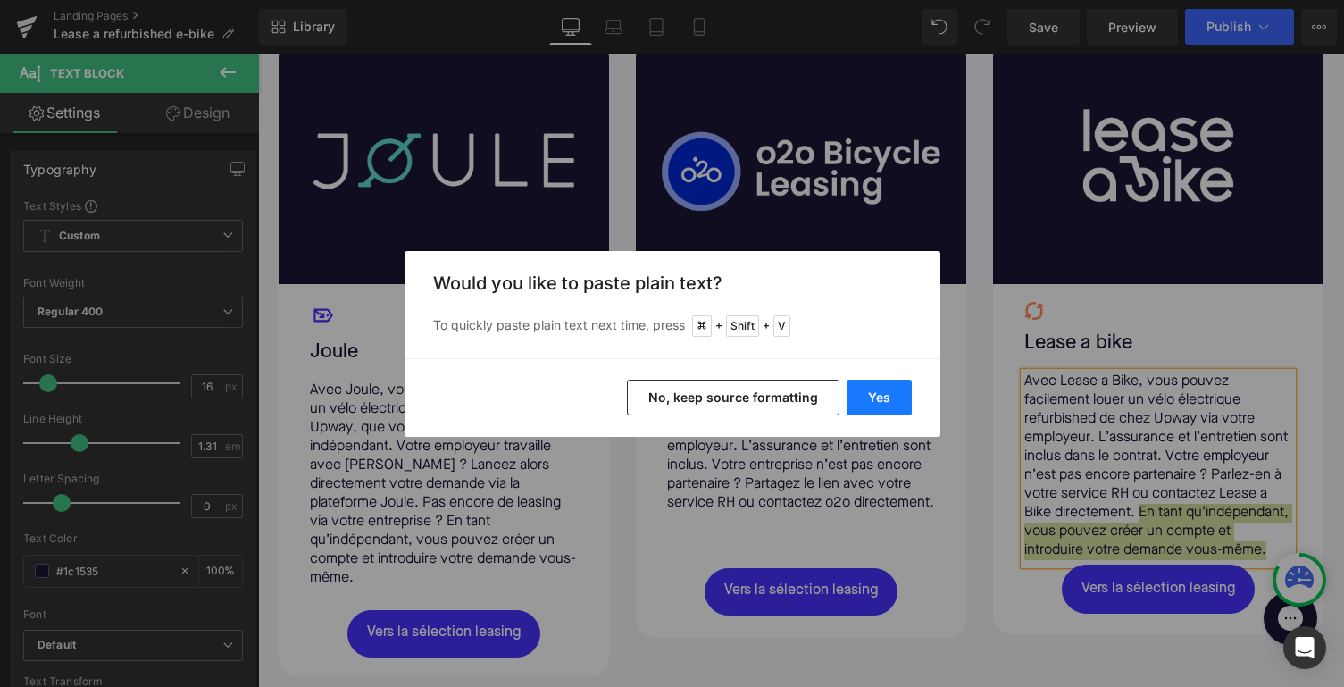
click at [879, 402] on button "Yes" at bounding box center [879, 398] width 65 height 36
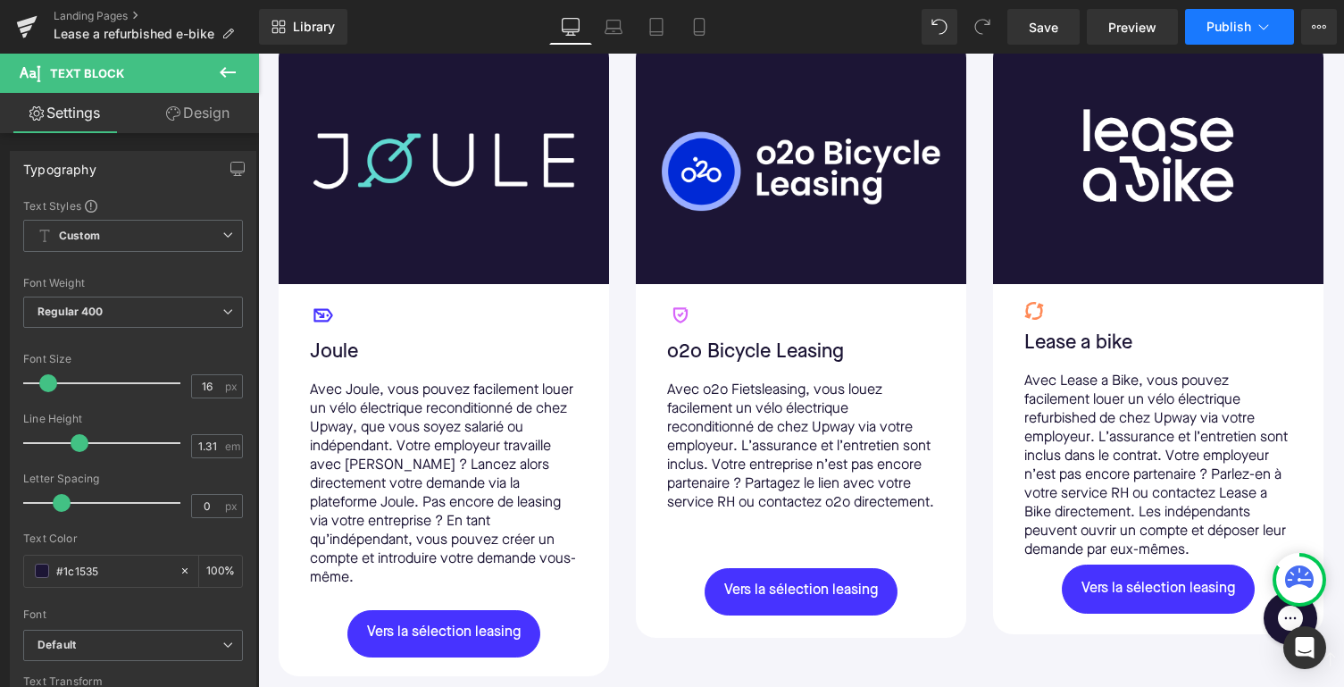
click at [1238, 20] on span "Publish" at bounding box center [1229, 27] width 45 height 14
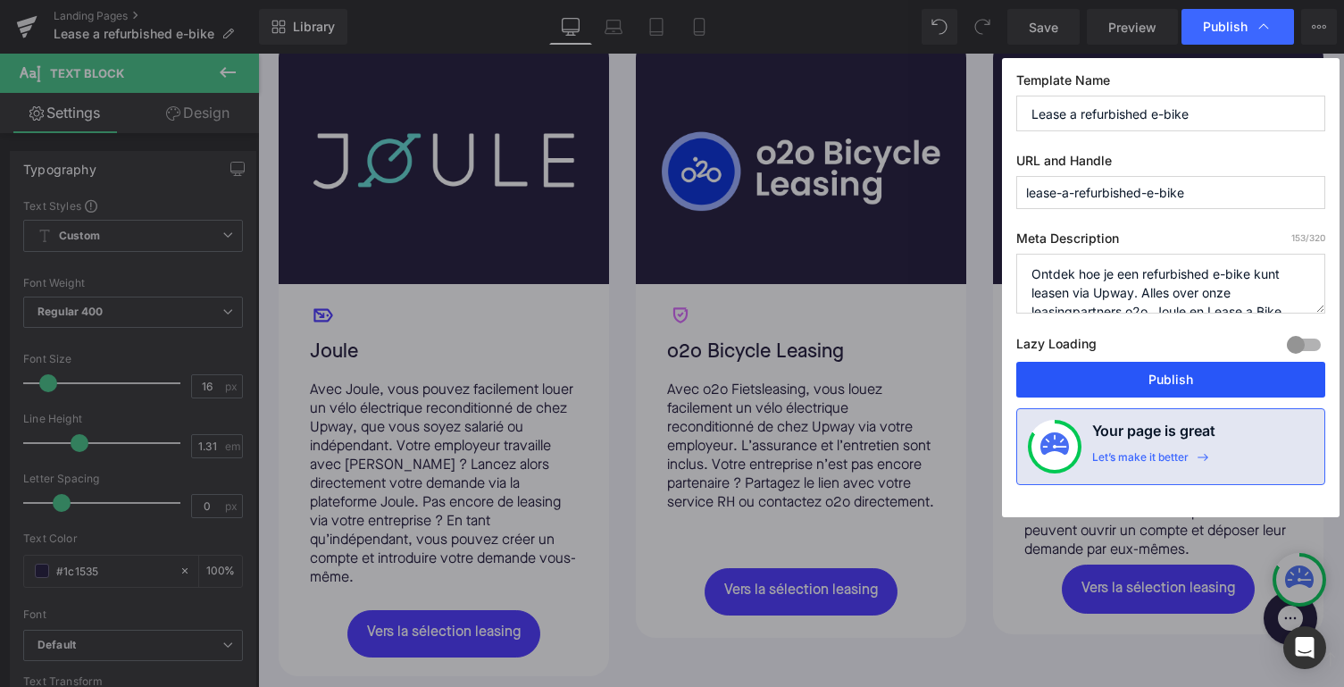
click at [1093, 374] on button "Publish" at bounding box center [1171, 380] width 309 height 36
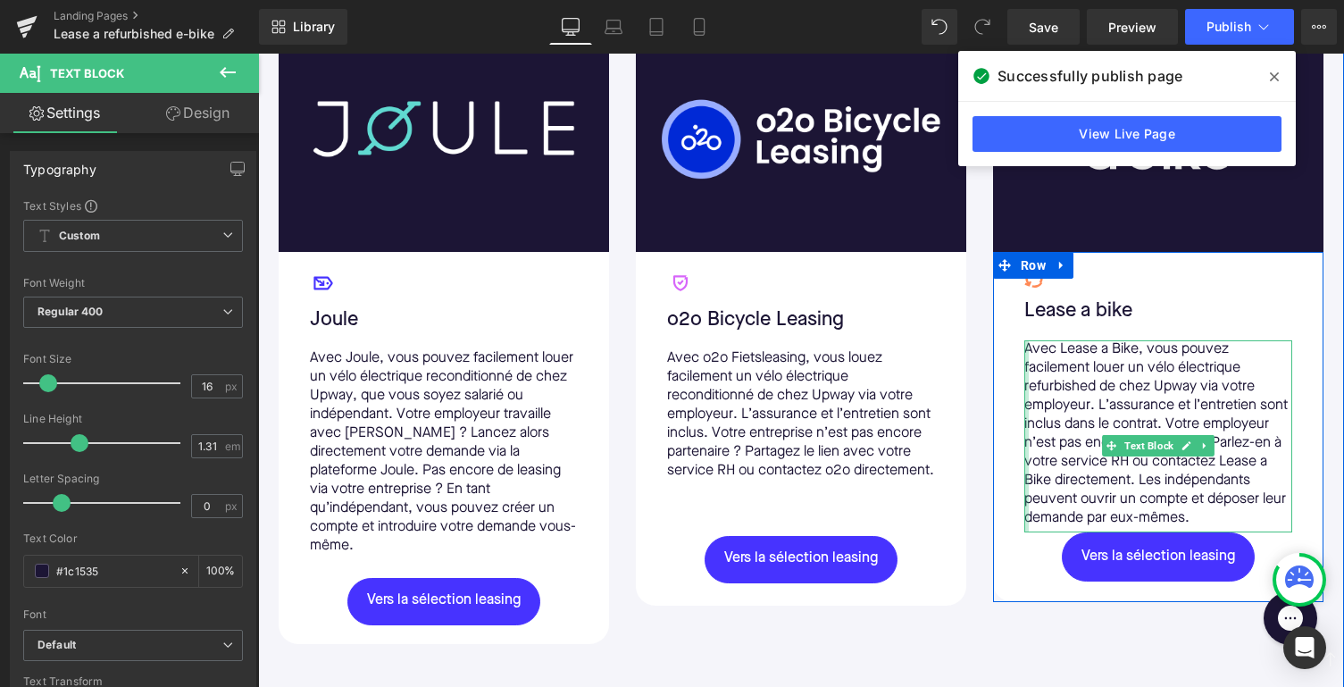
scroll to position [1269, 0]
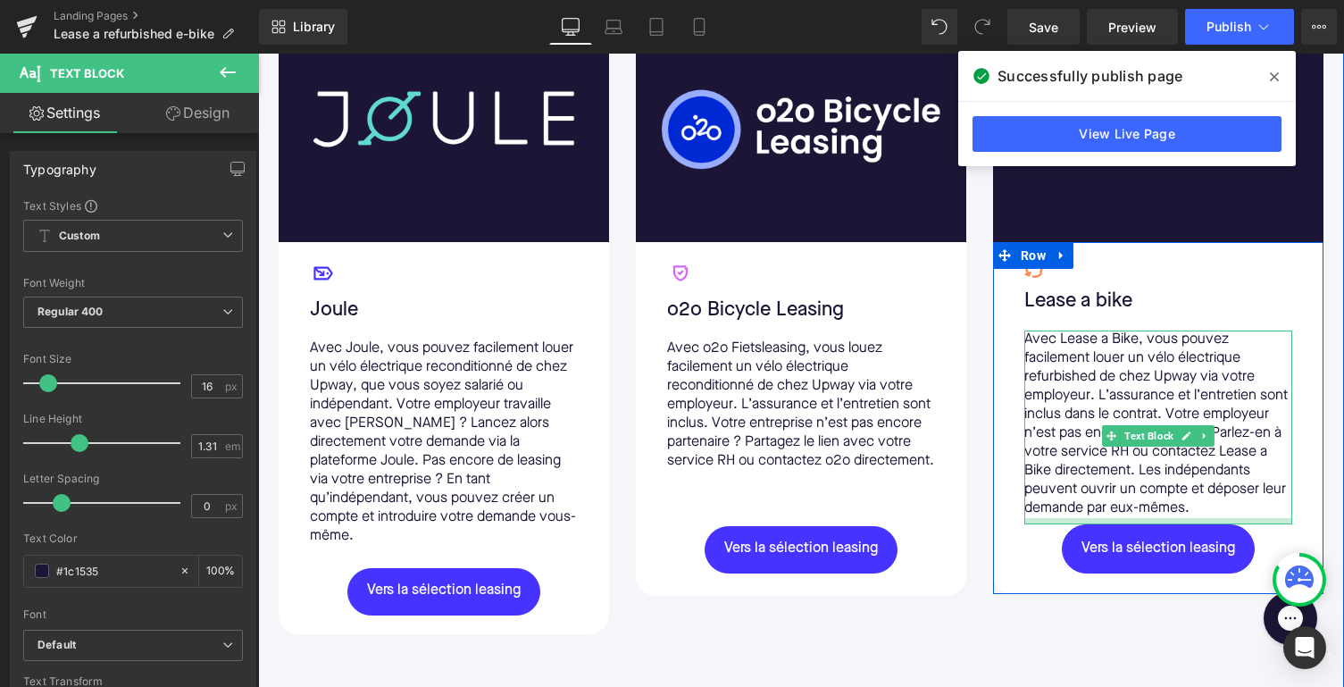
click at [1038, 524] on div at bounding box center [1159, 521] width 268 height 6
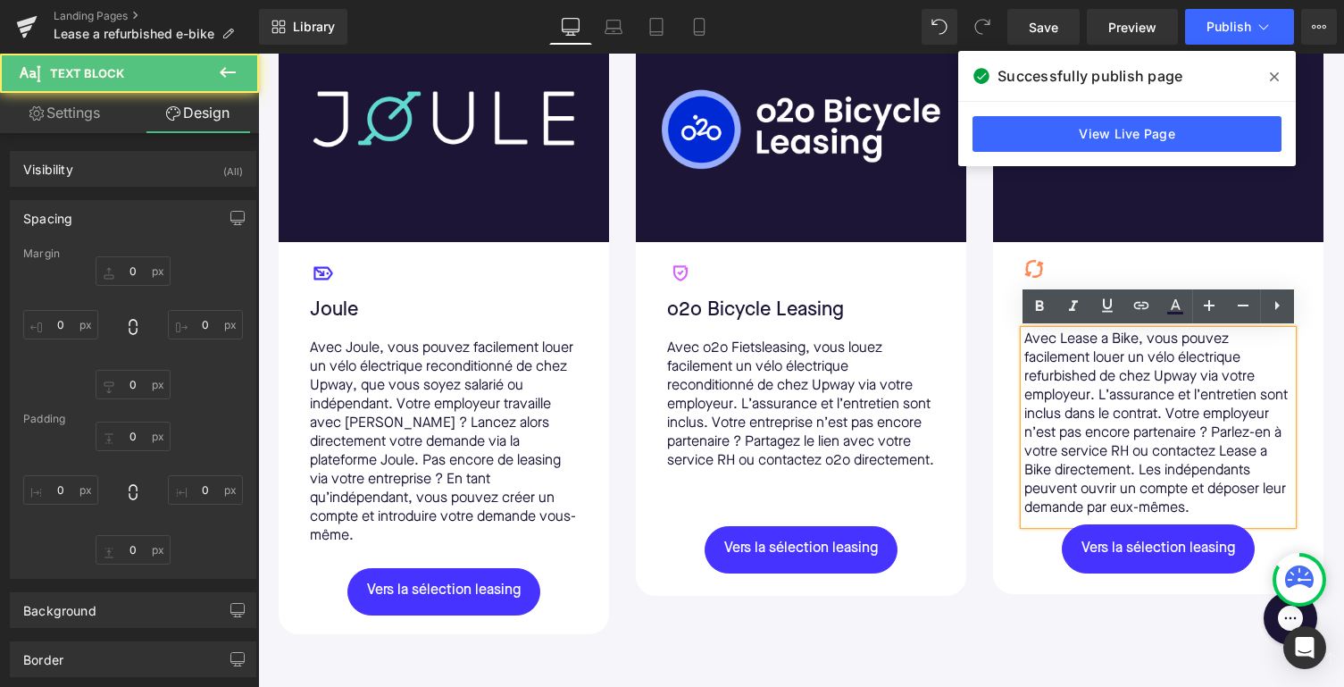
type input "0"
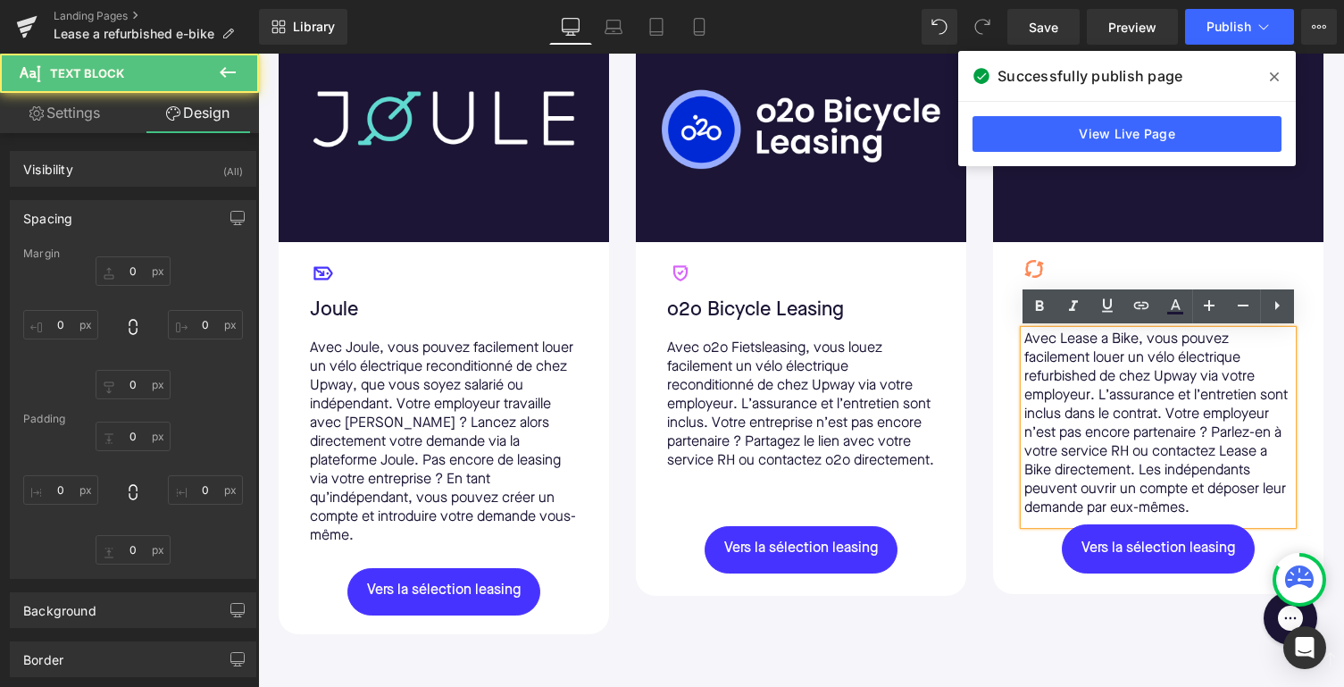
type input "0"
type input "7"
type input "0"
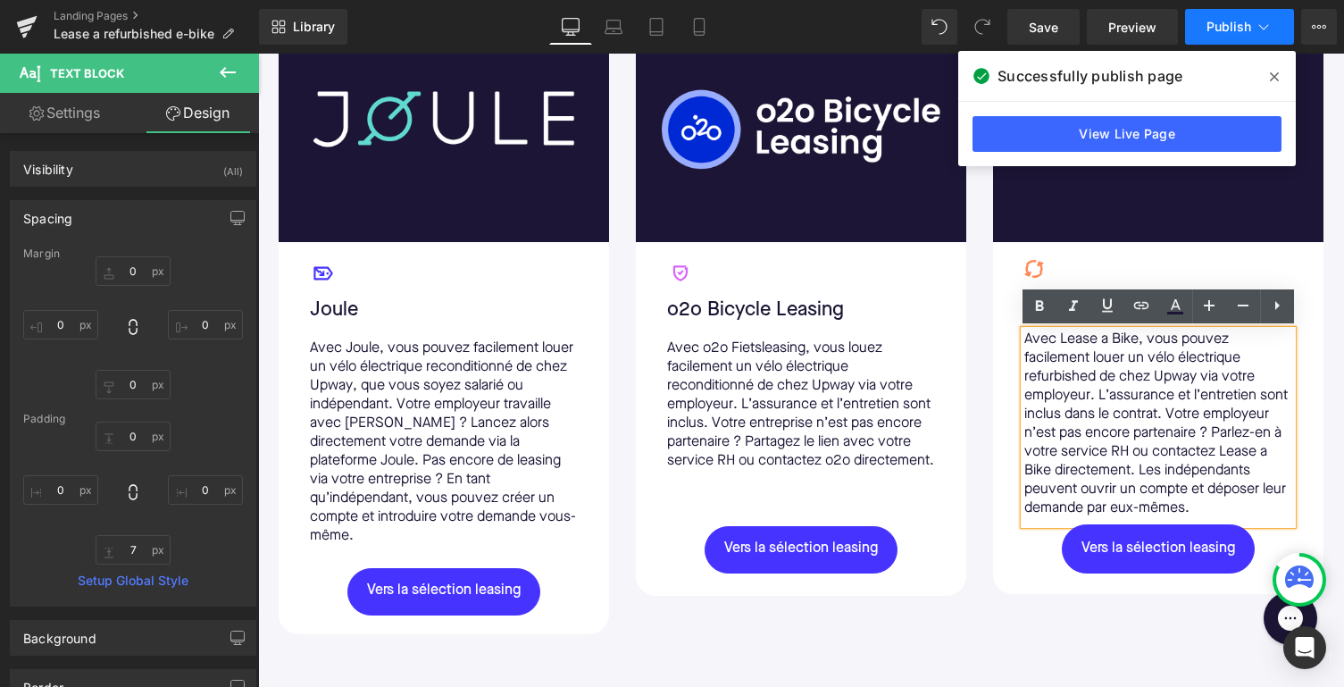
click at [1230, 28] on span "Publish" at bounding box center [1229, 27] width 45 height 14
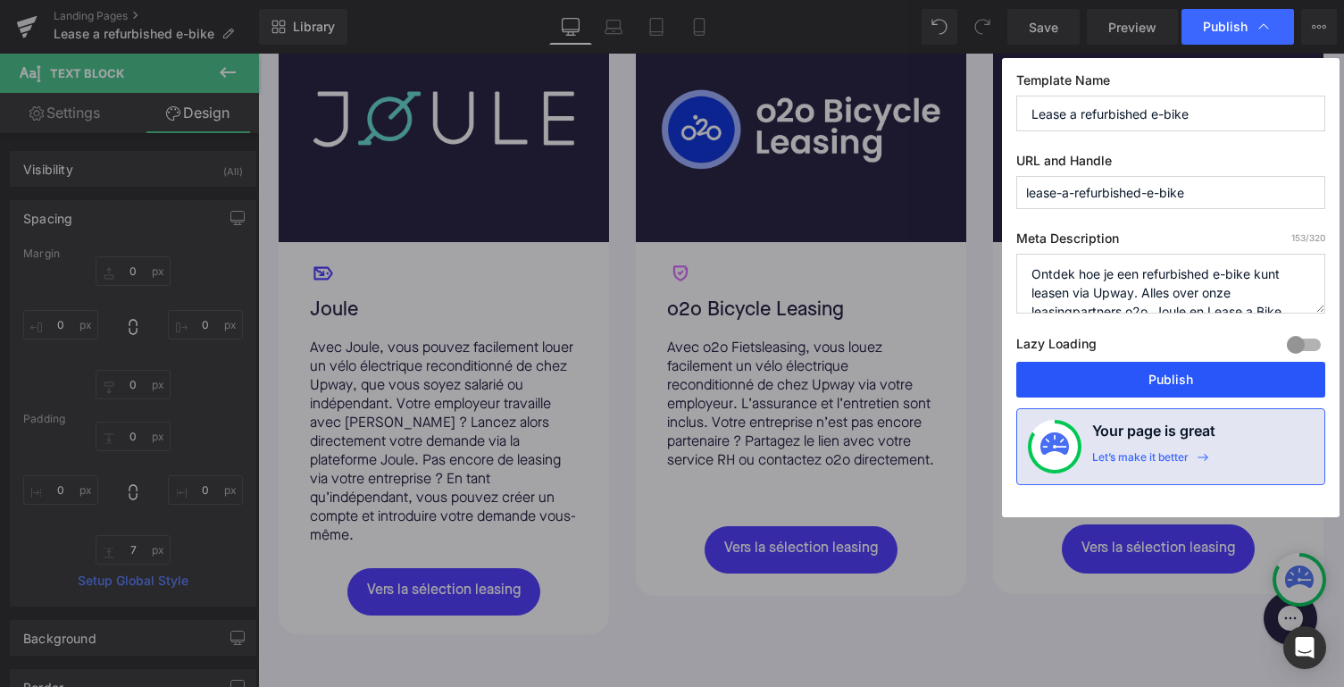
click at [1150, 377] on button "Publish" at bounding box center [1171, 380] width 309 height 36
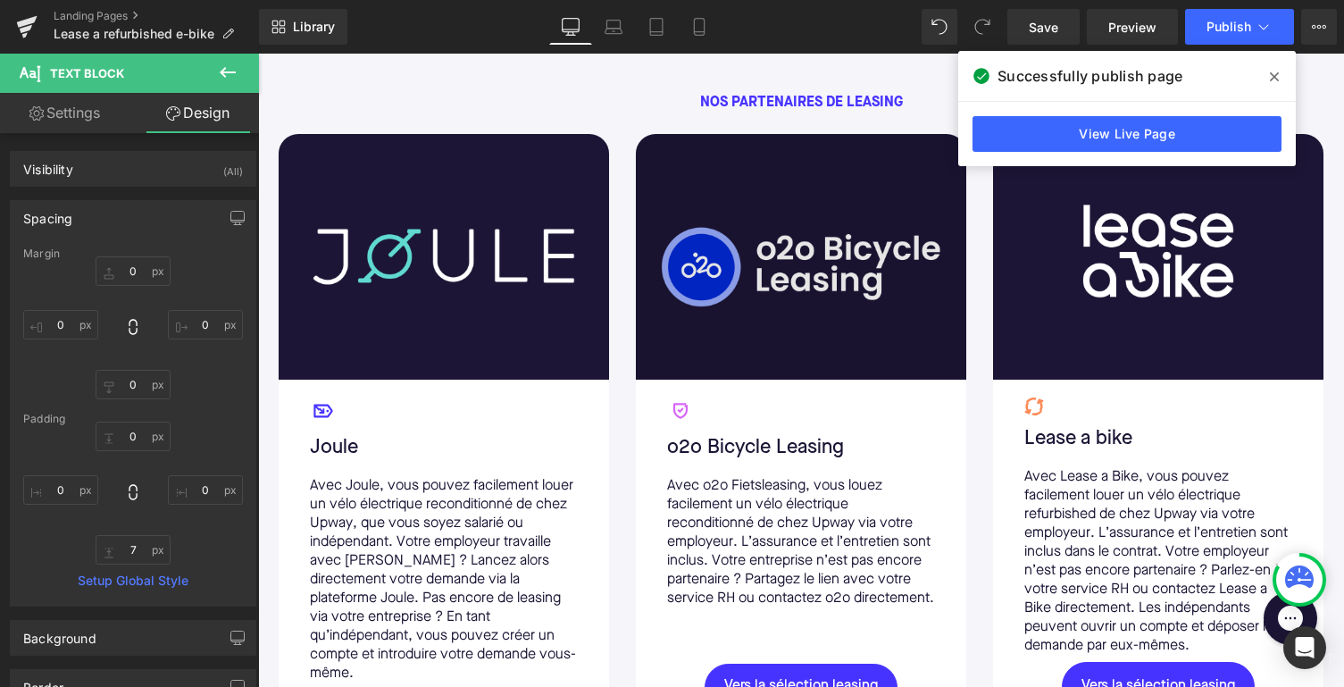
scroll to position [1299, 0]
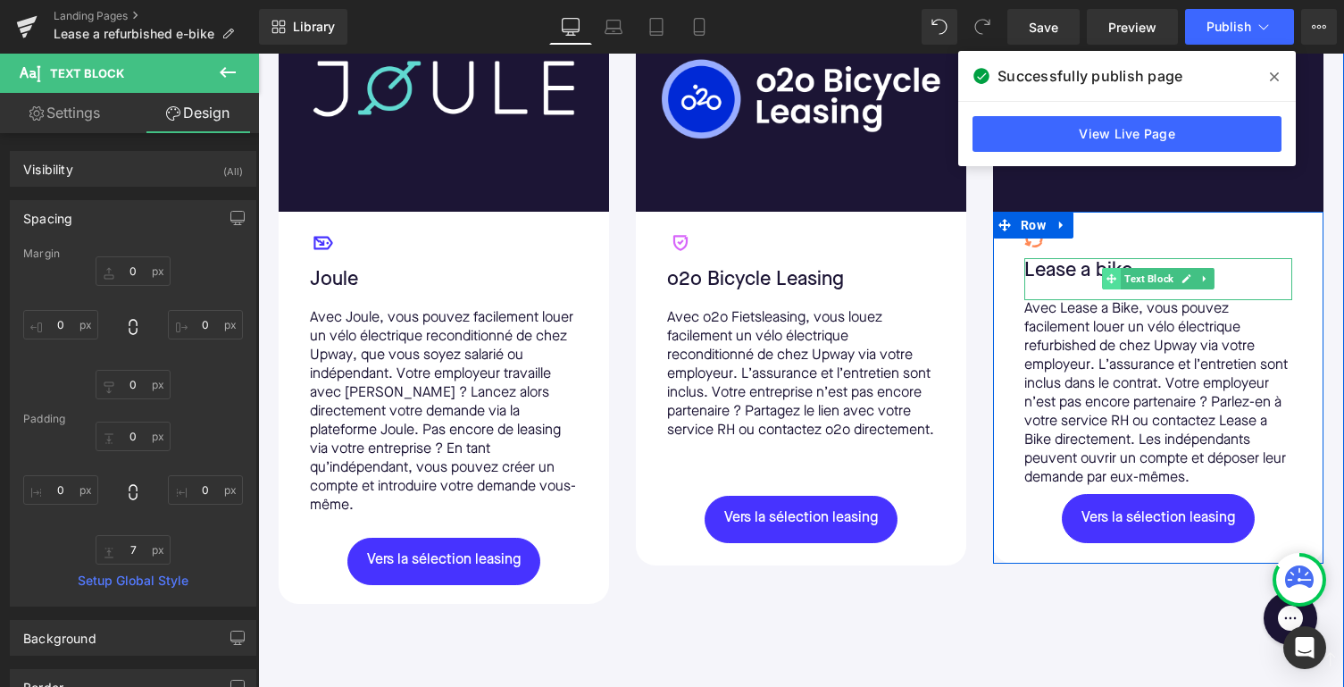
click at [1102, 268] on span at bounding box center [1111, 278] width 19 height 21
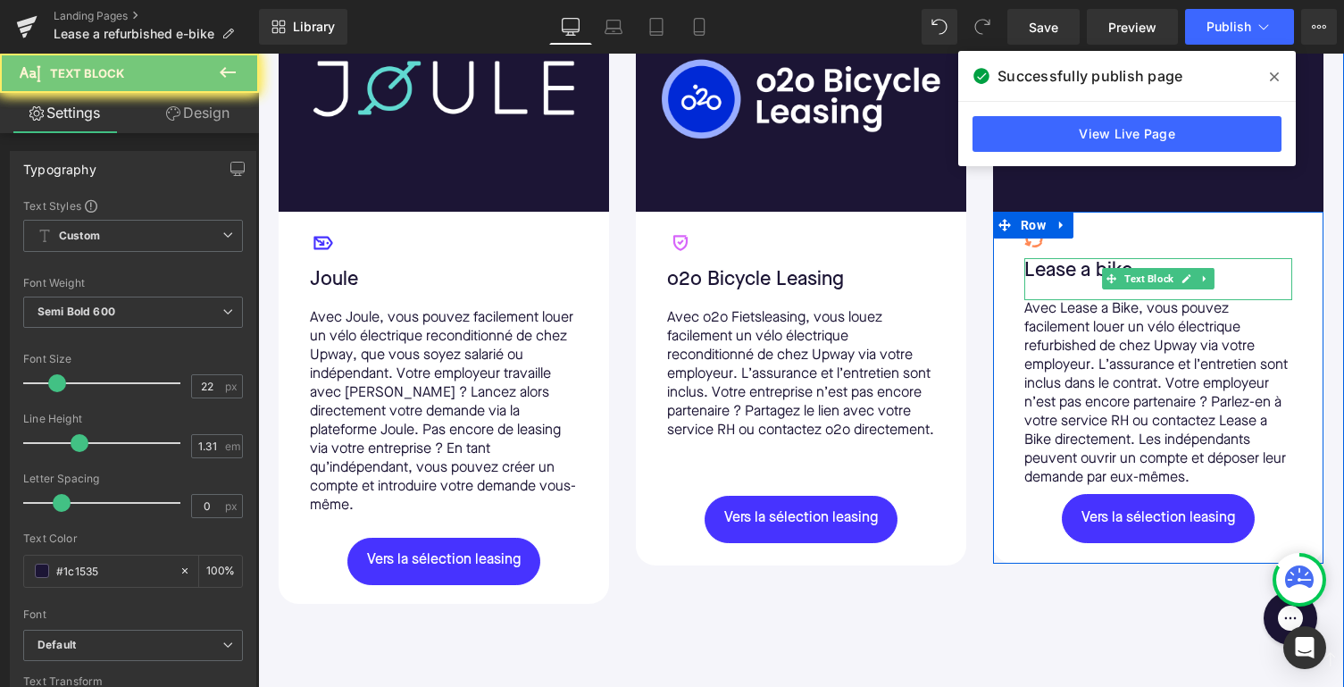
click at [1095, 269] on p "Lease a bike" at bounding box center [1159, 271] width 268 height 26
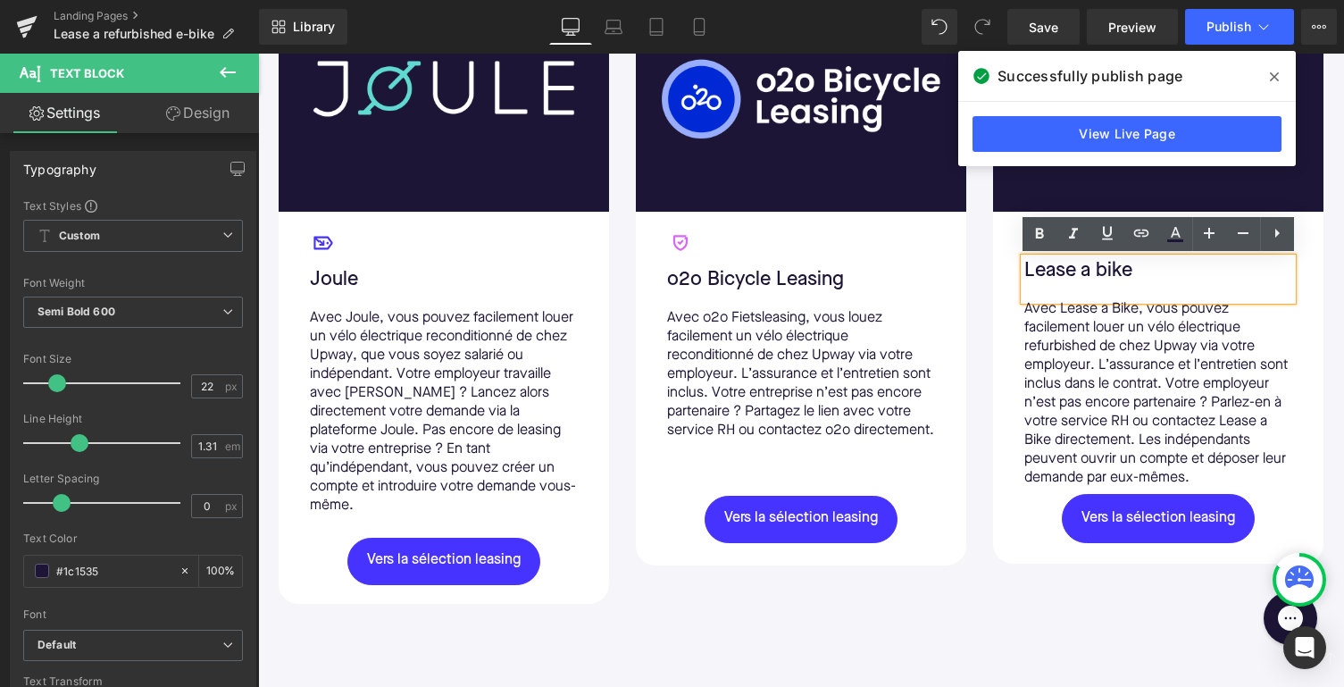
click at [1103, 271] on p "Lease a bike" at bounding box center [1159, 271] width 268 height 26
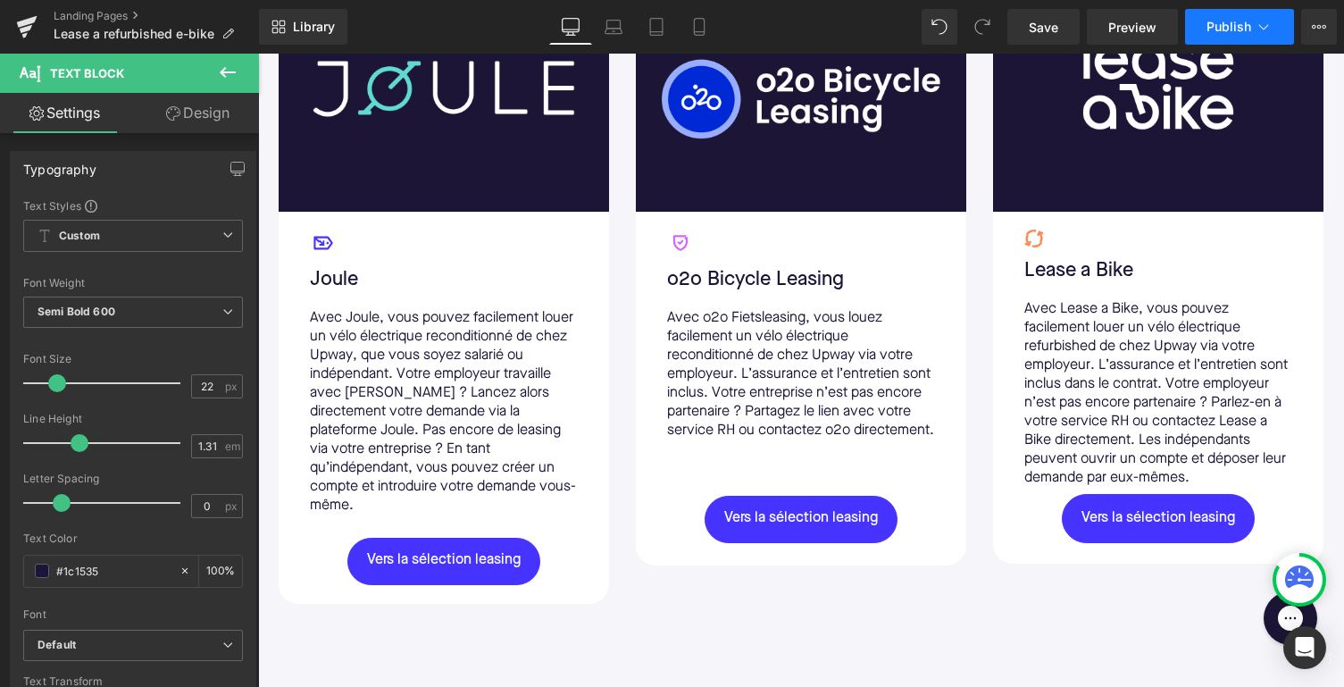
click at [1235, 21] on span "Publish" at bounding box center [1229, 27] width 45 height 14
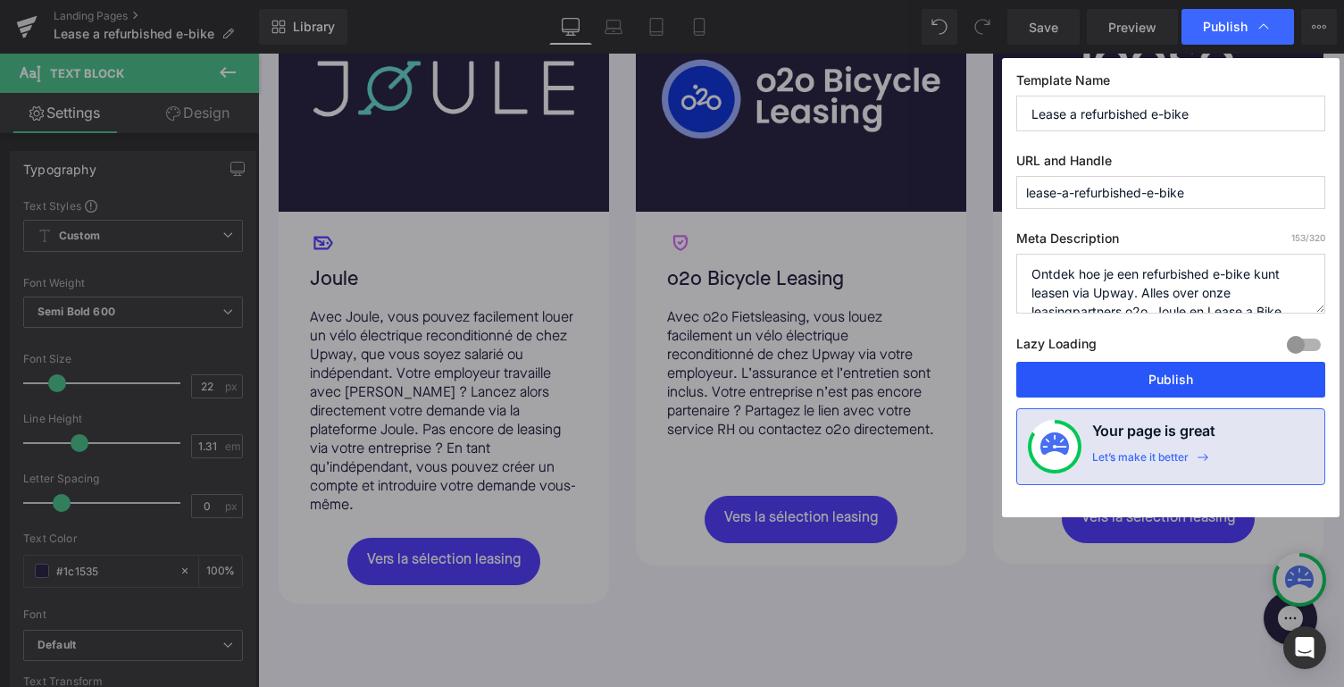
click at [1106, 383] on button "Publish" at bounding box center [1171, 380] width 309 height 36
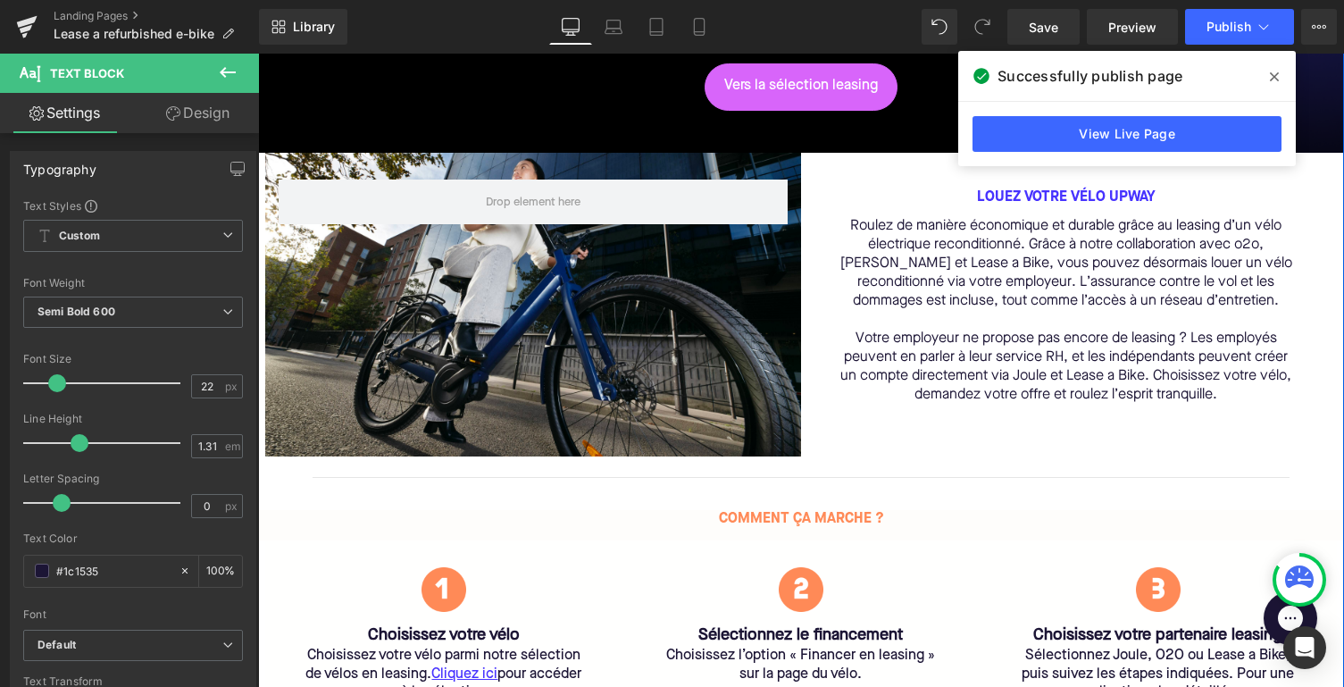
scroll to position [238, 0]
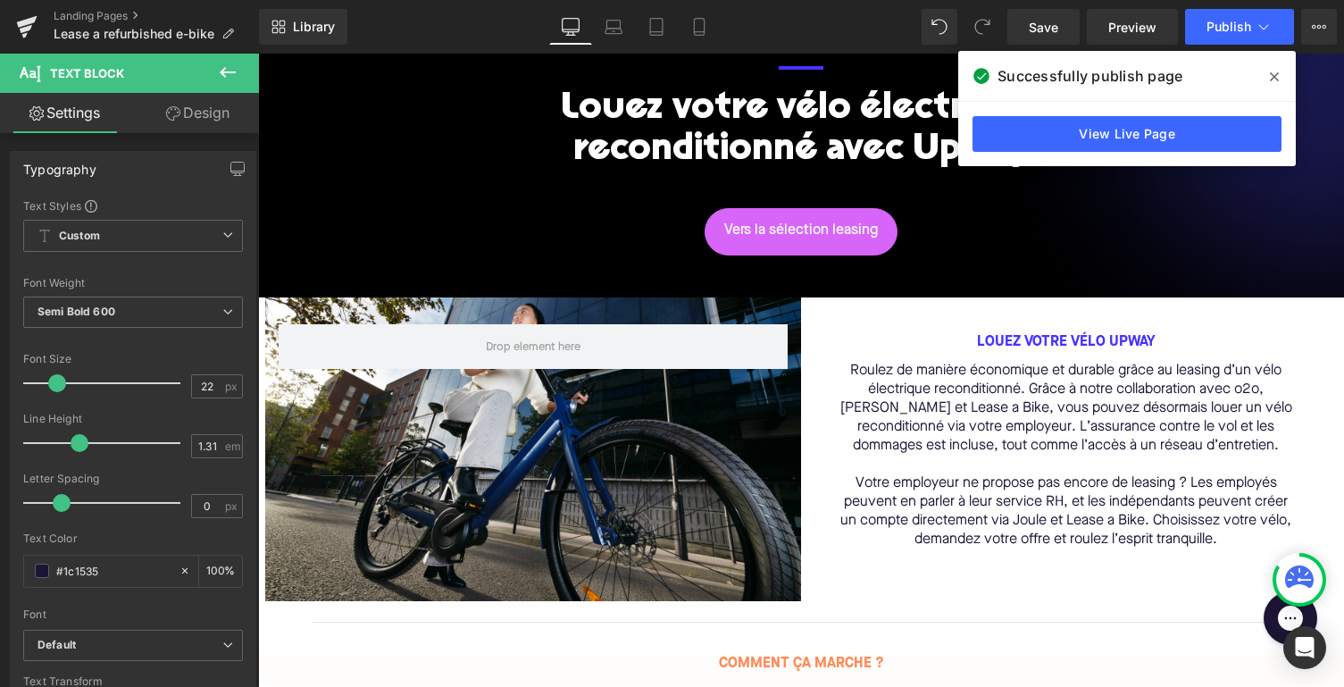
click at [1277, 76] on icon at bounding box center [1274, 77] width 9 height 14
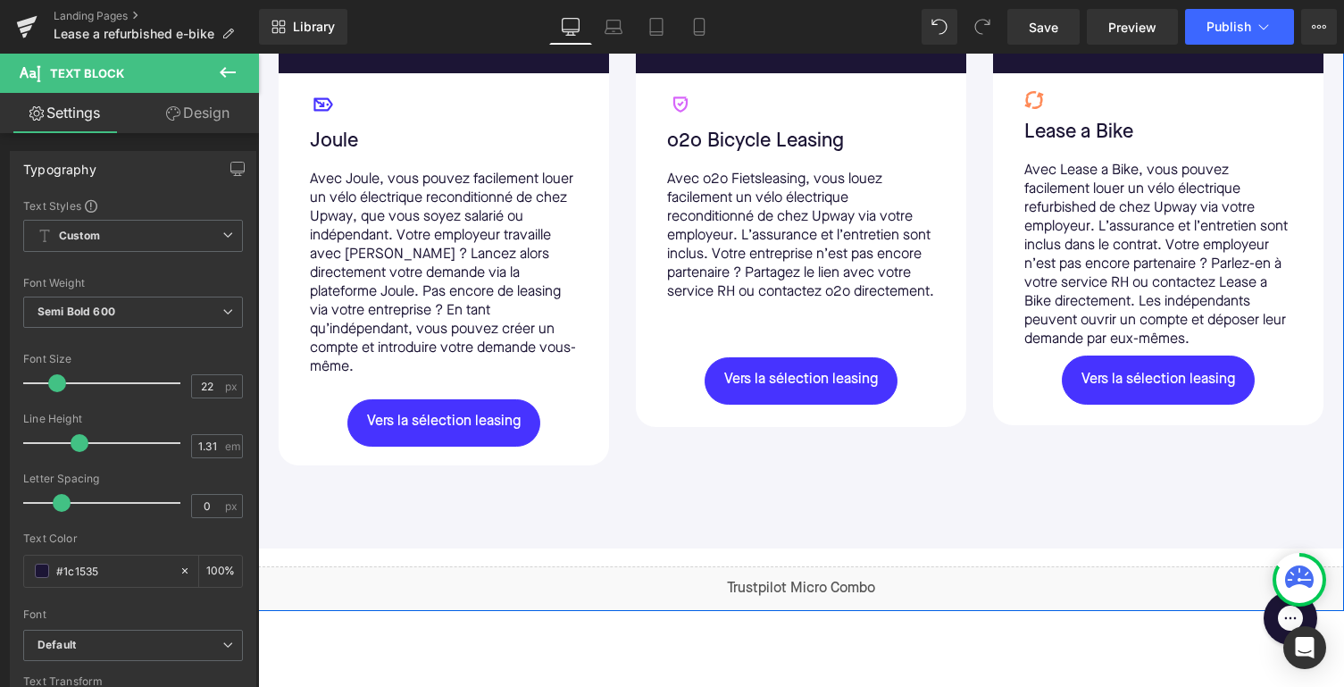
scroll to position [1464, 0]
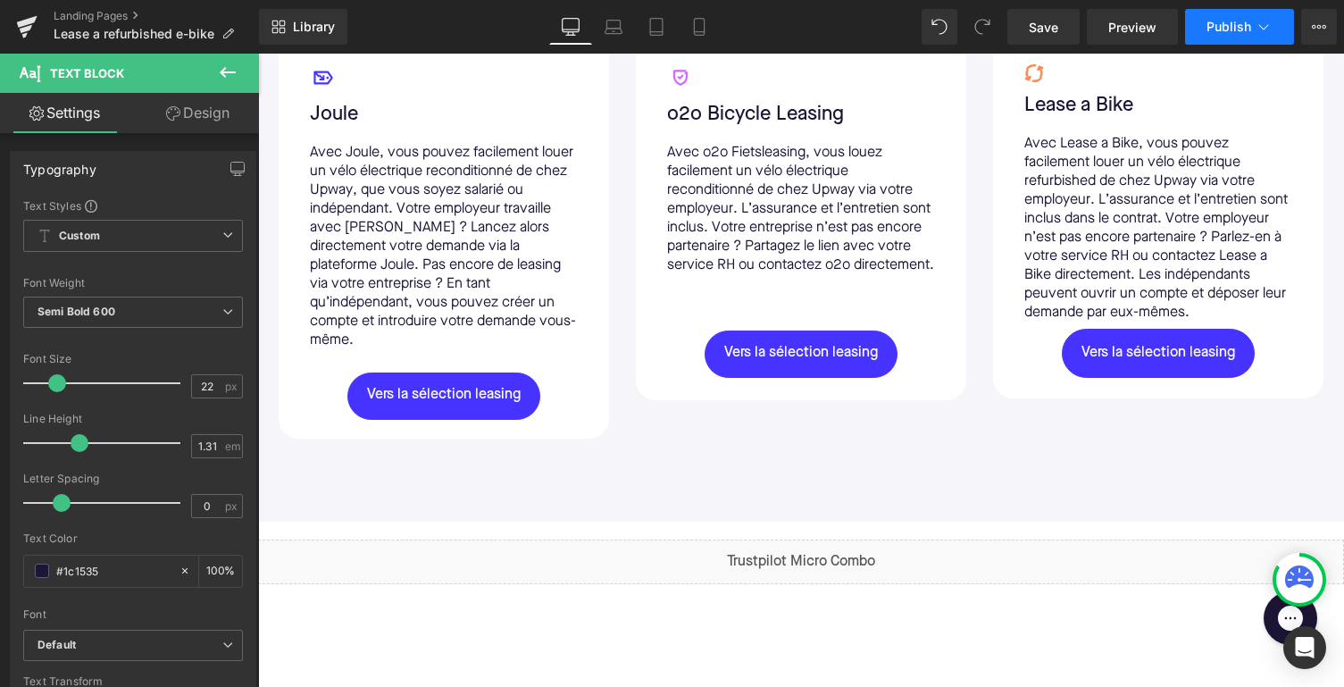
click at [1236, 29] on span "Publish" at bounding box center [1229, 27] width 45 height 14
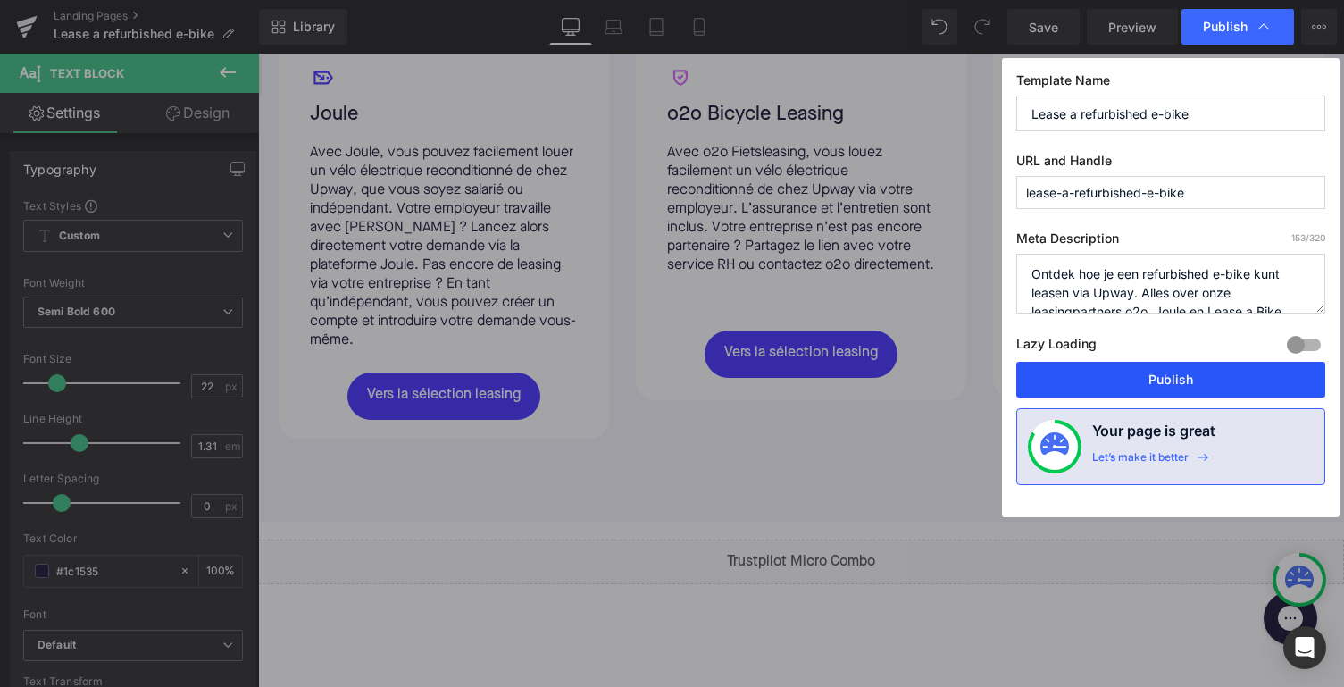
click at [1120, 375] on button "Publish" at bounding box center [1171, 380] width 309 height 36
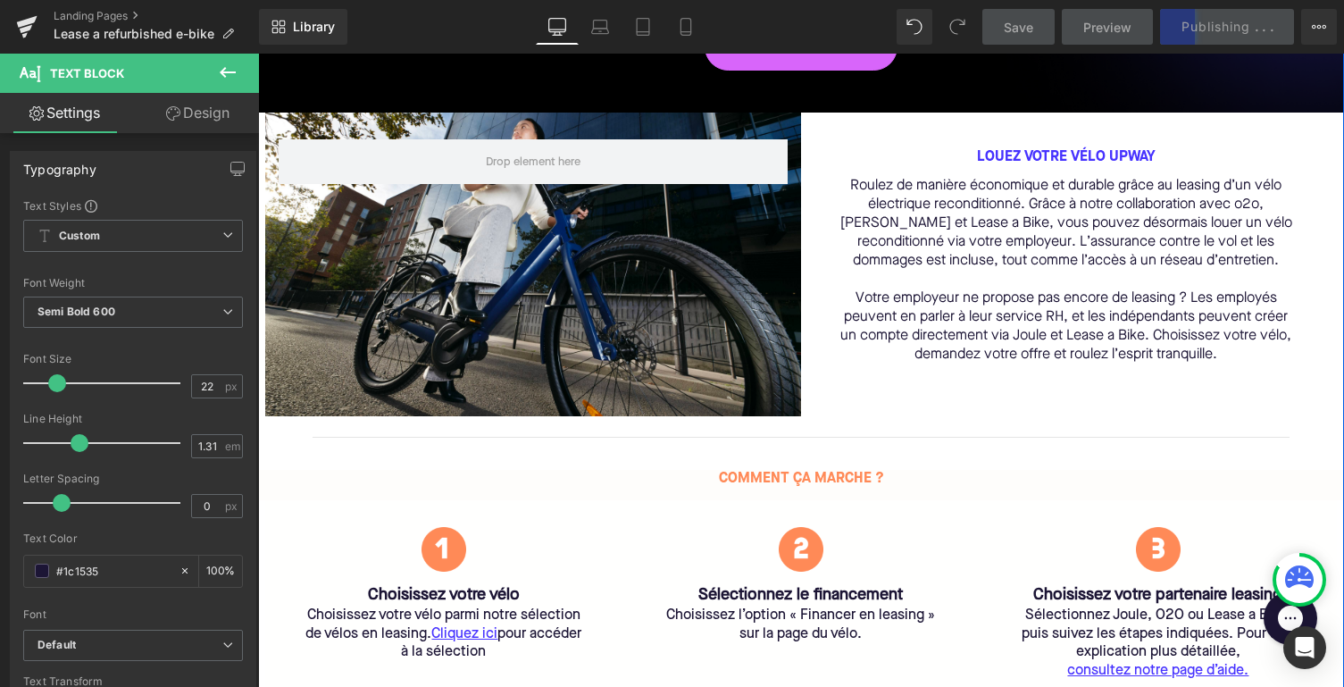
scroll to position [0, 0]
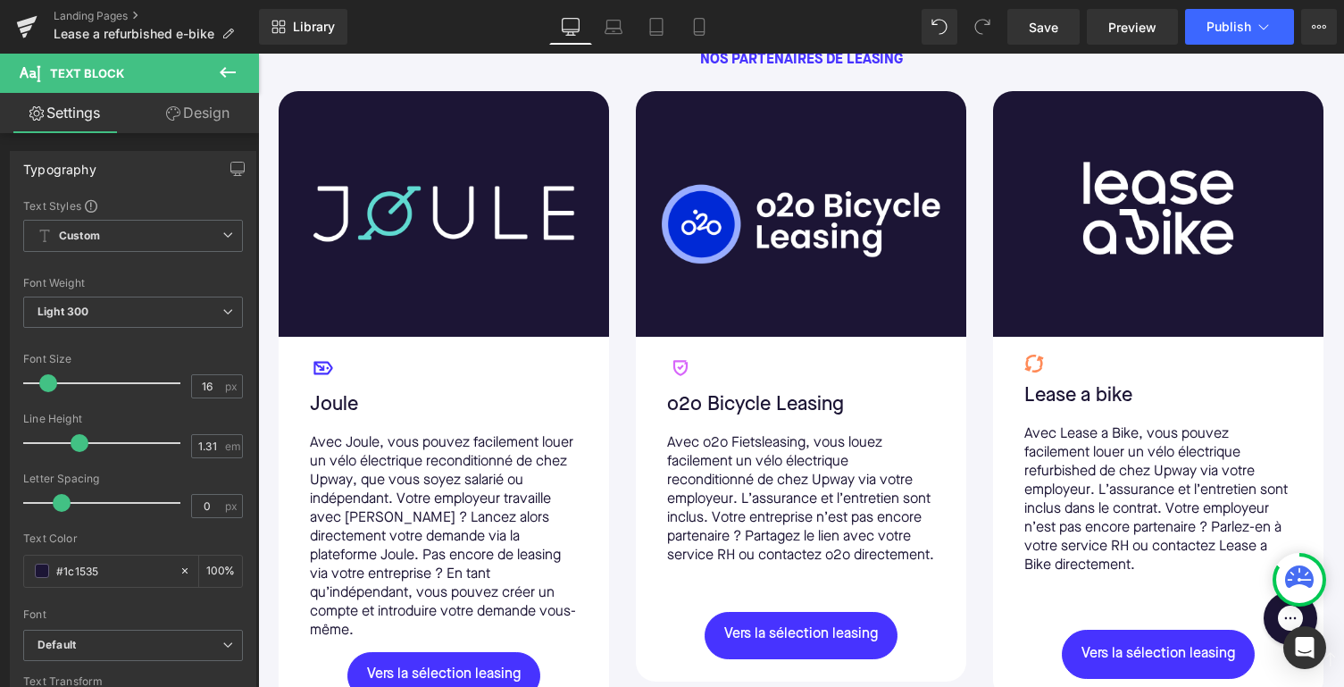
scroll to position [1338, 0]
